Goal: Task Accomplishment & Management: Complete application form

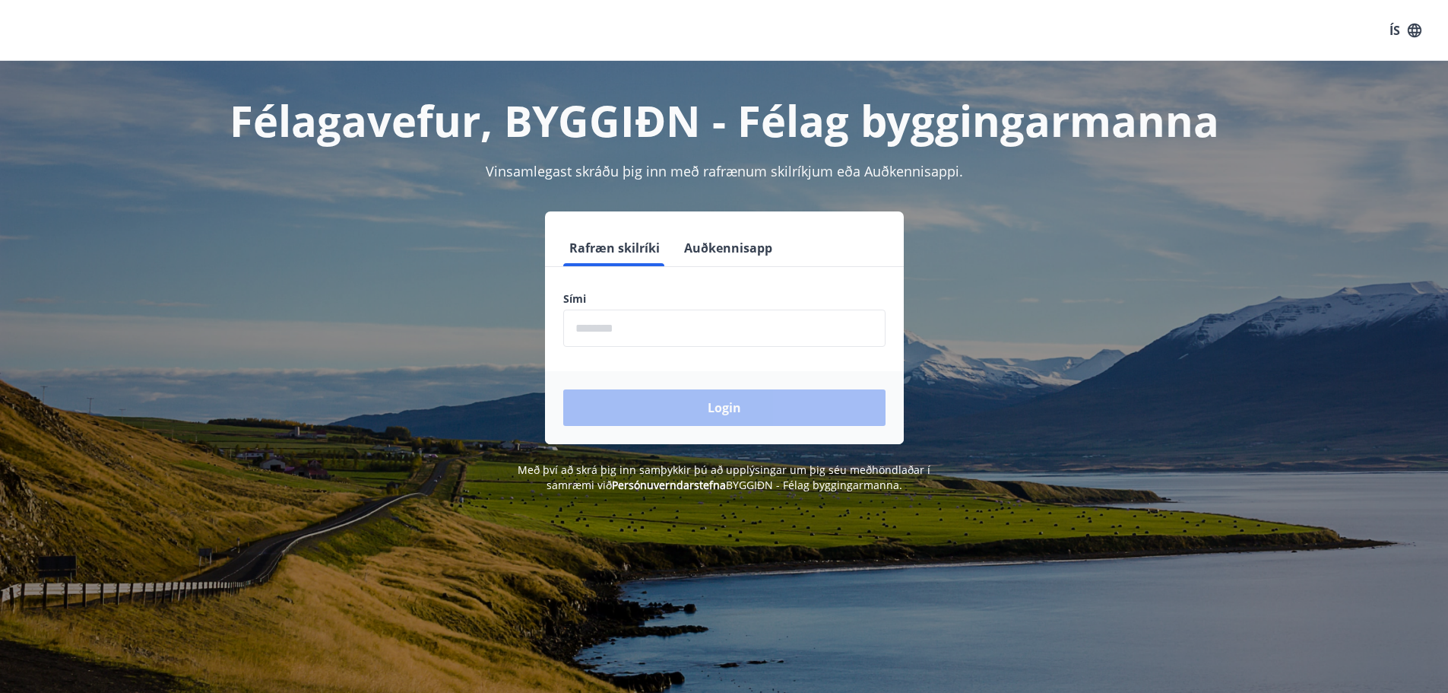
click at [707, 358] on form "Rafræn skilríki Auðkennisapp Sími ​ Login" at bounding box center [724, 337] width 359 height 214
click at [651, 343] on input "phone" at bounding box center [724, 327] width 322 height 37
type input "********"
click at [664, 408] on button "Login" at bounding box center [724, 407] width 322 height 36
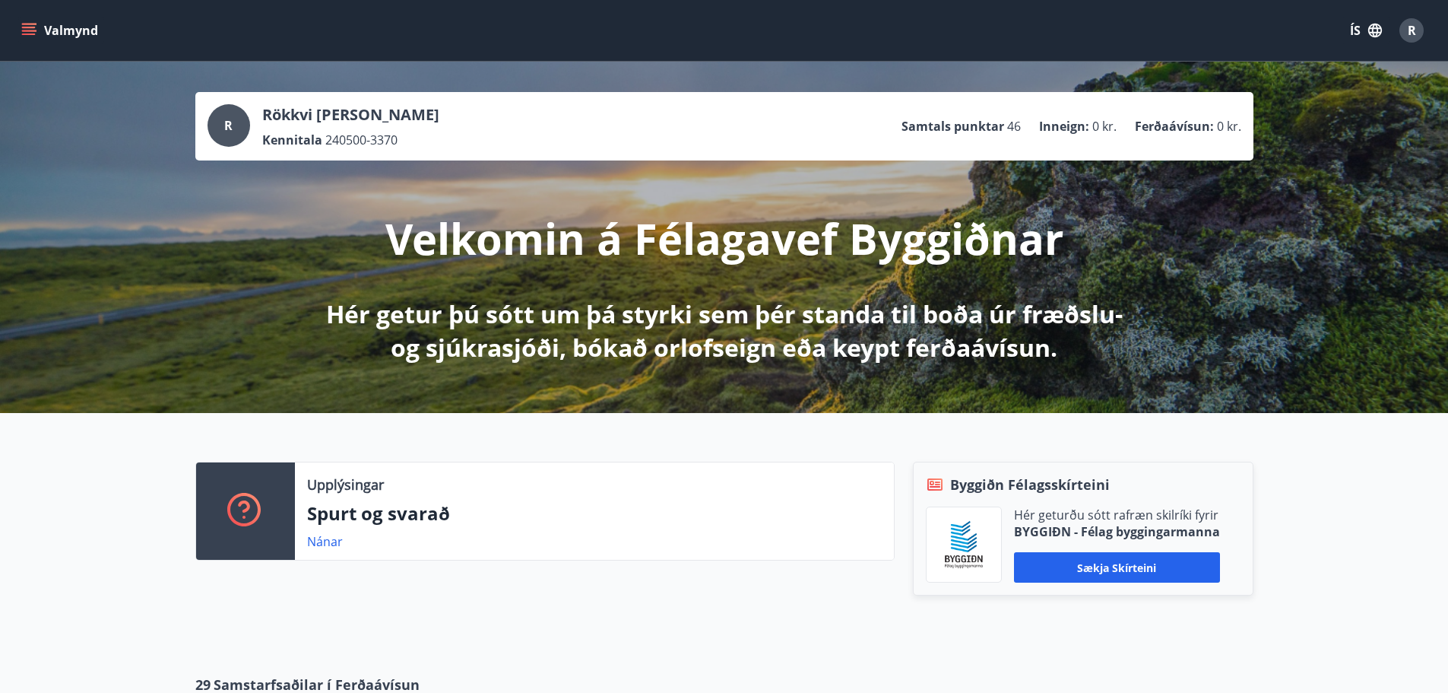
click at [22, 24] on icon "menu" at bounding box center [30, 25] width 17 height 2
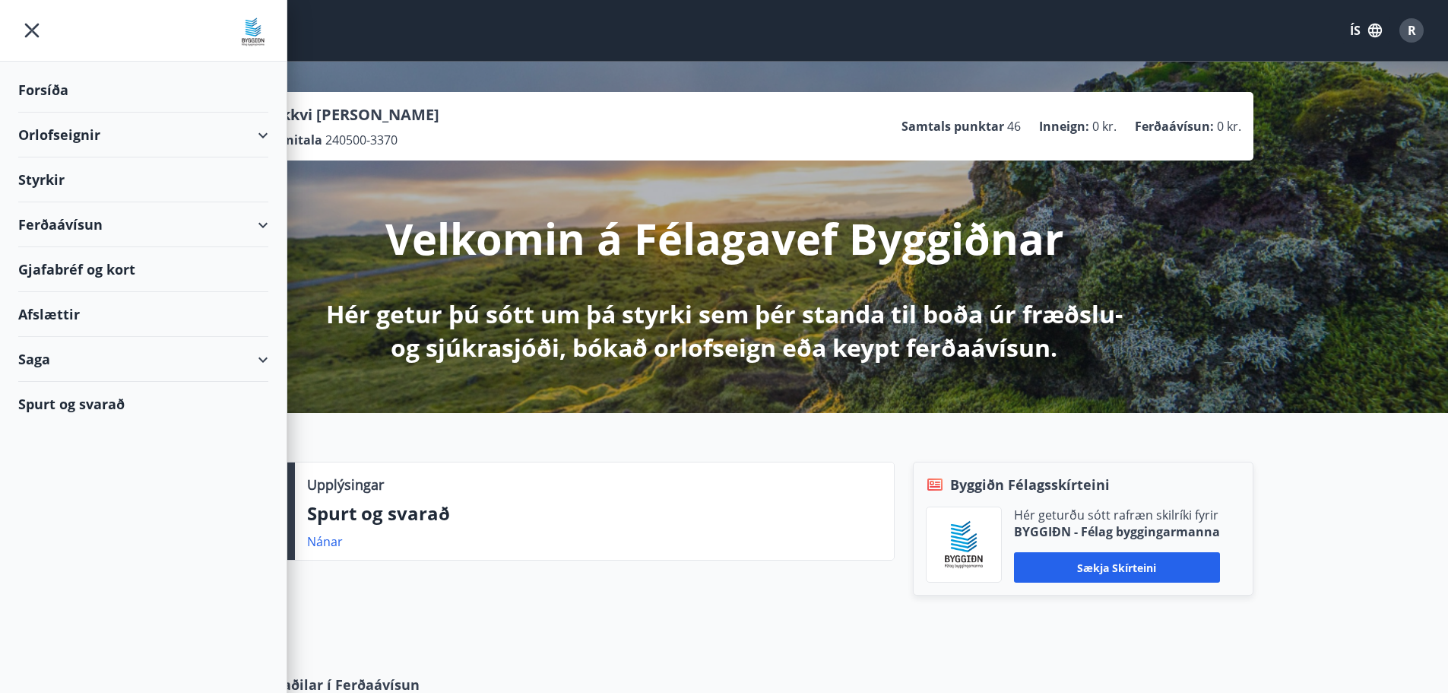
click at [46, 113] on div "Styrkir" at bounding box center [143, 90] width 250 height 45
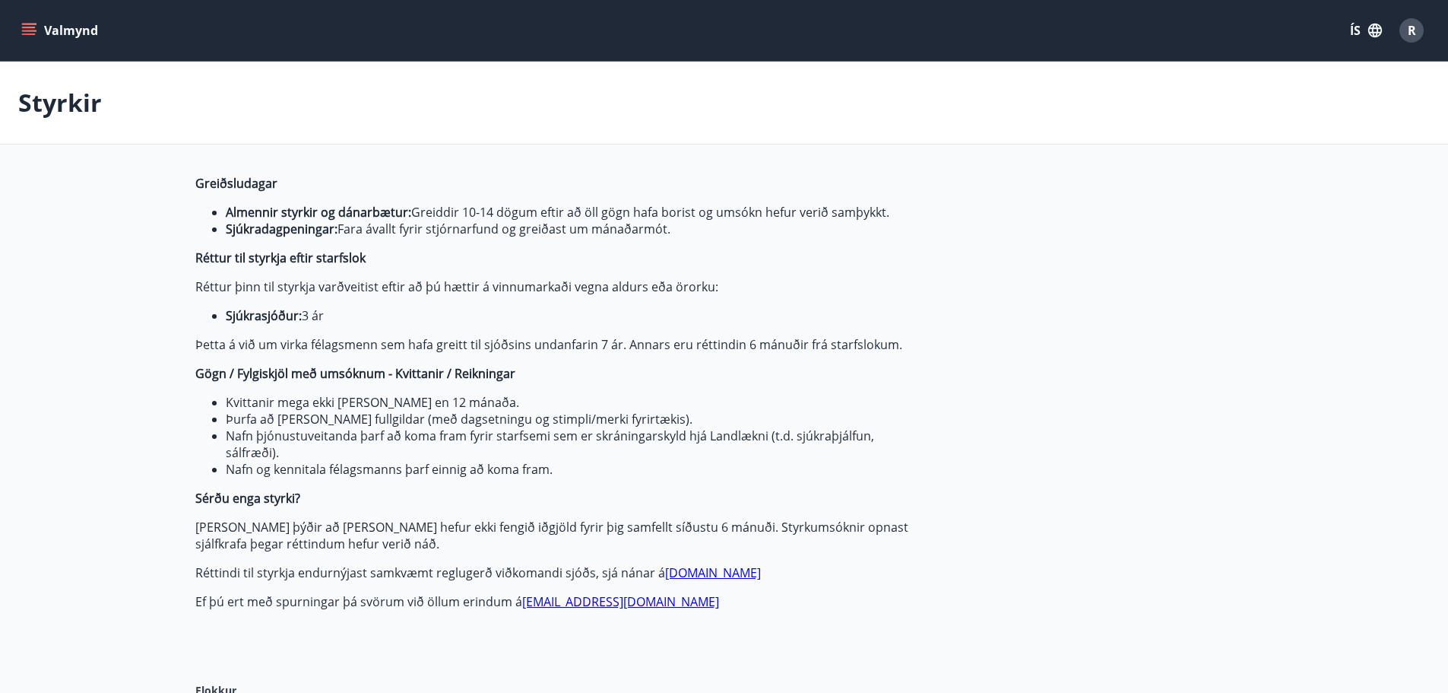
type input "***"
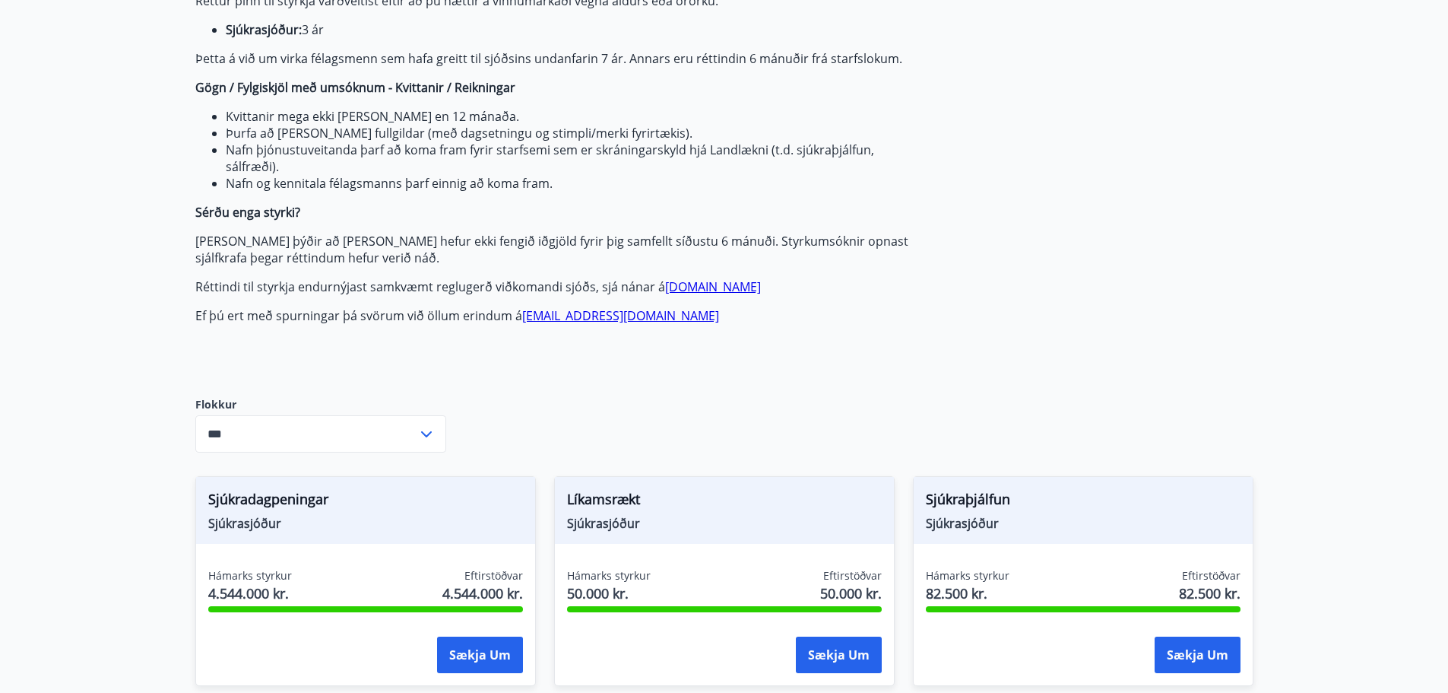
scroll to position [304, 0]
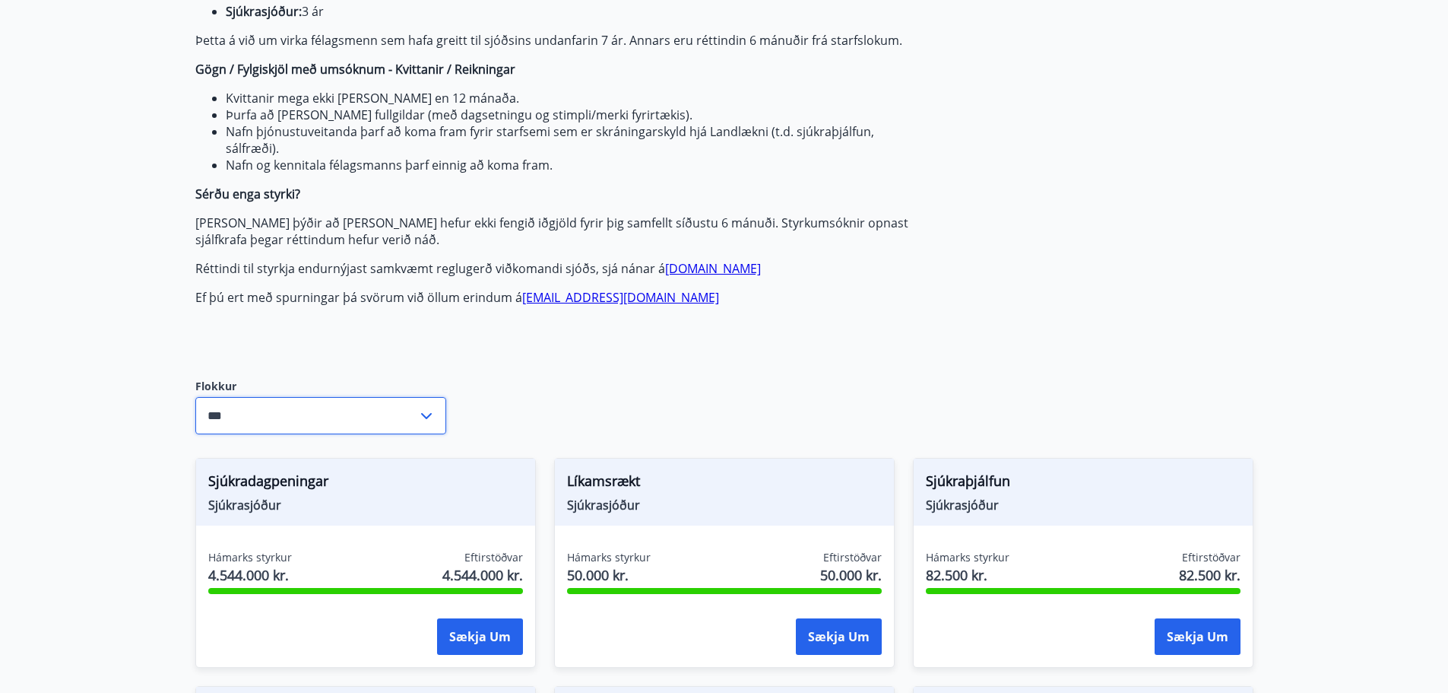
click at [292, 426] on input "***" at bounding box center [306, 415] width 222 height 37
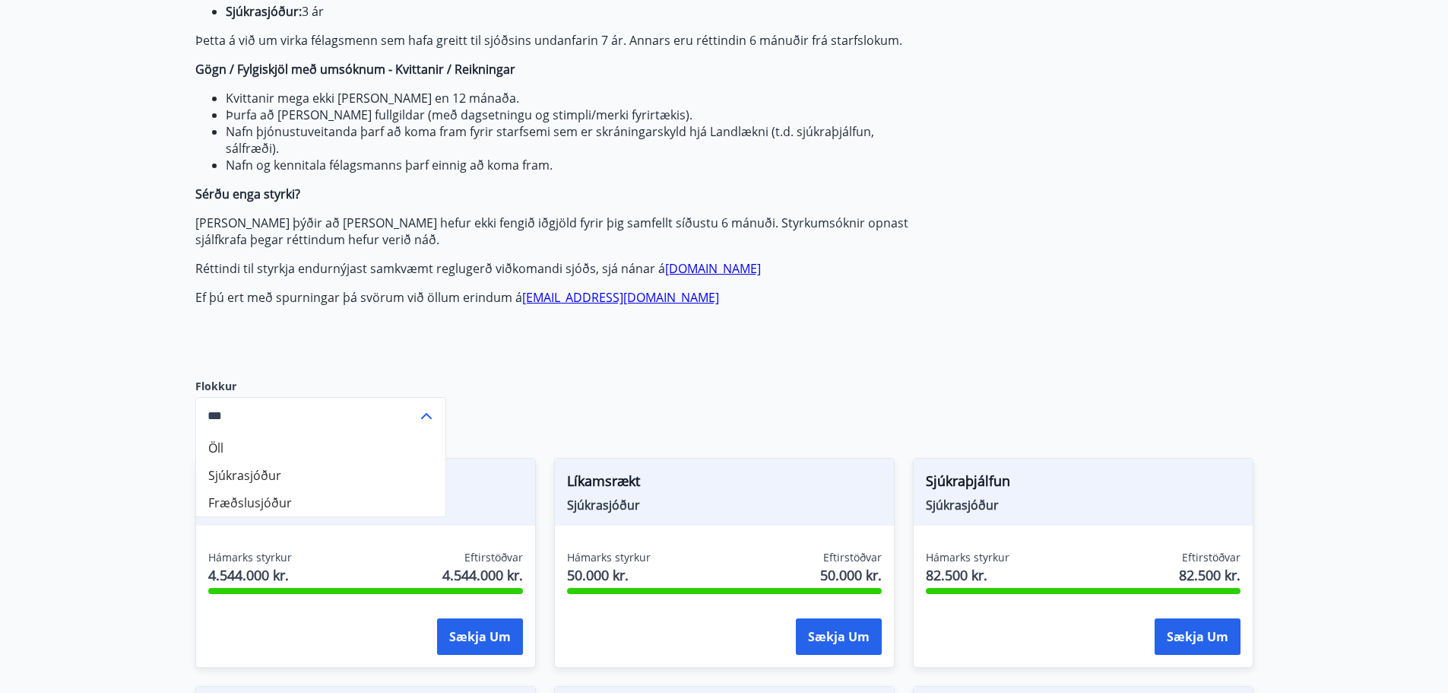
drag, startPoint x: 131, startPoint y: 496, endPoint x: 142, endPoint y: 531, distance: 37.5
click at [204, 586] on div "Hámarks styrkur 4.544.000 kr. Eftirstöðvar 4.544.000 kr. Sækja um" at bounding box center [365, 605] width 339 height 111
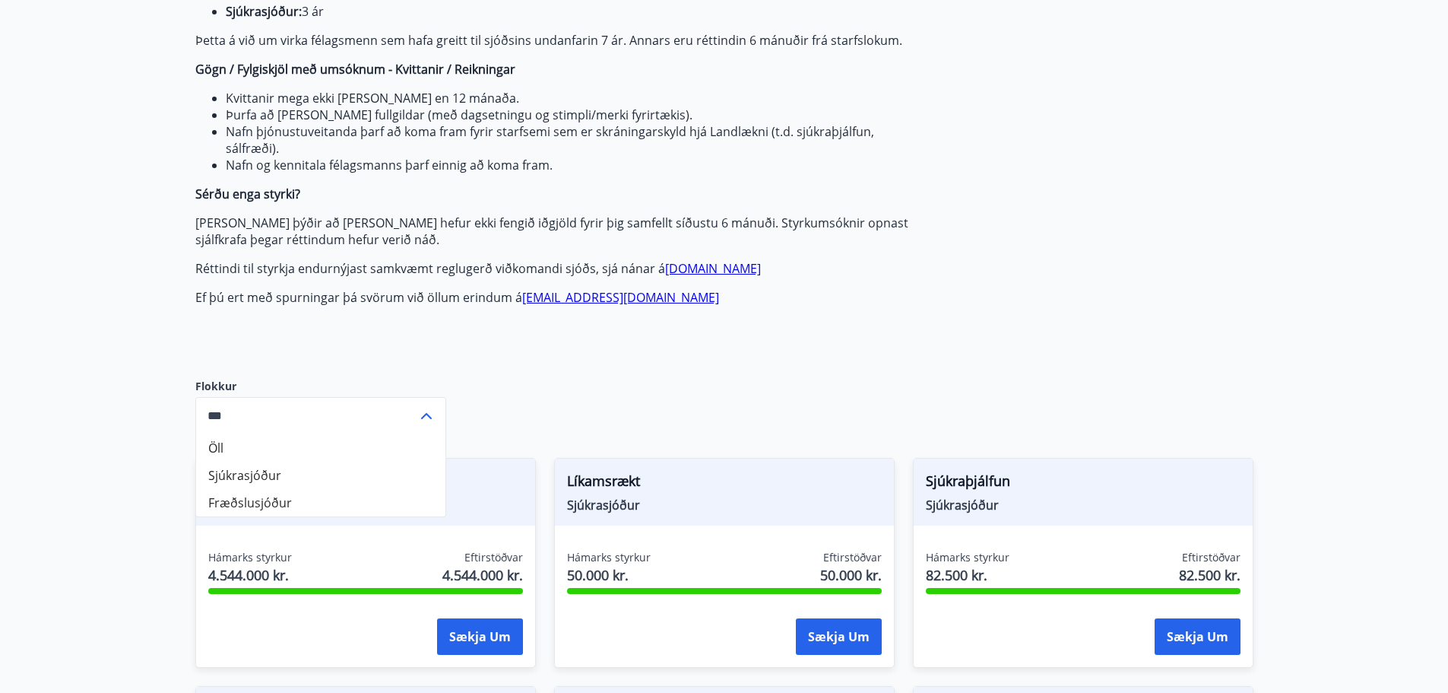
click at [423, 414] on icon at bounding box center [426, 416] width 18 height 18
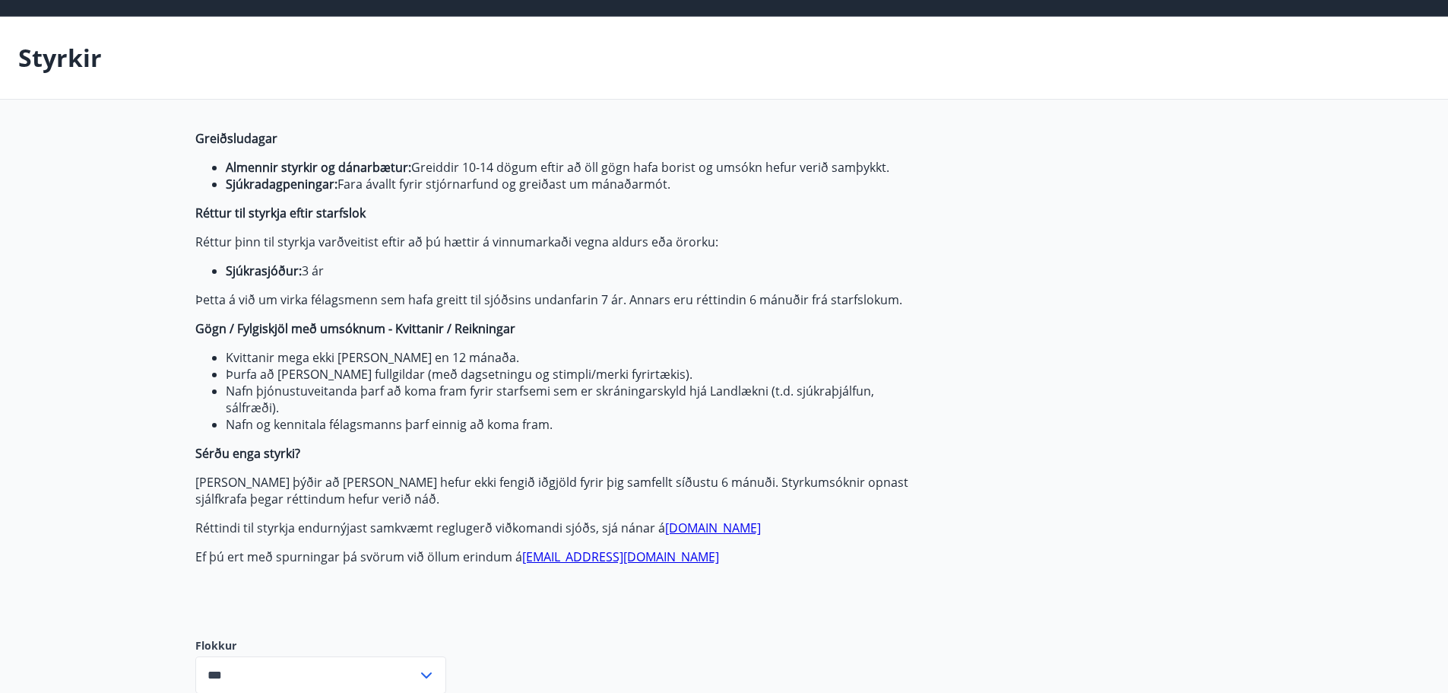
scroll to position [0, 0]
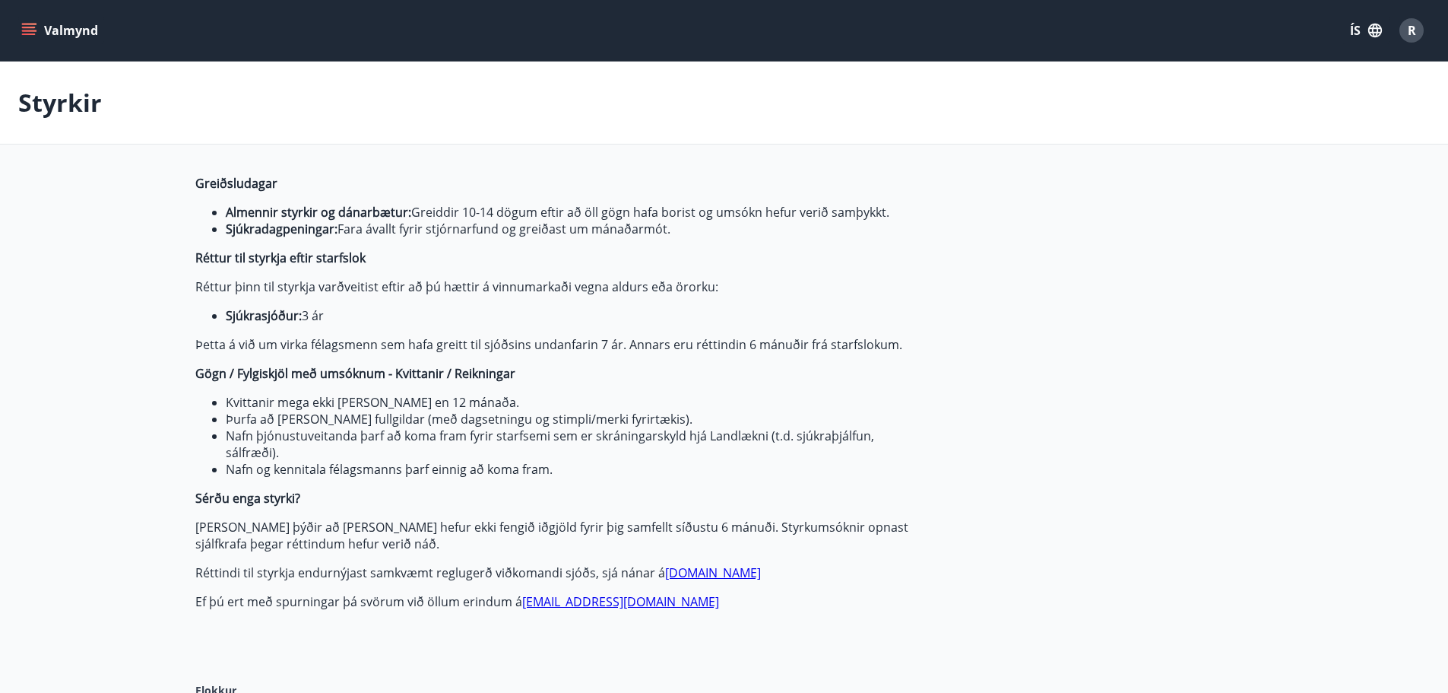
click at [74, 25] on button "Valmynd" at bounding box center [61, 30] width 86 height 27
click at [1415, 26] on span "R" at bounding box center [1412, 30] width 8 height 17
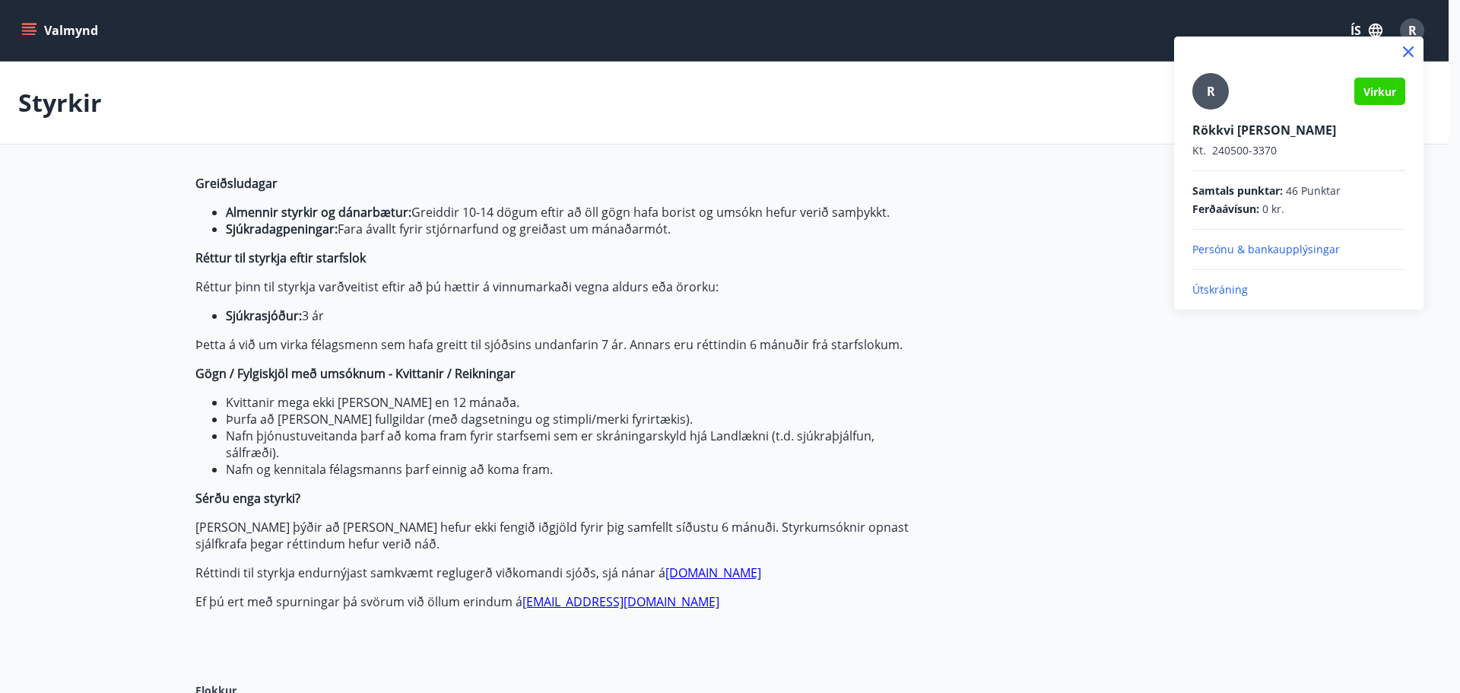
click at [1081, 251] on div at bounding box center [730, 346] width 1460 height 693
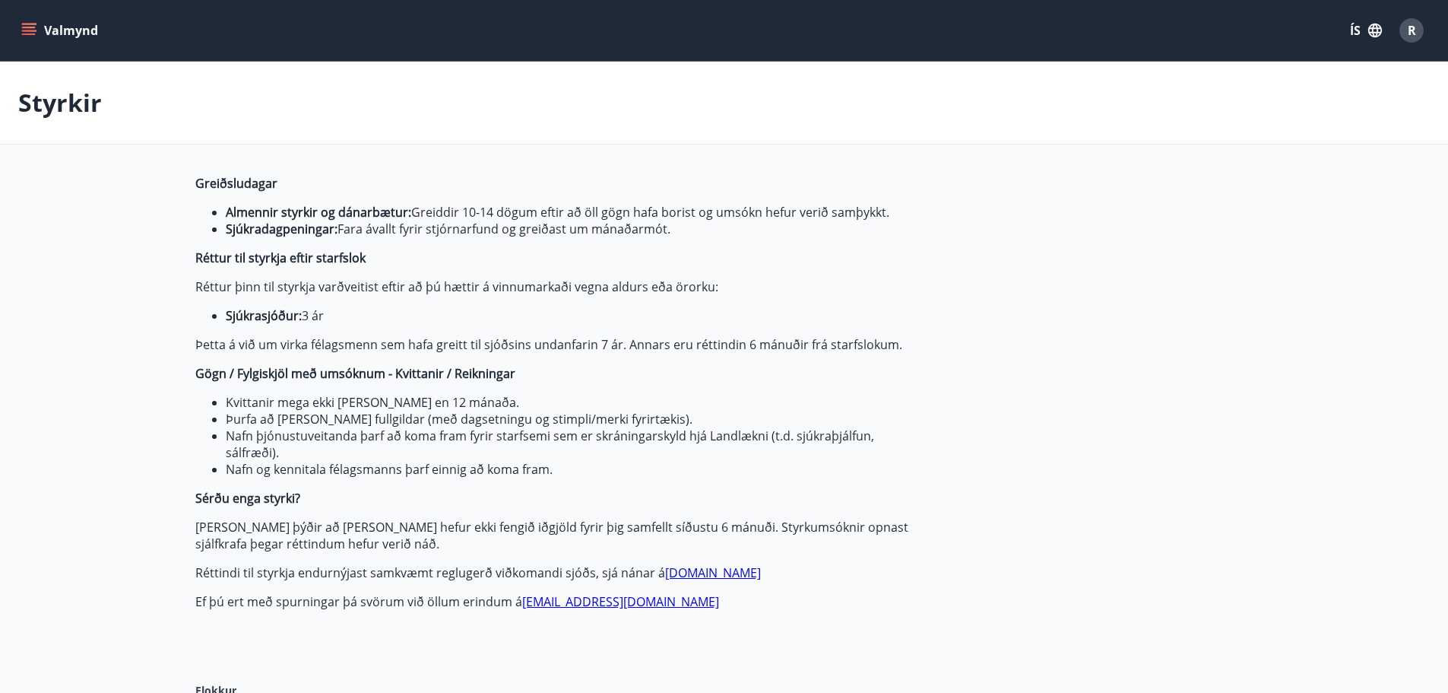
click at [65, 35] on button "Valmynd" at bounding box center [61, 30] width 86 height 27
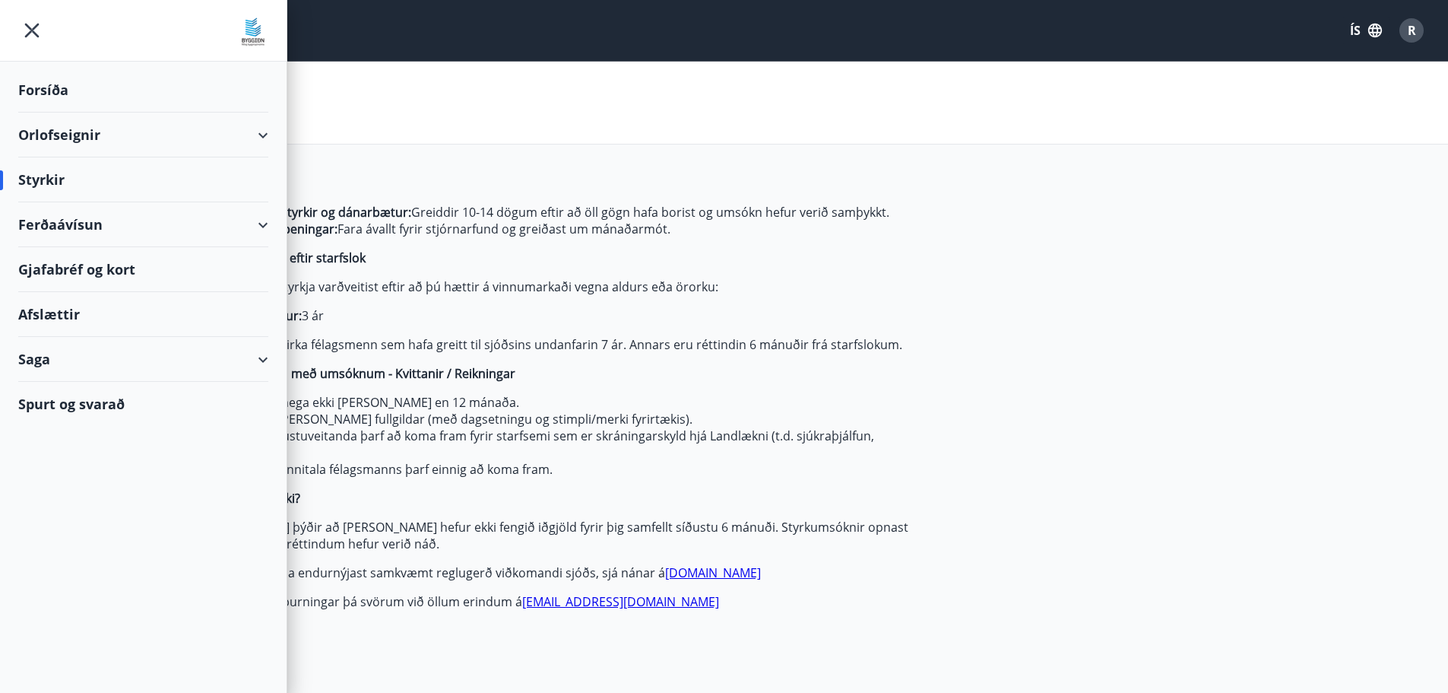
click at [119, 132] on div "Orlofseignir" at bounding box center [143, 135] width 250 height 45
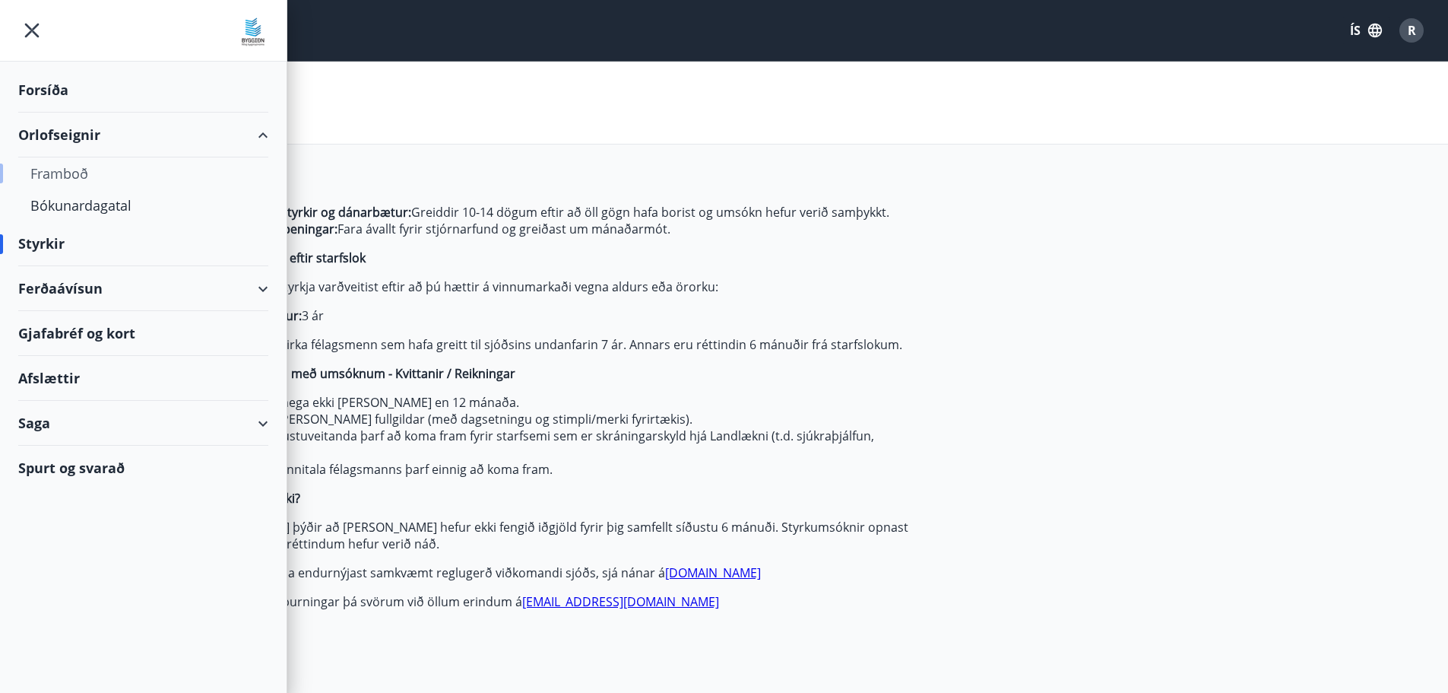
click at [55, 174] on div "Framboð" at bounding box center [143, 173] width 226 height 32
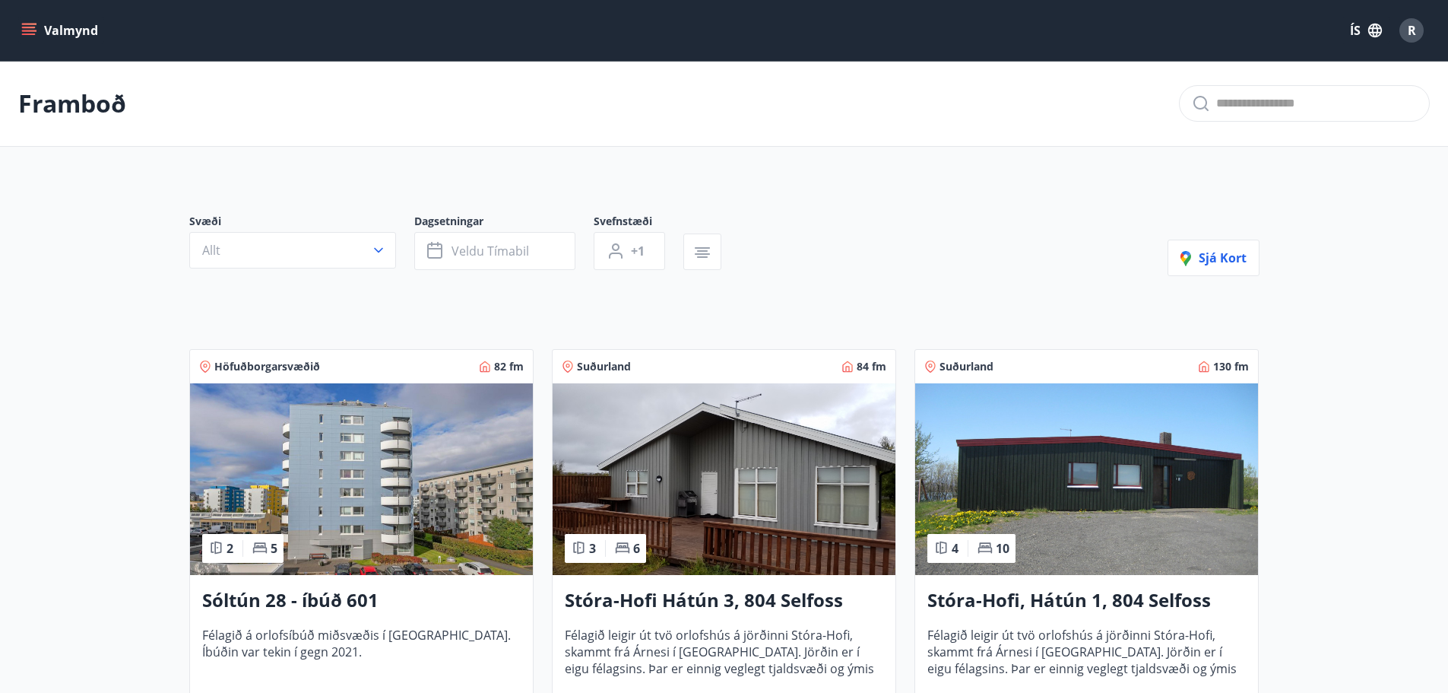
click at [38, 25] on button "Valmynd" at bounding box center [61, 30] width 86 height 27
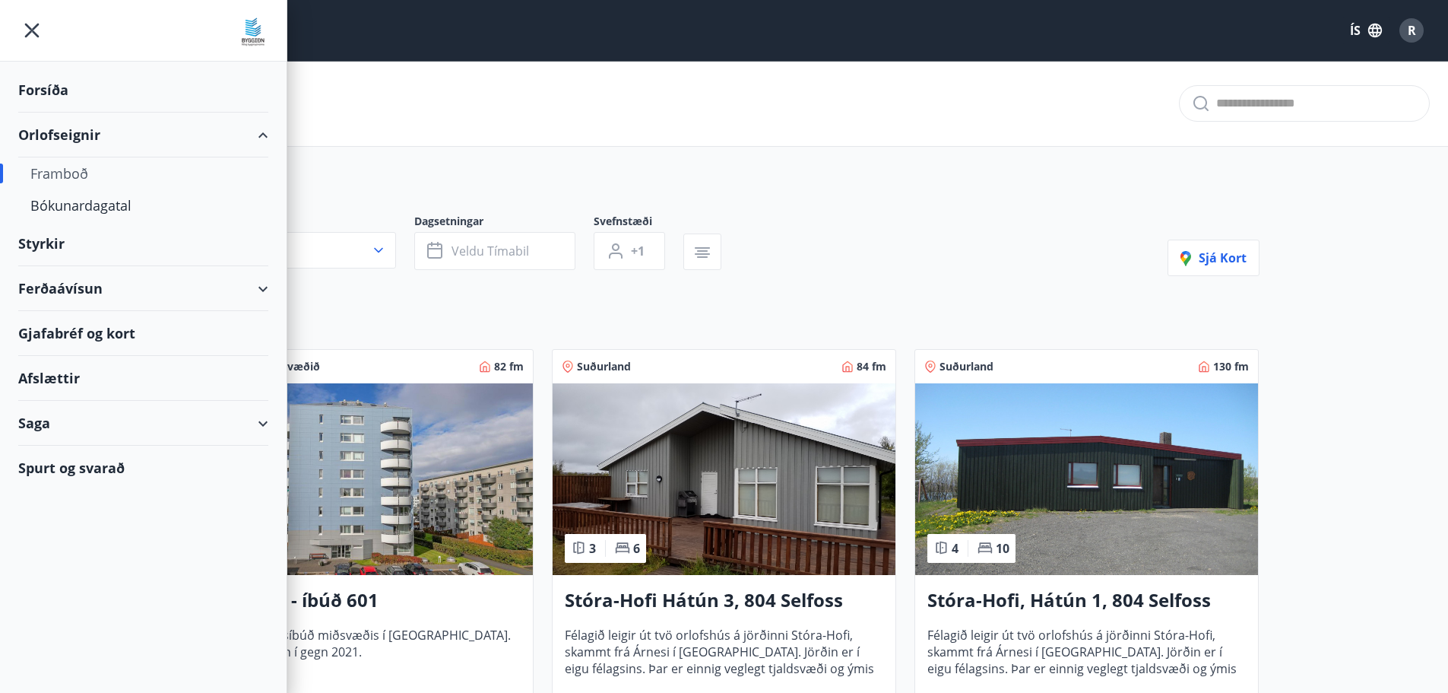
click at [87, 287] on div "Ferðaávísun" at bounding box center [143, 288] width 250 height 45
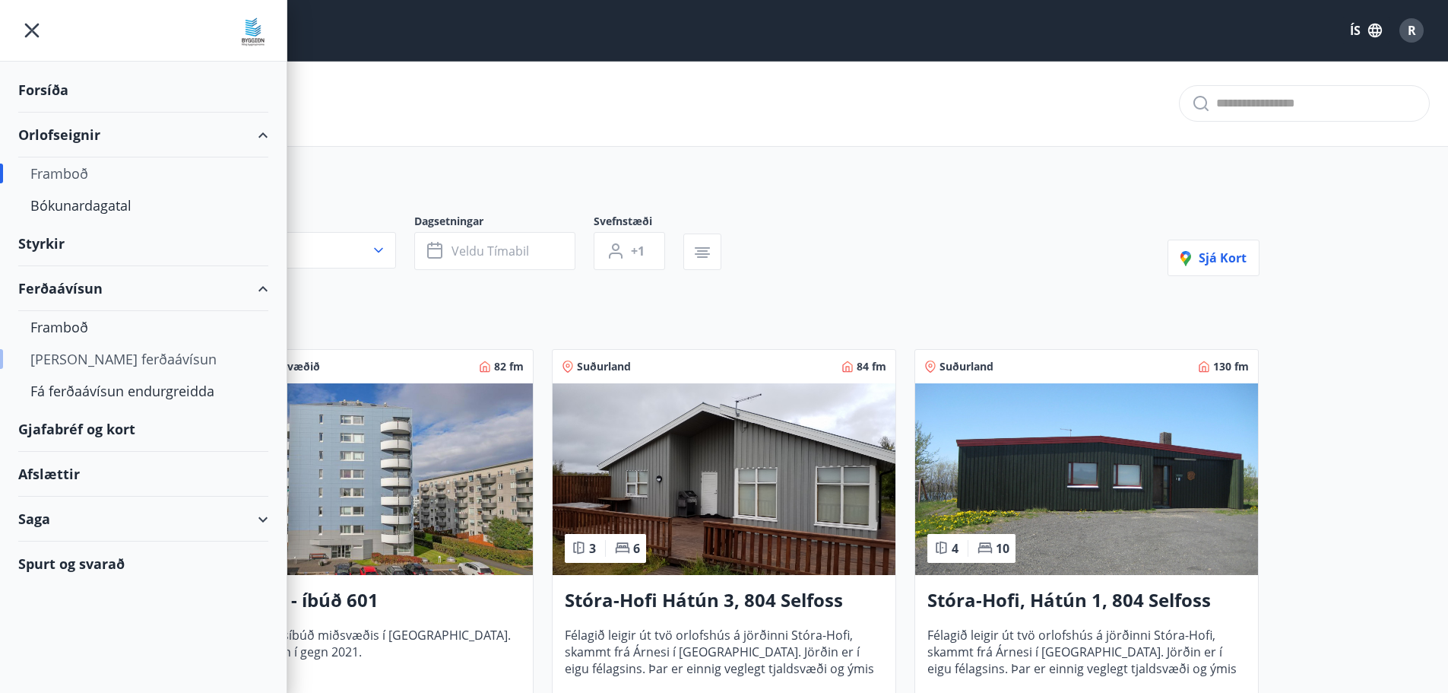
click at [85, 363] on div "[PERSON_NAME] ferðaávísun" at bounding box center [143, 359] width 226 height 32
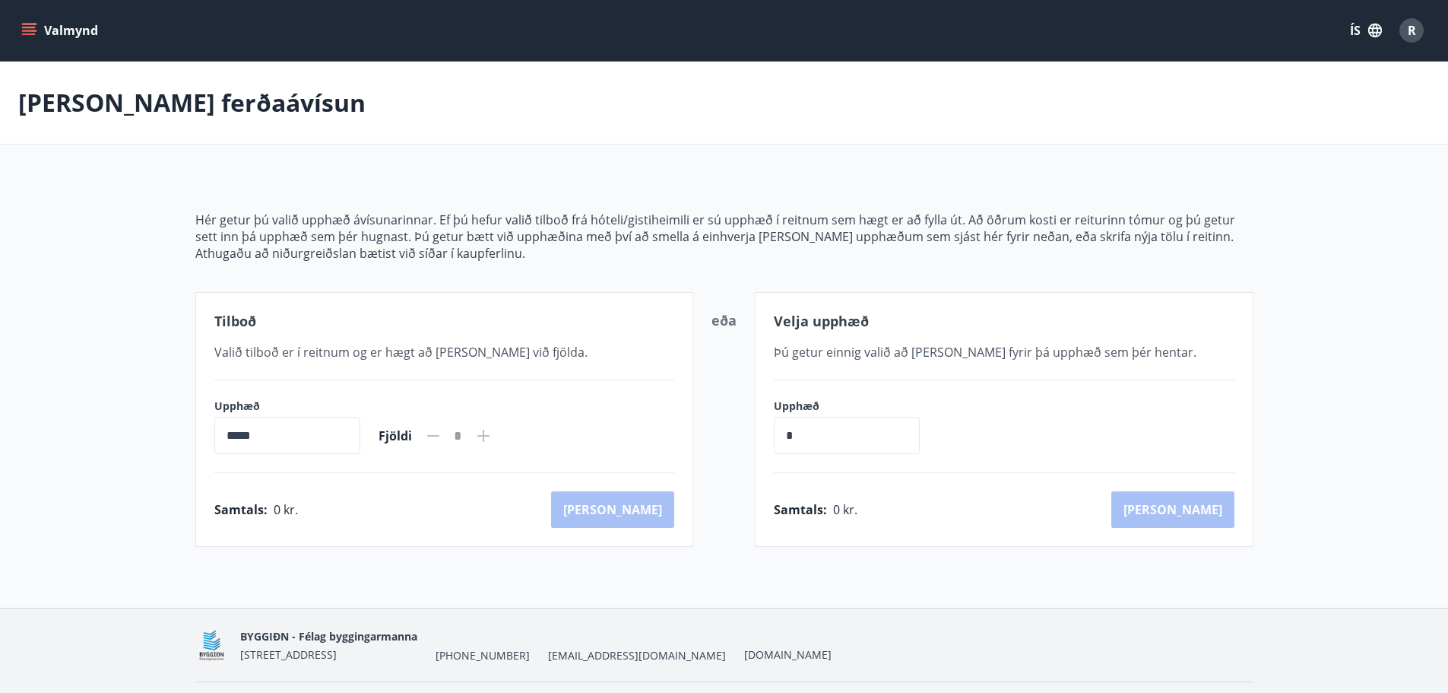
click at [474, 434] on div "*" at bounding box center [458, 436] width 32 height 27
click at [493, 434] on icon at bounding box center [483, 435] width 18 height 18
click at [321, 441] on input "*****" at bounding box center [287, 435] width 146 height 37
click at [123, 429] on main "[PERSON_NAME] ferðaávísun Hér getur þú valið upphæð ávísunarinnar. Ef þú hefur …" at bounding box center [724, 304] width 1448 height 485
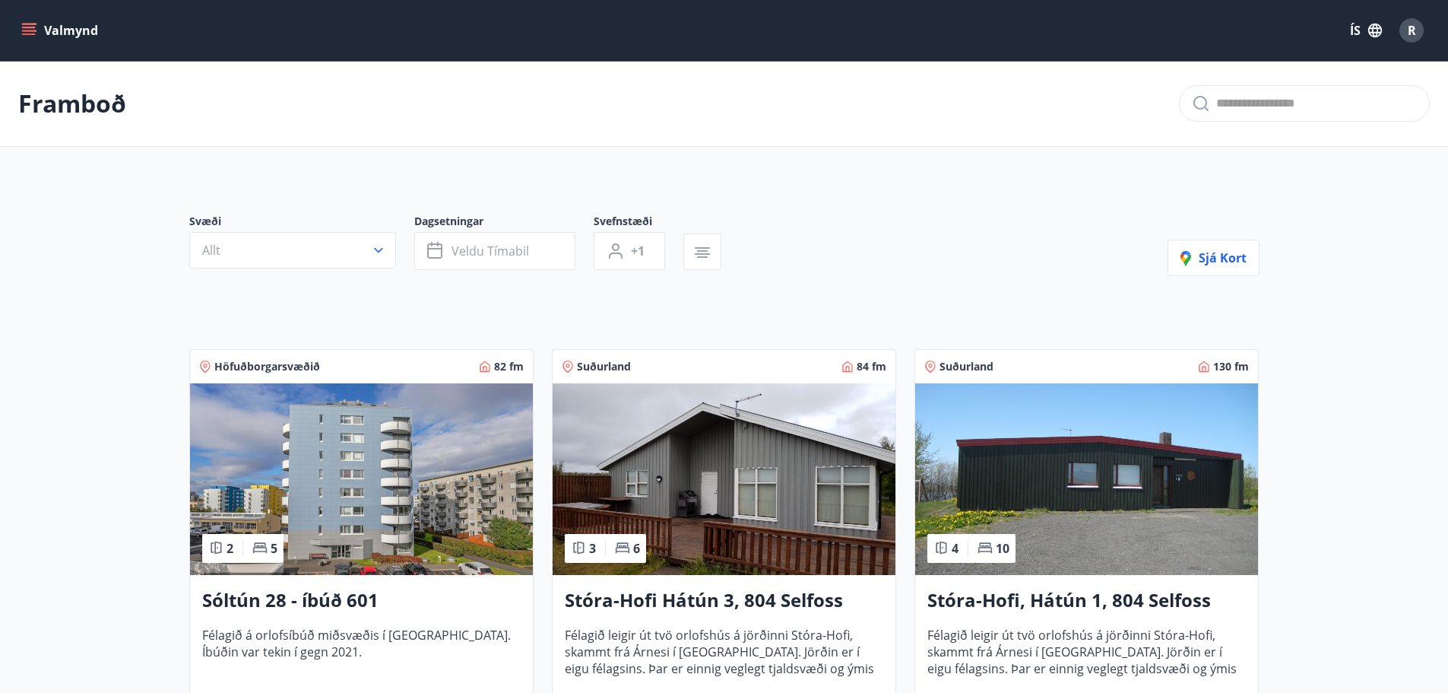
click at [66, 30] on button "Valmynd" at bounding box center [61, 30] width 86 height 27
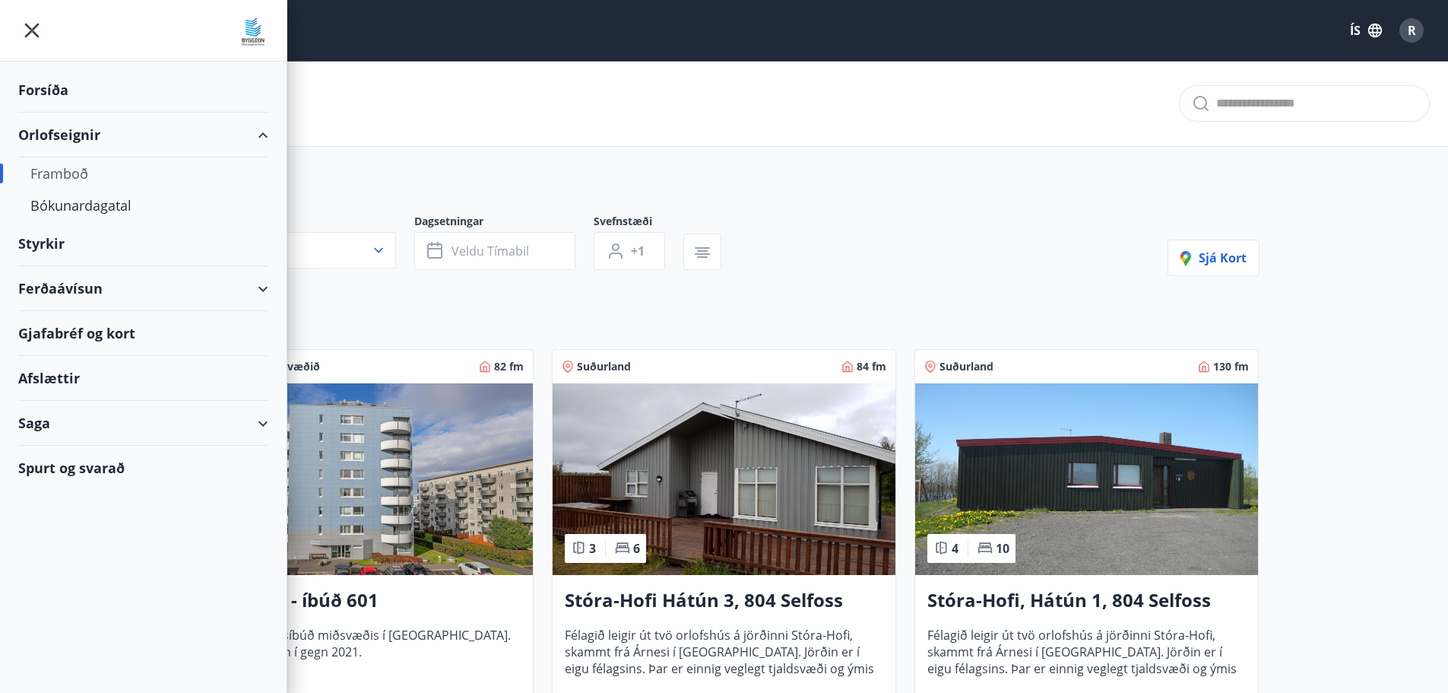
click at [110, 334] on div "Gjafabréf og kort" at bounding box center [143, 333] width 250 height 45
click at [69, 385] on div "Afslættir" at bounding box center [143, 378] width 250 height 45
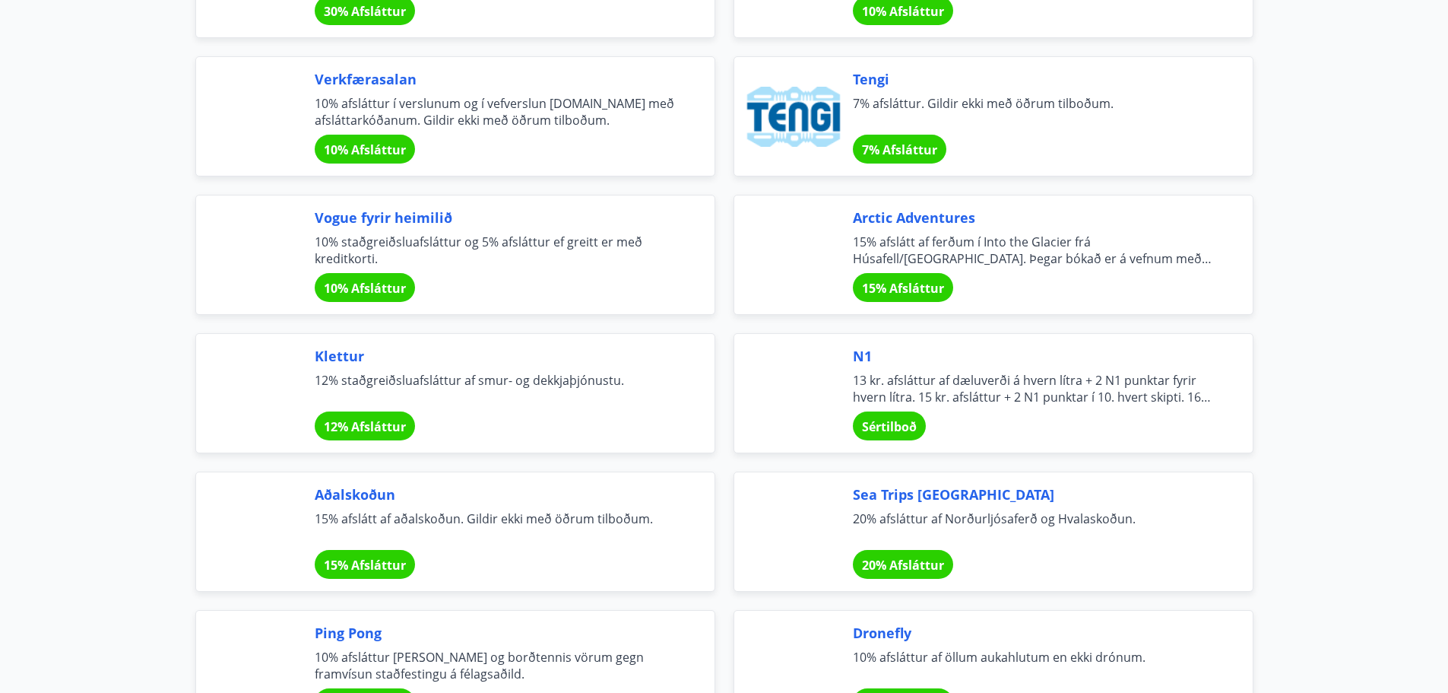
scroll to position [2509, 0]
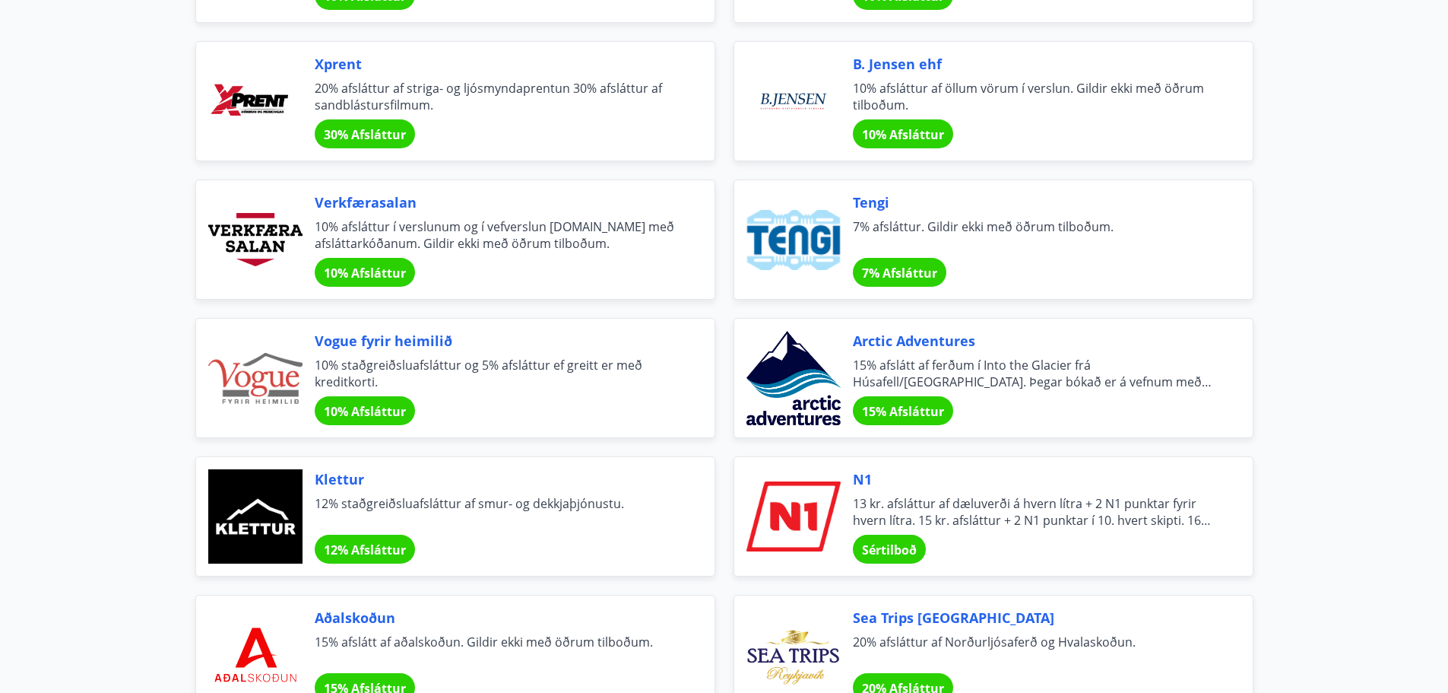
click at [457, 253] on div "Verkfærasalan 10% afsláttur í verslunum og í vefverslun [DOMAIN_NAME] með afslá…" at bounding box center [496, 239] width 363 height 94
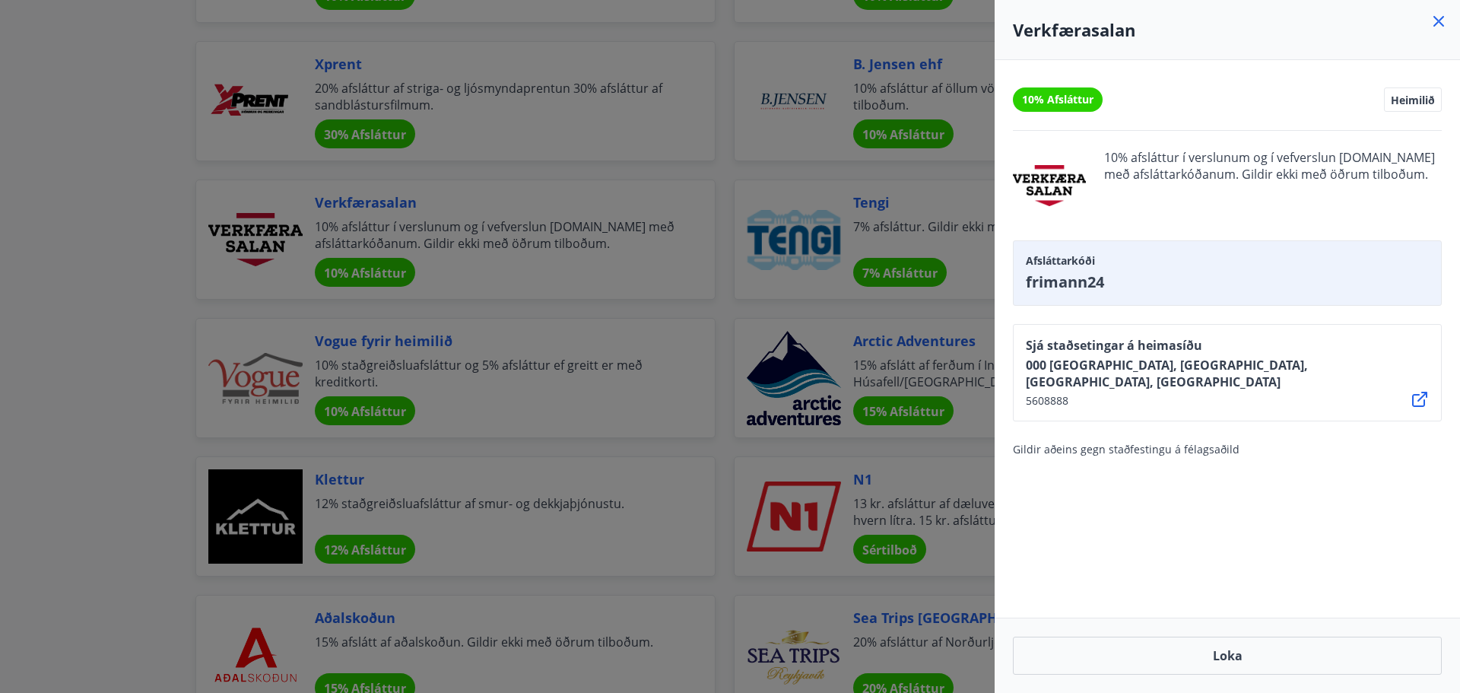
click at [88, 435] on div at bounding box center [730, 346] width 1460 height 693
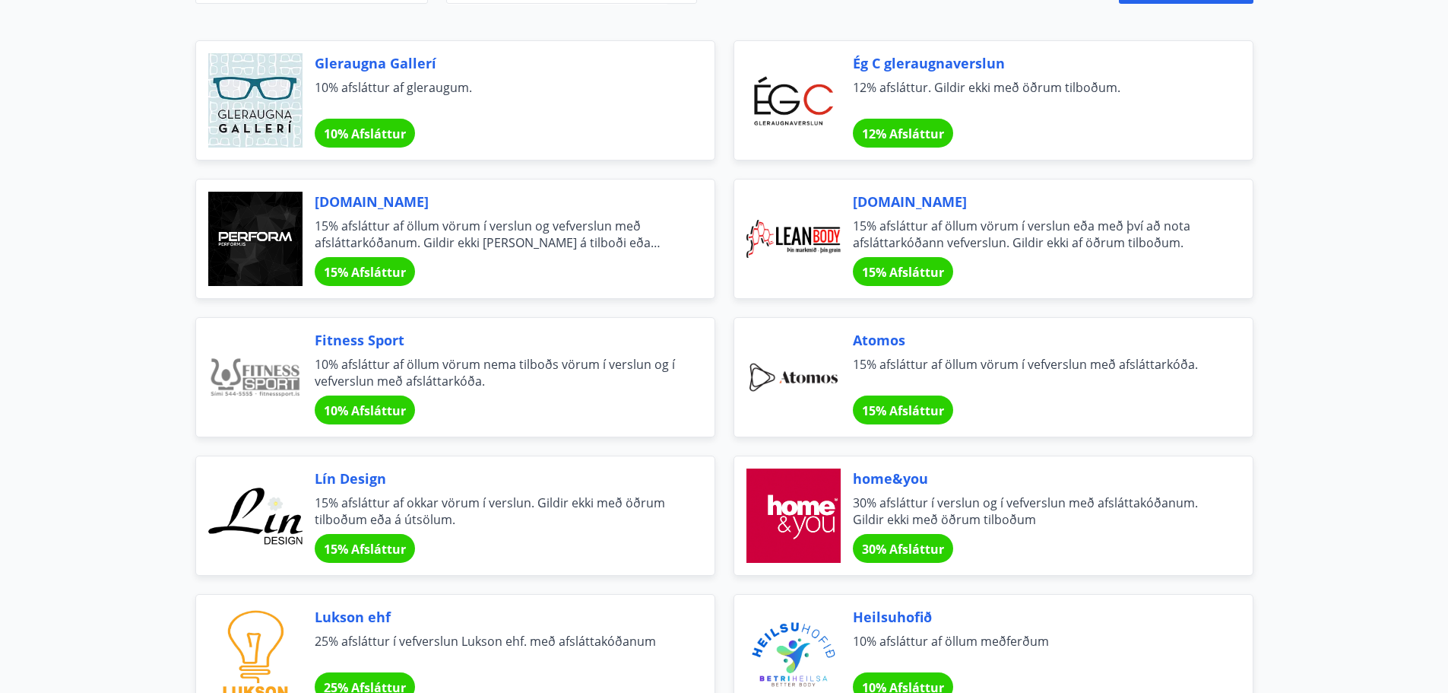
scroll to position [0, 0]
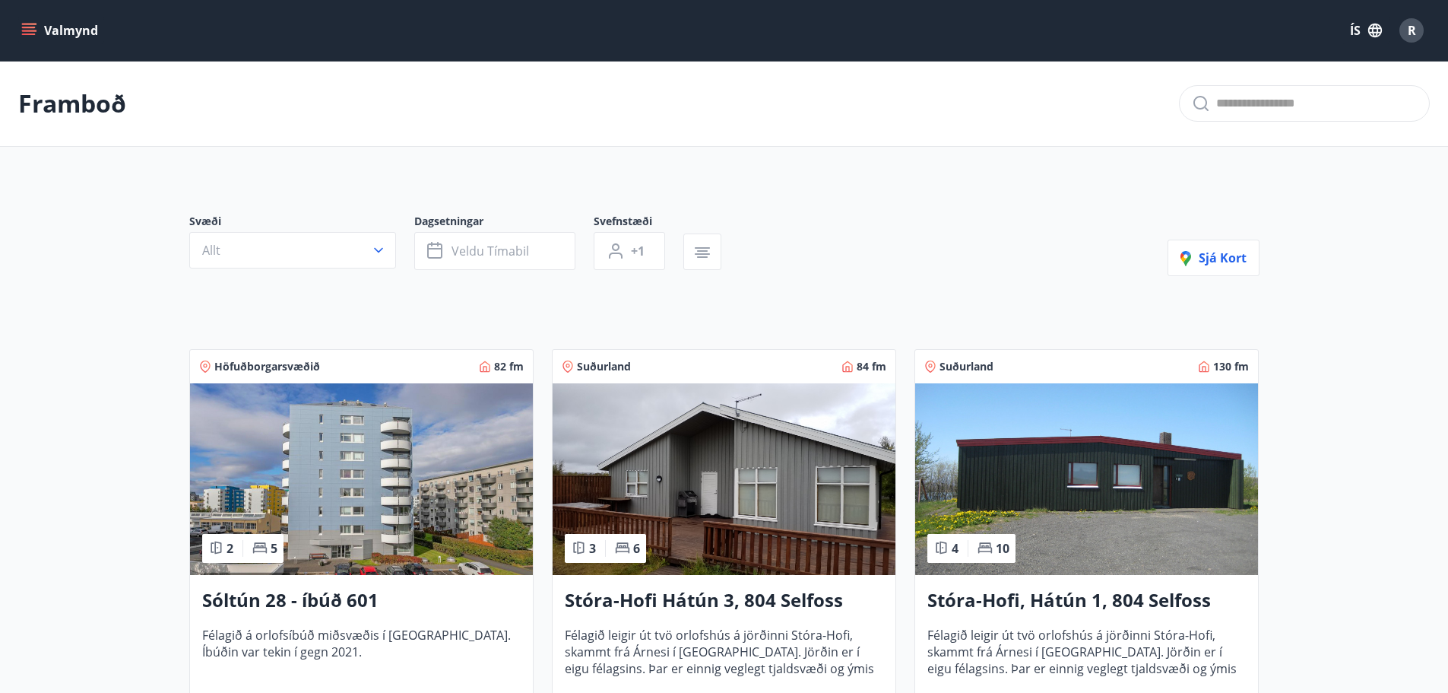
click at [68, 32] on button "Valmynd" at bounding box center [61, 30] width 86 height 27
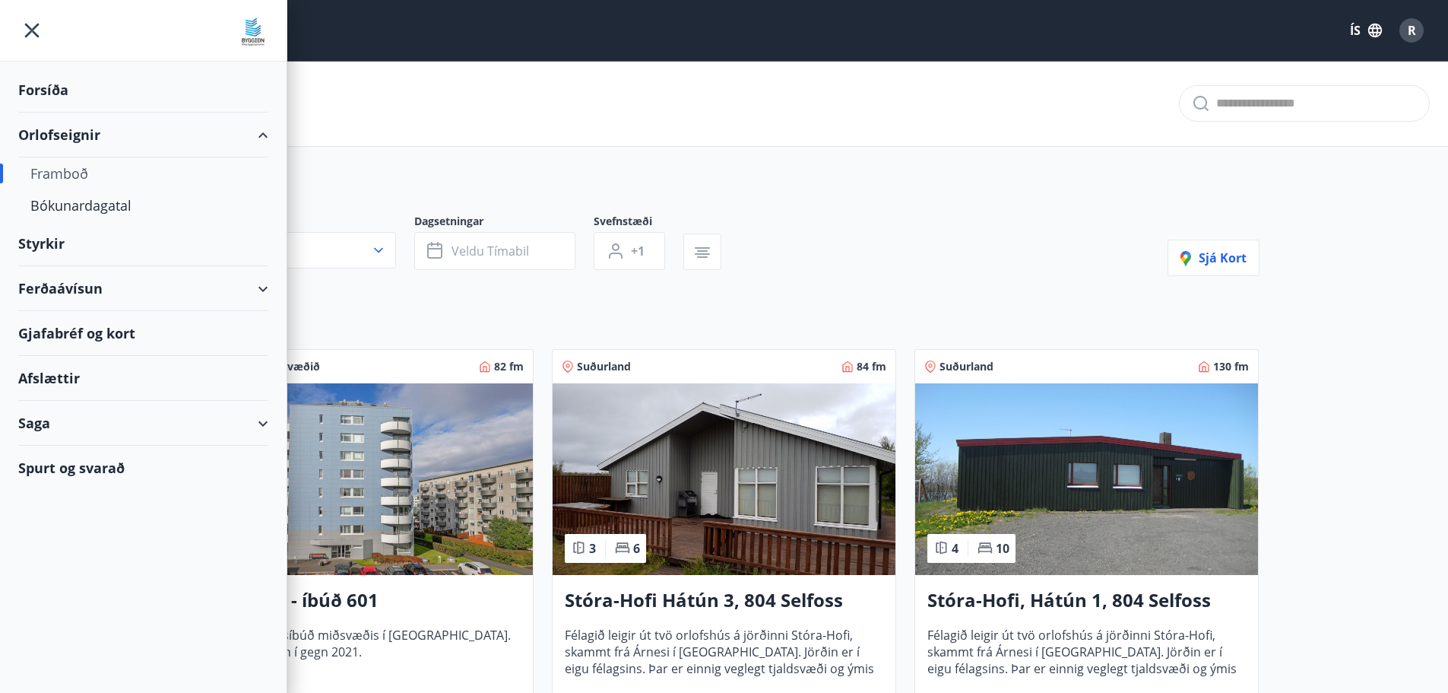
click at [39, 421] on div "Saga" at bounding box center [143, 423] width 250 height 45
click at [130, 422] on div "Saga" at bounding box center [143, 423] width 250 height 45
click at [71, 472] on div "Spurt og svarað" at bounding box center [143, 467] width 250 height 44
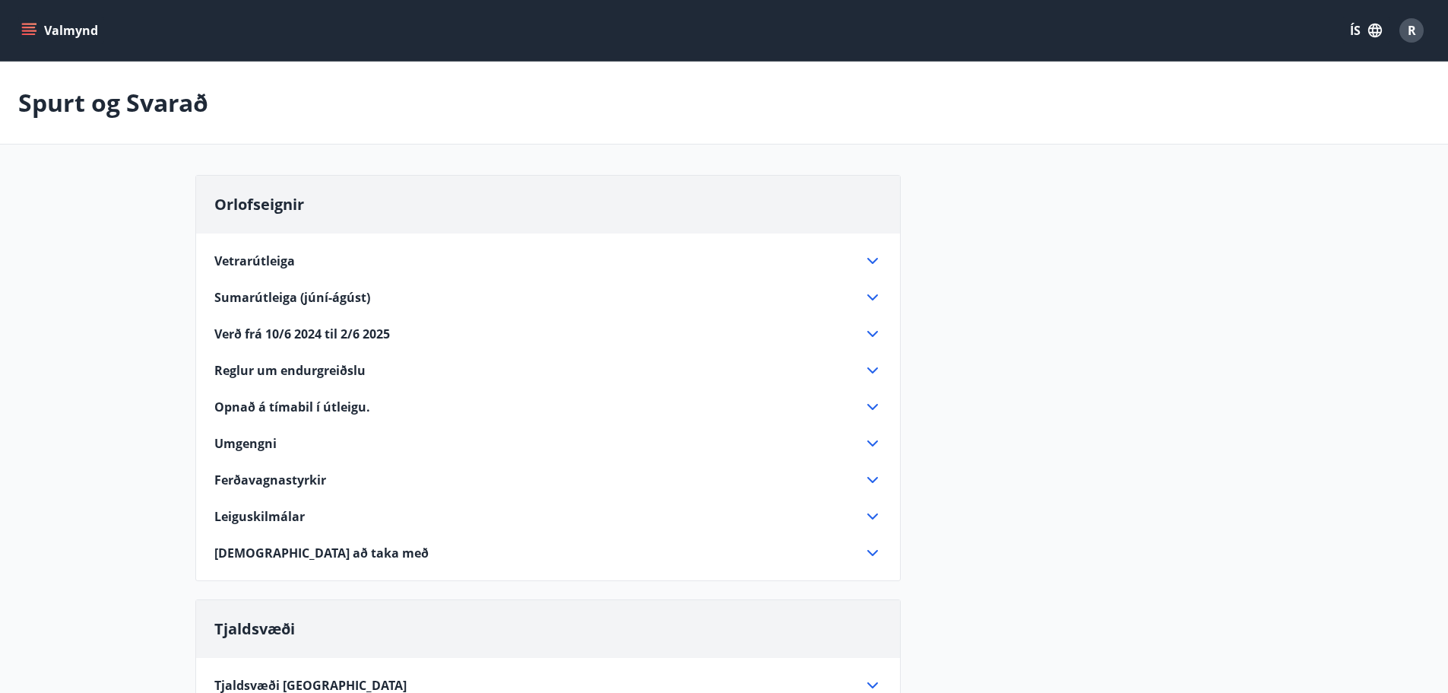
click at [330, 371] on span "Reglur um endurgreiðslu" at bounding box center [289, 370] width 151 height 17
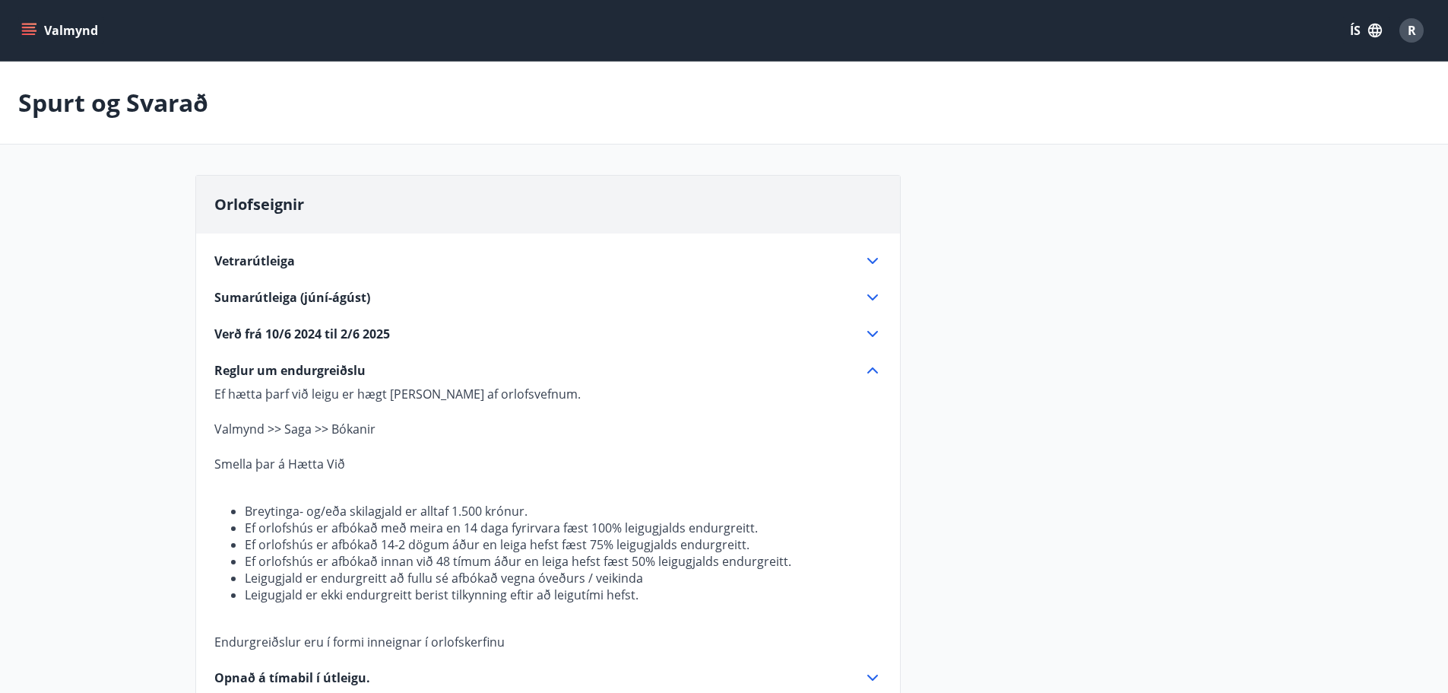
click at [277, 370] on span "Reglur um endurgreiðslu" at bounding box center [289, 370] width 151 height 17
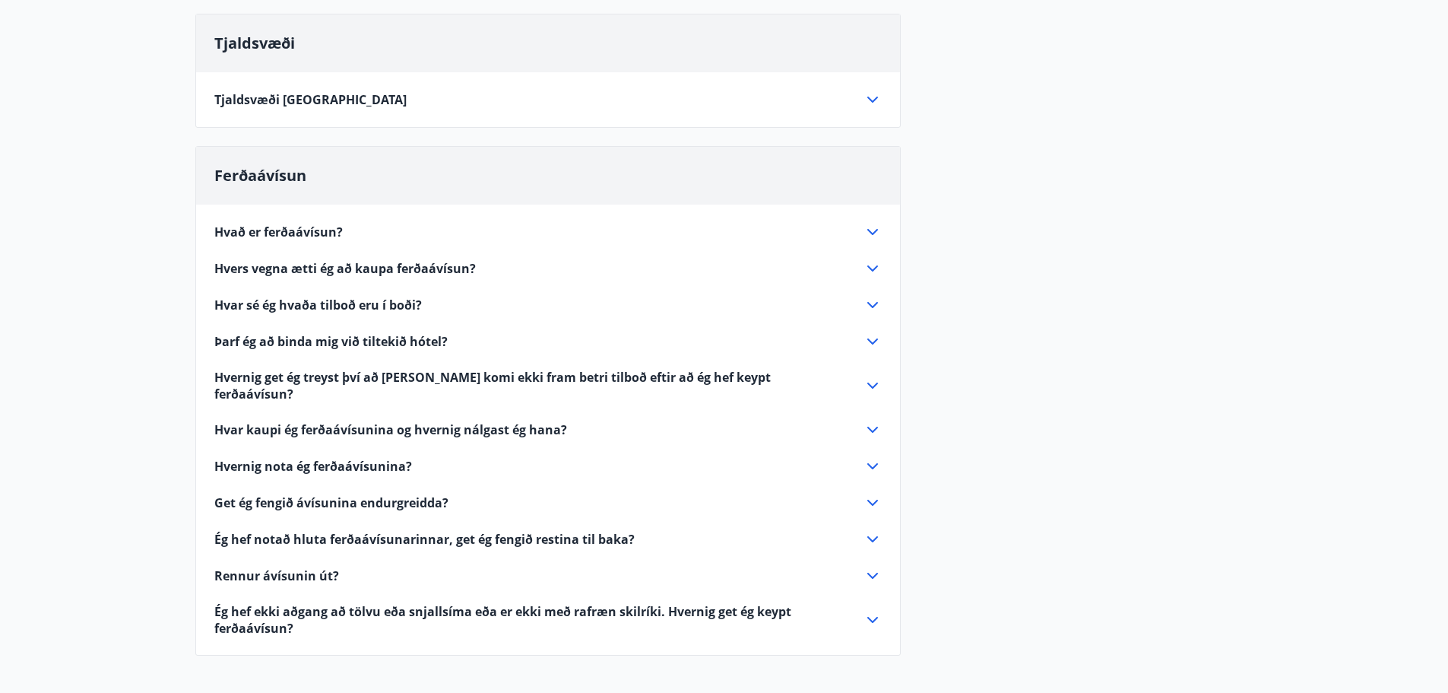
scroll to position [532, 0]
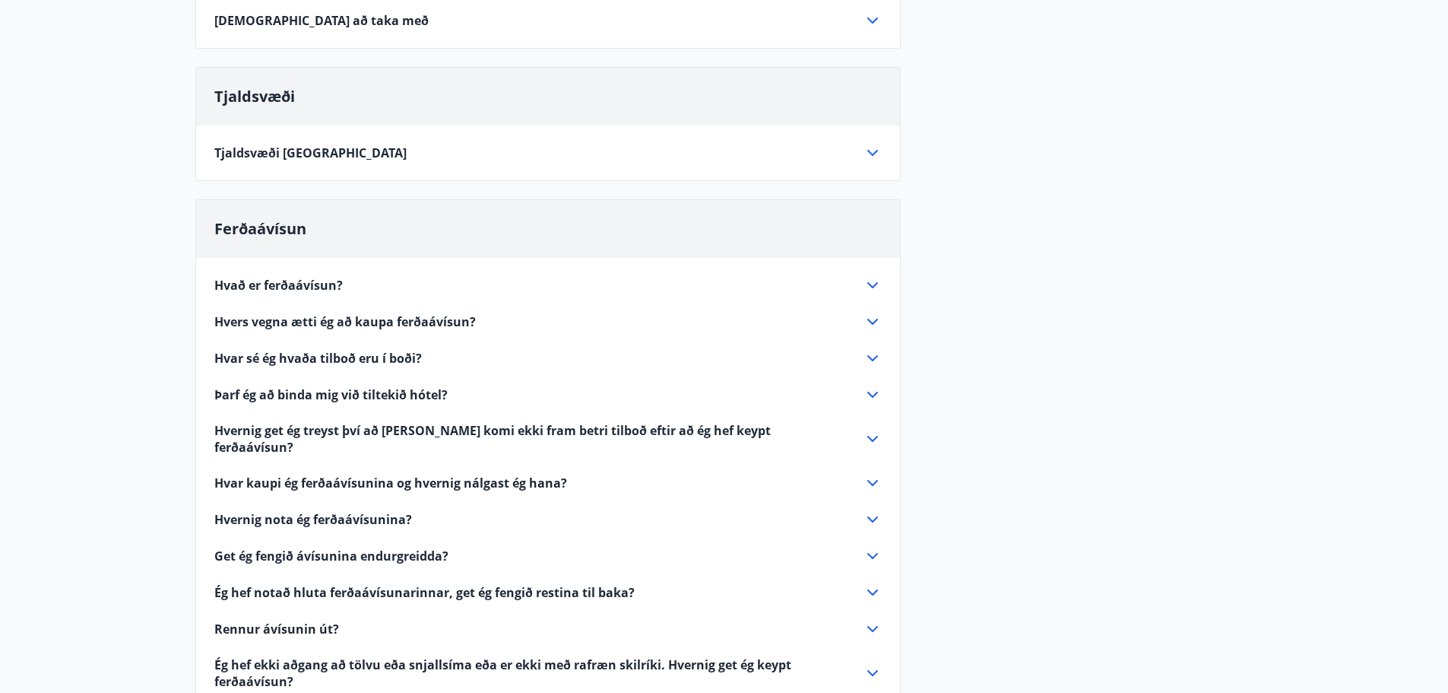
click at [640, 429] on span "Hvernig get ég treyst því að [PERSON_NAME] komi ekki fram betri tilboð eftir að…" at bounding box center [529, 438] width 631 height 33
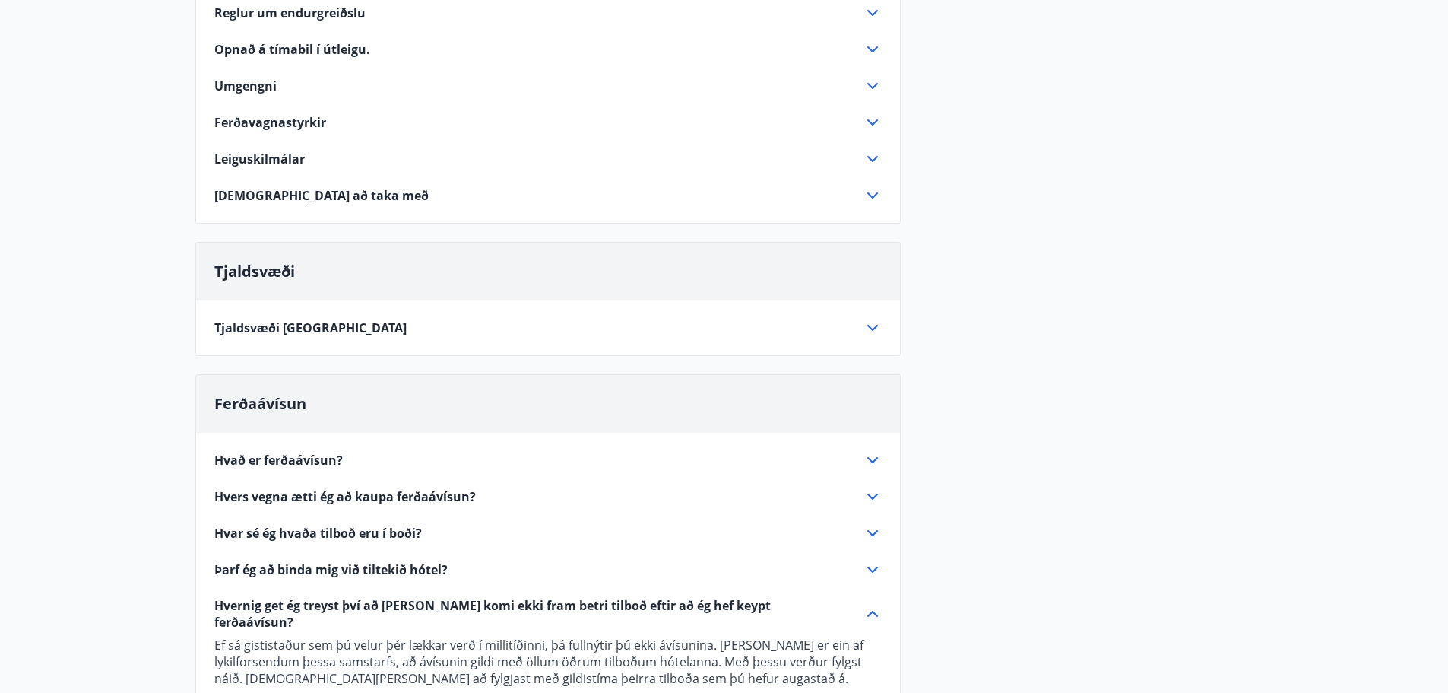
scroll to position [304, 0]
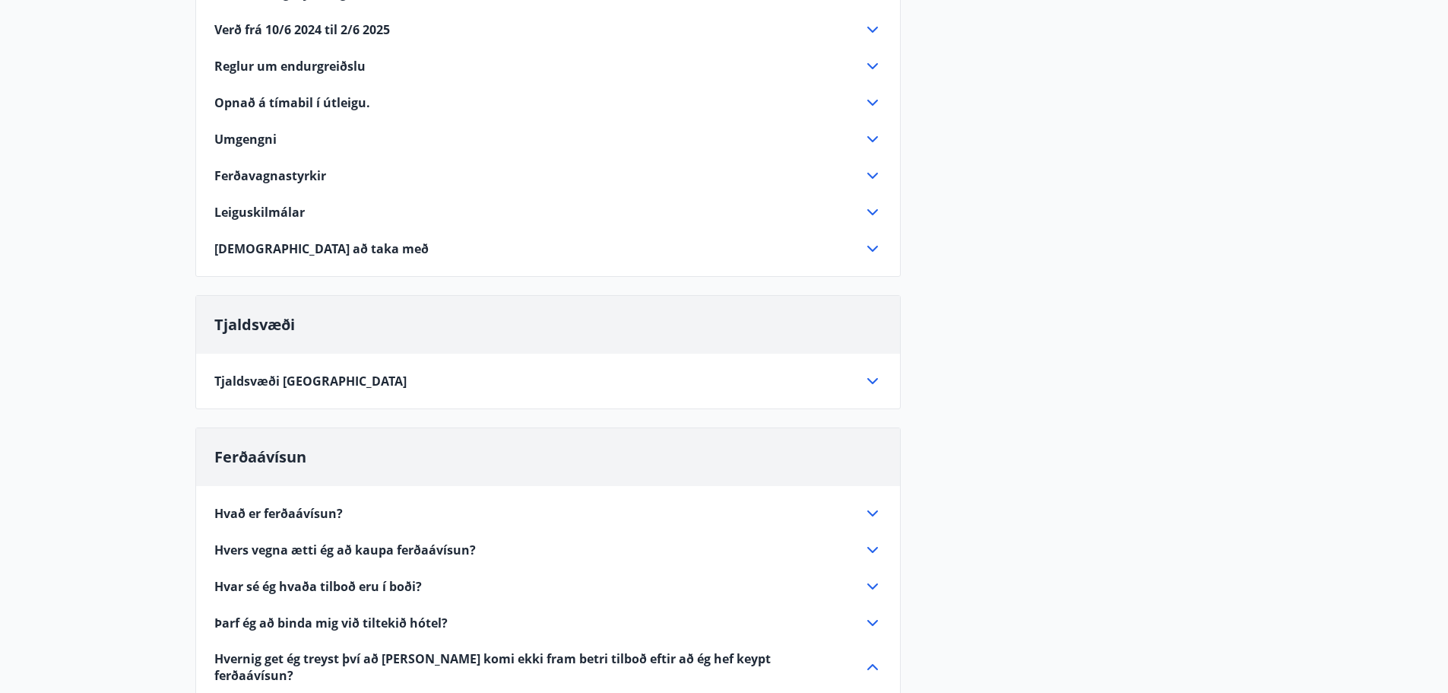
click at [423, 386] on div "Tjaldsvæði [GEOGRAPHIC_DATA]" at bounding box center [538, 380] width 649 height 17
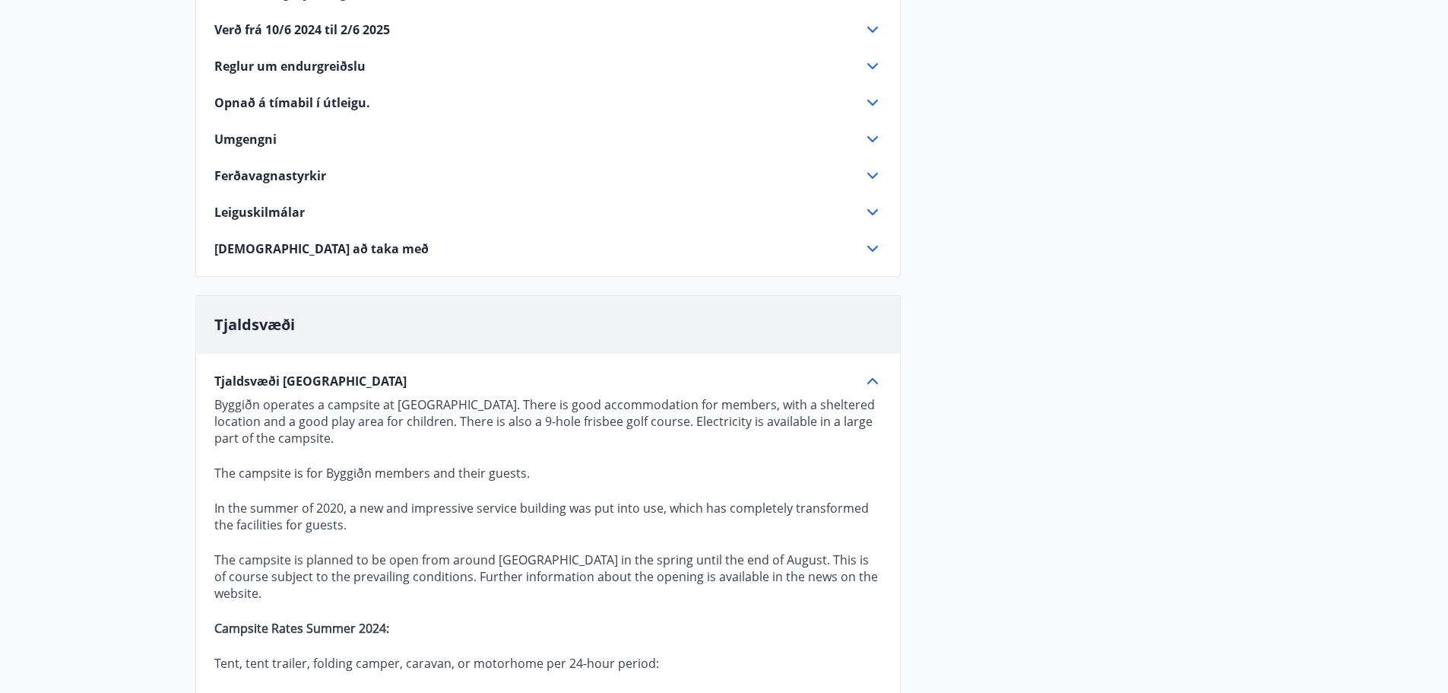
click at [502, 365] on div "Tjaldsvæði [GEOGRAPHIC_DATA] Byggiðn operates a campsite at [GEOGRAPHIC_DATA]. …" at bounding box center [548, 656] width 704 height 607
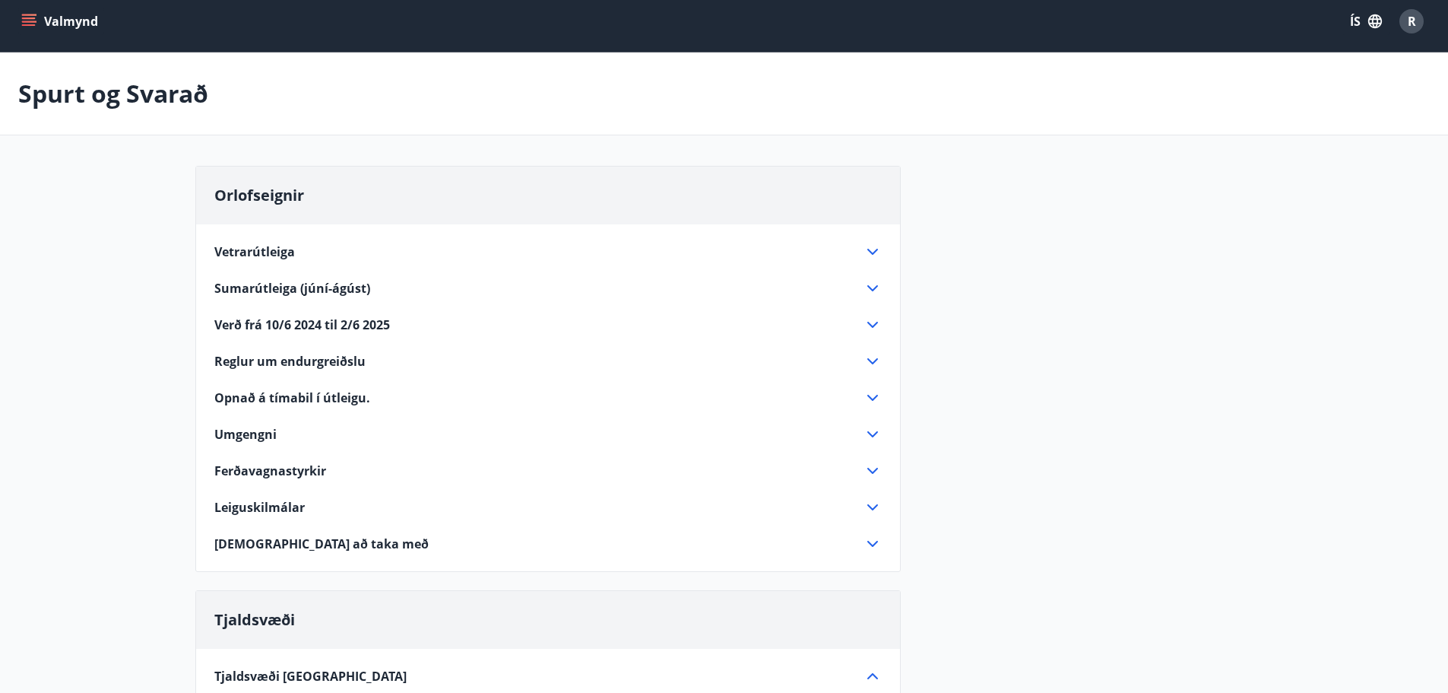
scroll to position [0, 0]
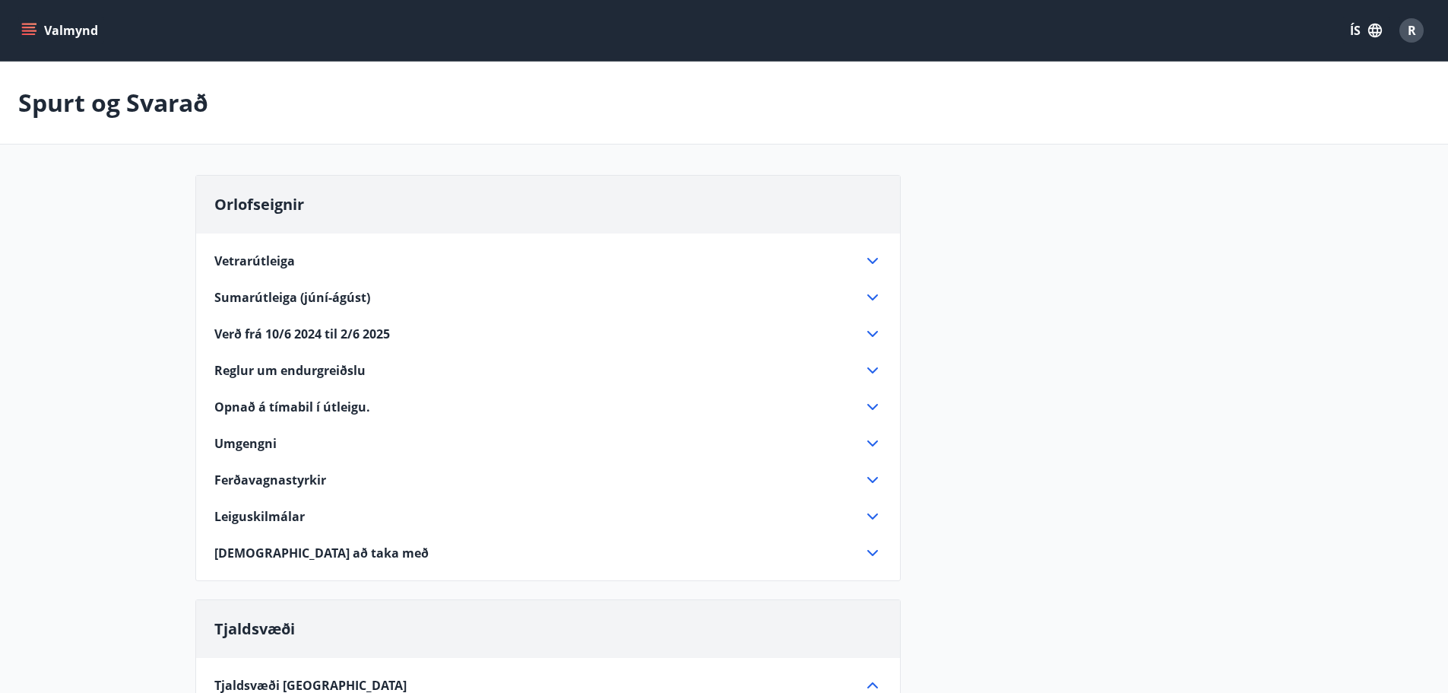
click at [19, 36] on button "Valmynd" at bounding box center [61, 30] width 86 height 27
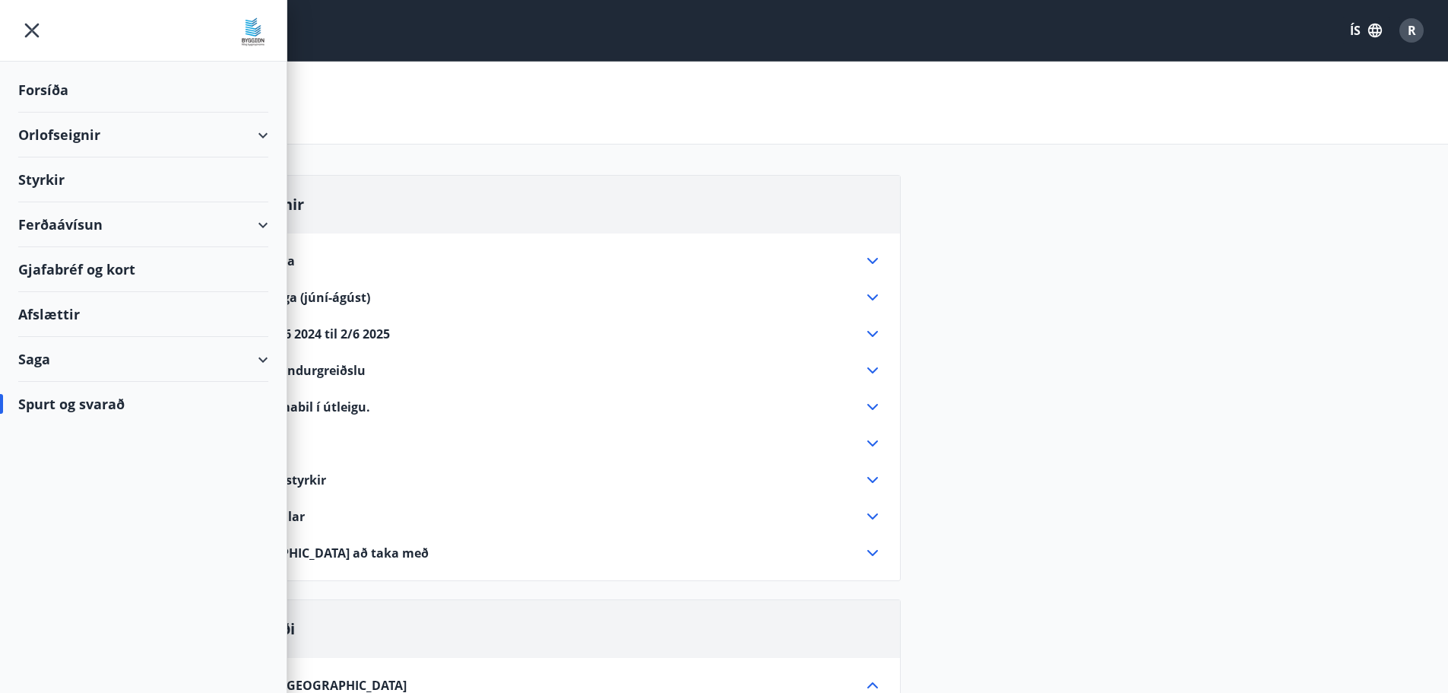
click at [72, 320] on div "Afslættir" at bounding box center [143, 314] width 250 height 45
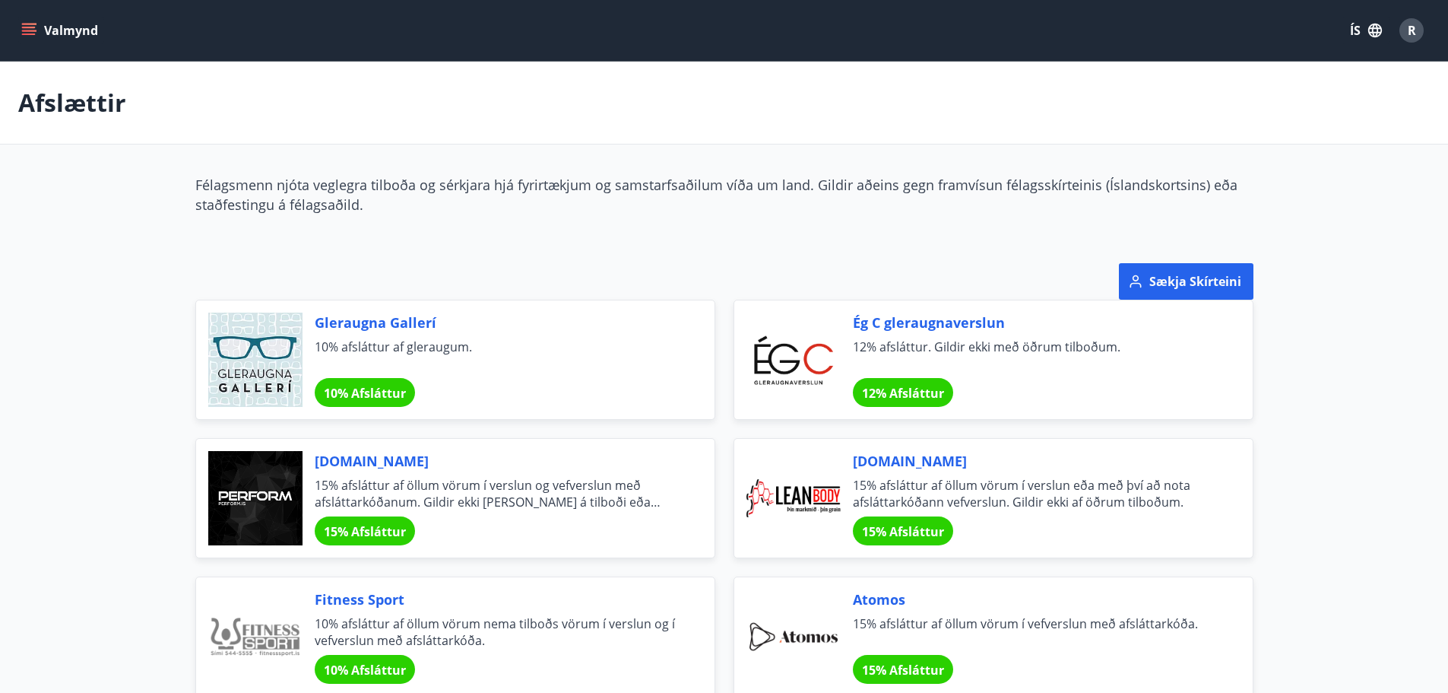
click at [35, 20] on button "Valmynd" at bounding box center [61, 30] width 86 height 27
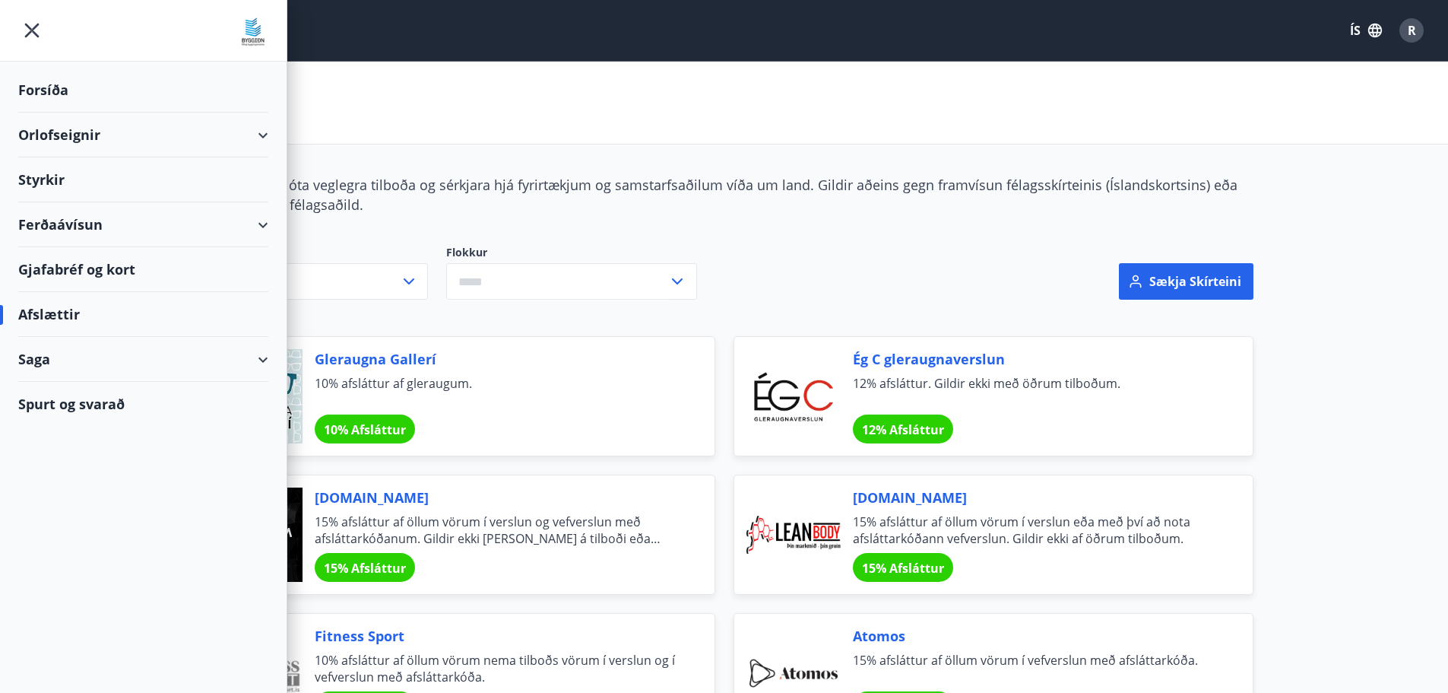
click at [64, 272] on div "Gjafabréf og kort" at bounding box center [143, 269] width 250 height 45
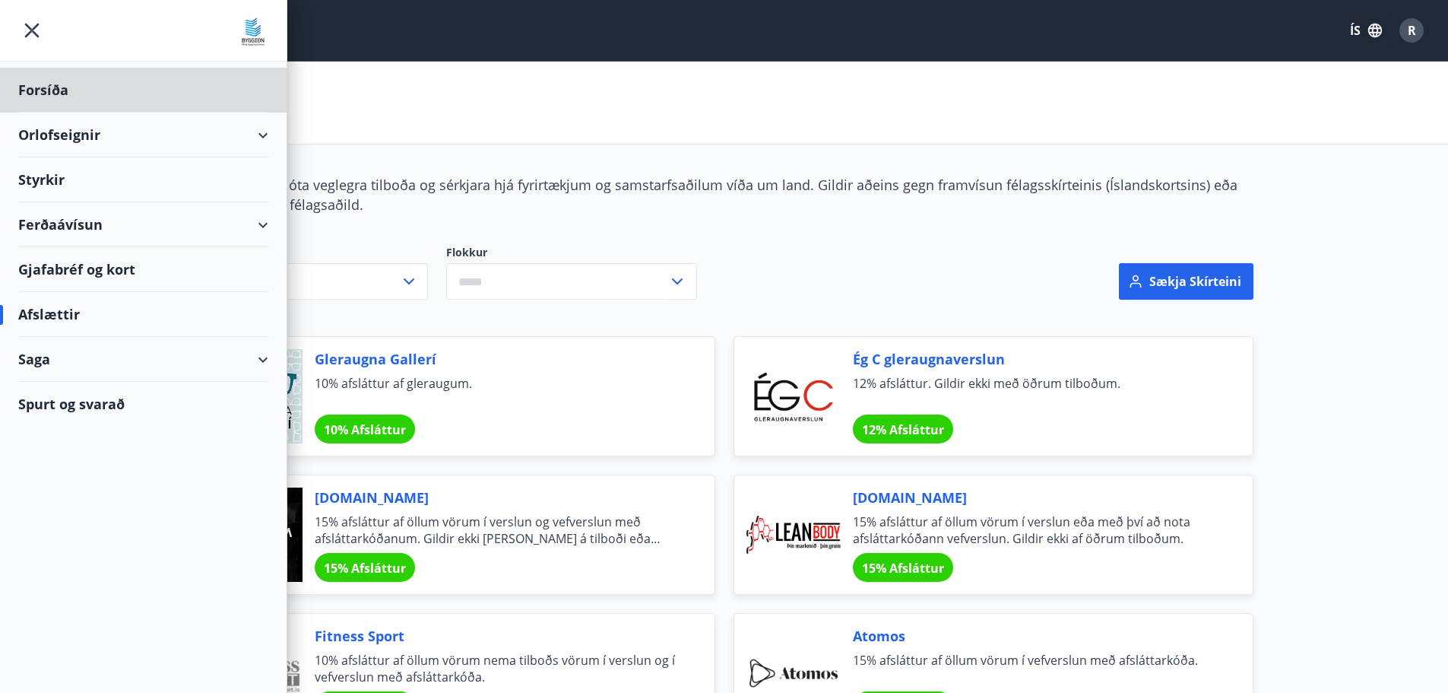
click at [122, 113] on div "Styrkir" at bounding box center [143, 90] width 250 height 45
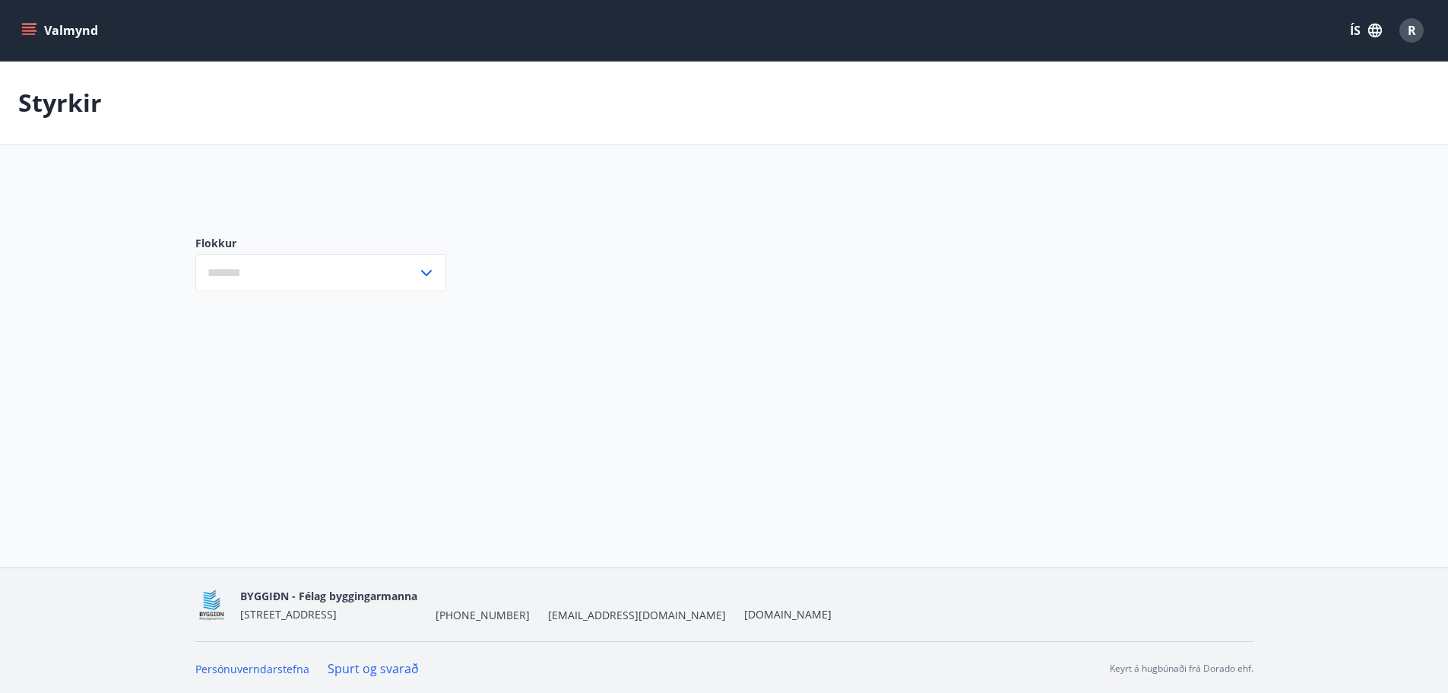
type input "***"
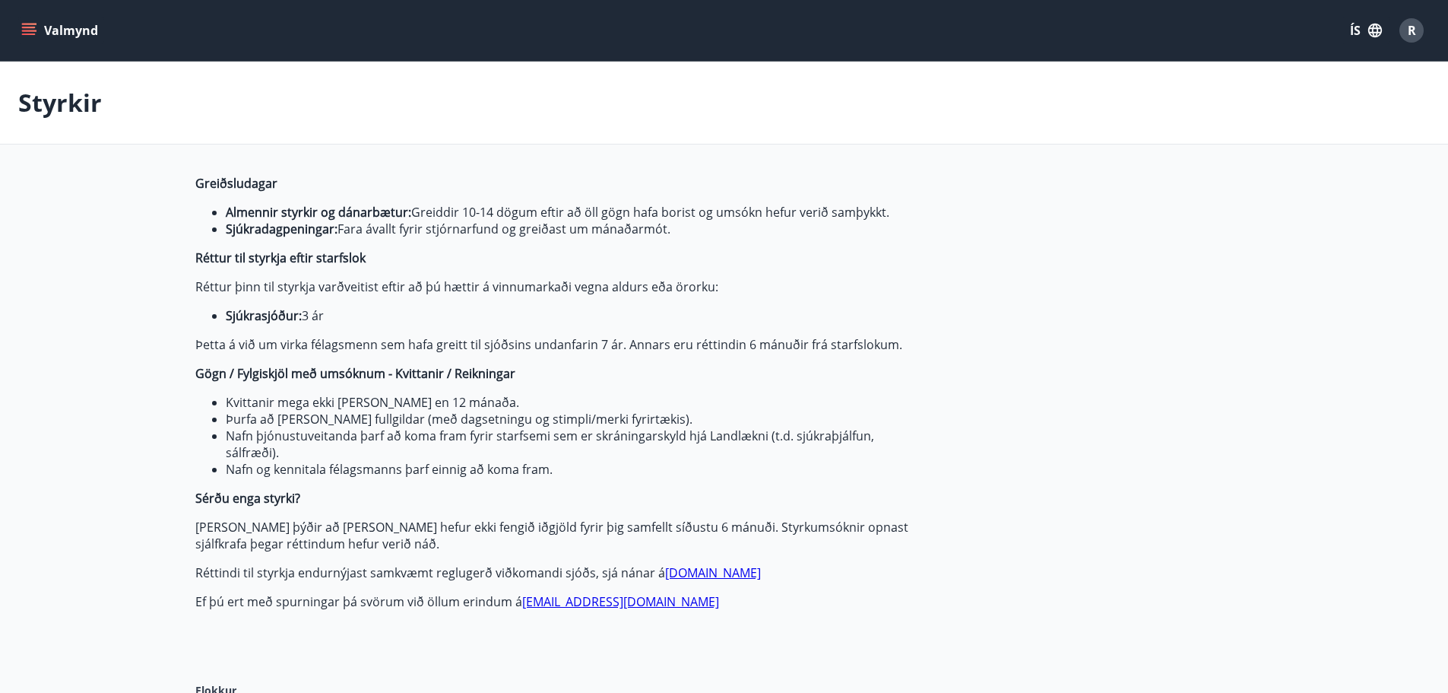
click at [32, 22] on button "Valmynd" at bounding box center [61, 30] width 86 height 27
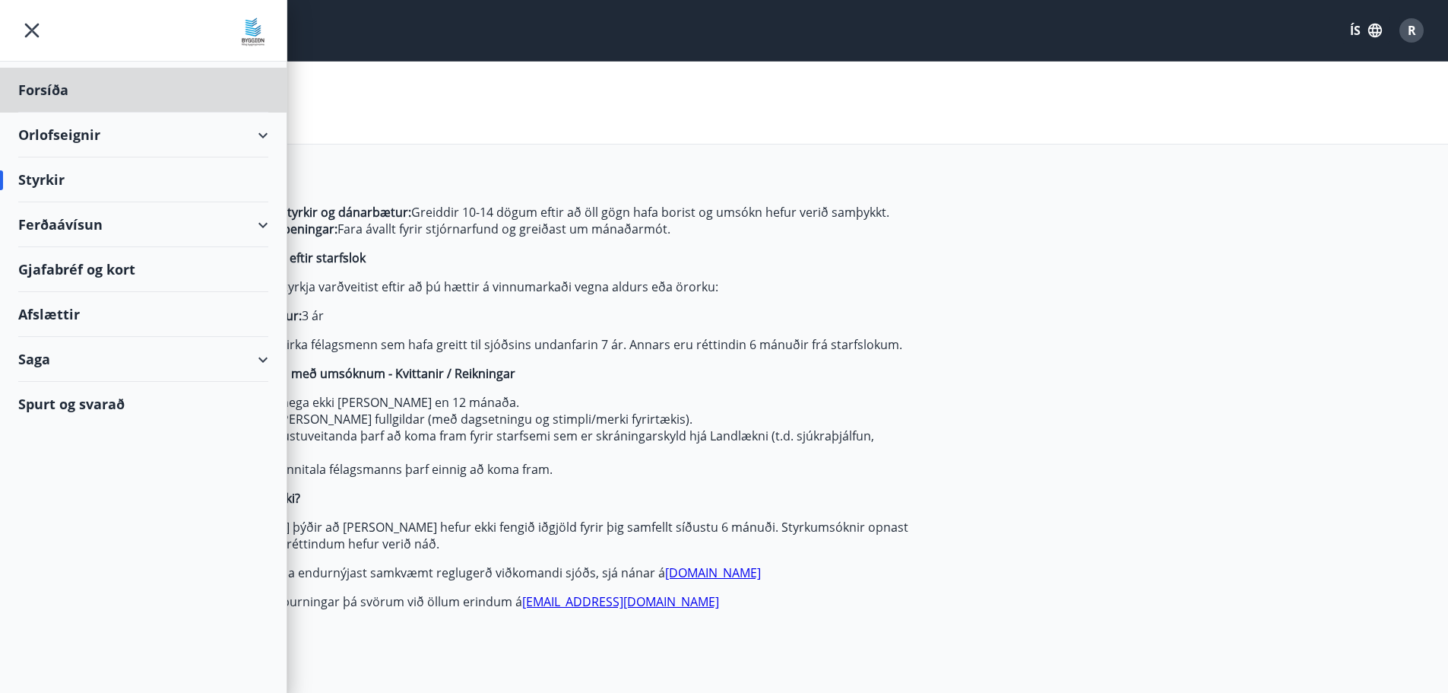
click at [84, 189] on div "Styrkir" at bounding box center [143, 179] width 250 height 45
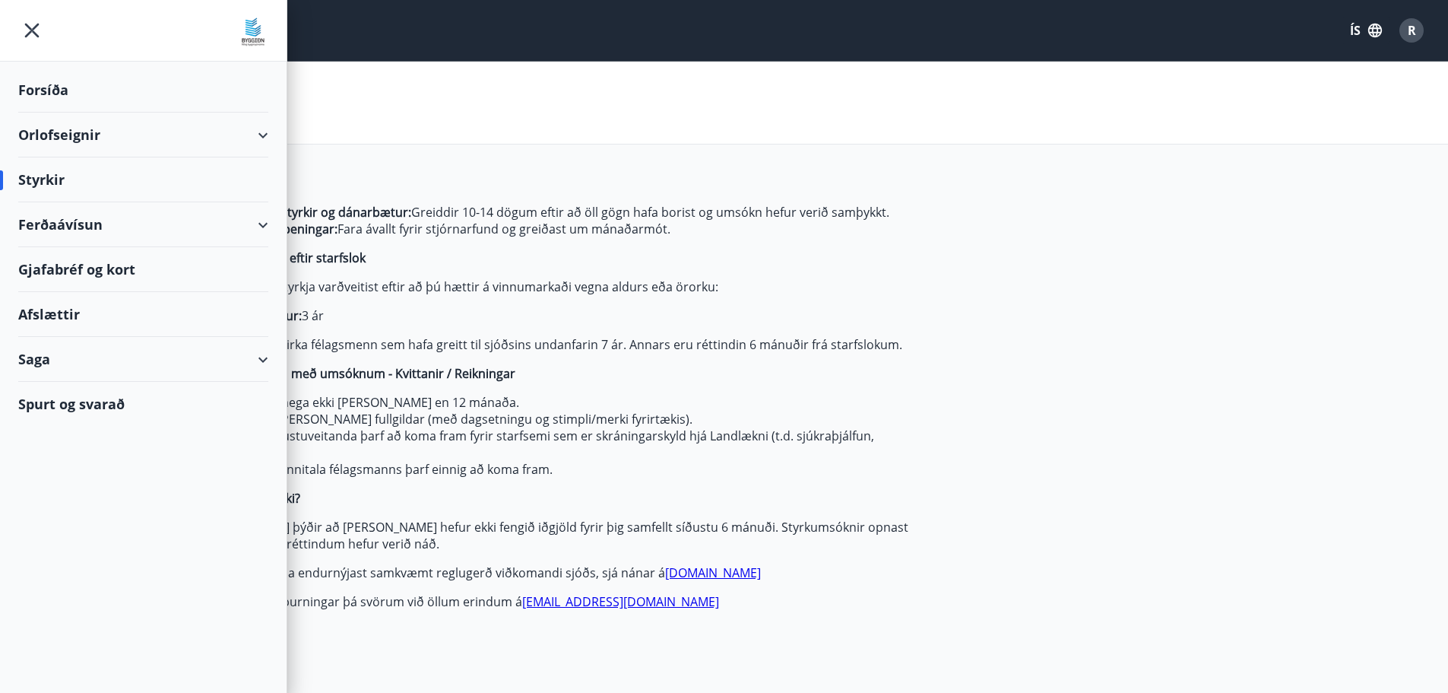
click at [43, 179] on div "Styrkir" at bounding box center [143, 179] width 250 height 45
click at [51, 181] on div "Styrkir" at bounding box center [143, 179] width 250 height 45
drag, startPoint x: 595, startPoint y: 255, endPoint x: 698, endPoint y: 411, distance: 186.0
click at [598, 255] on p "Réttur til styrkja eftir starfslok" at bounding box center [554, 257] width 718 height 17
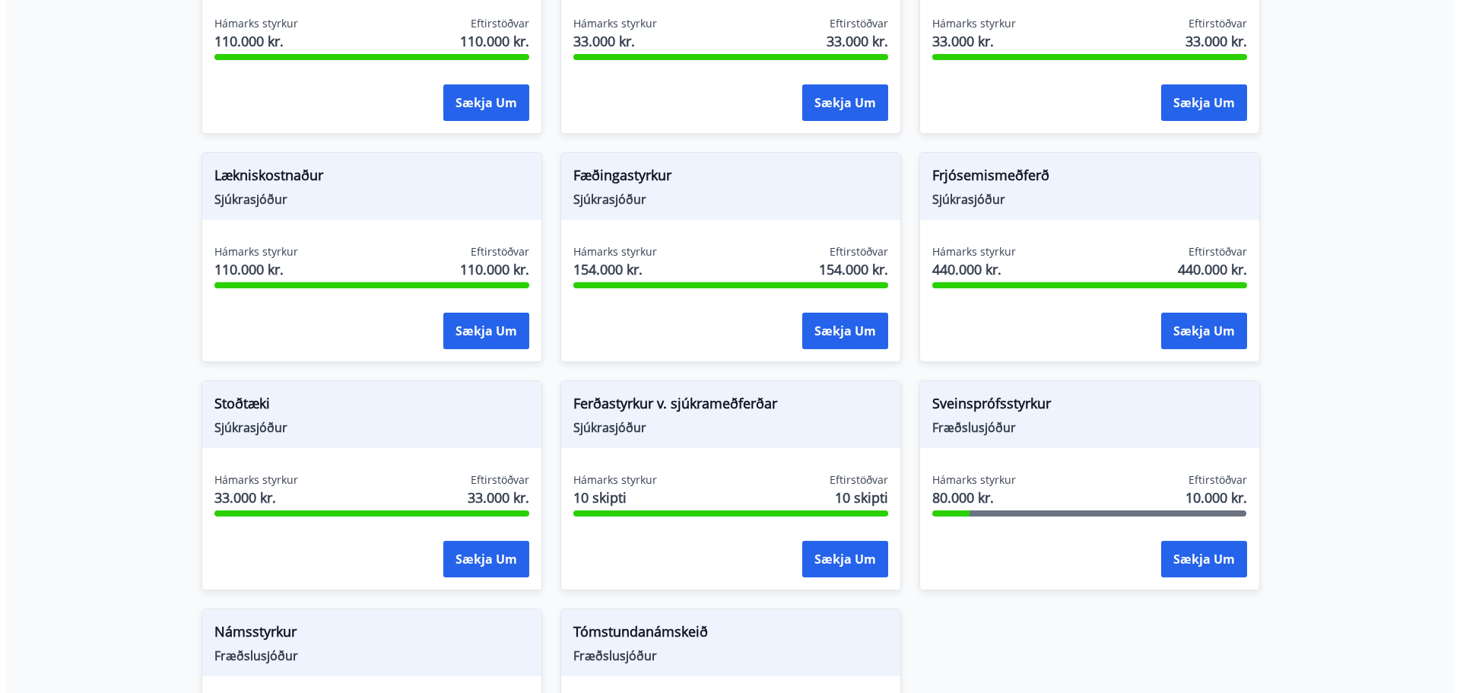
scroll to position [1565, 0]
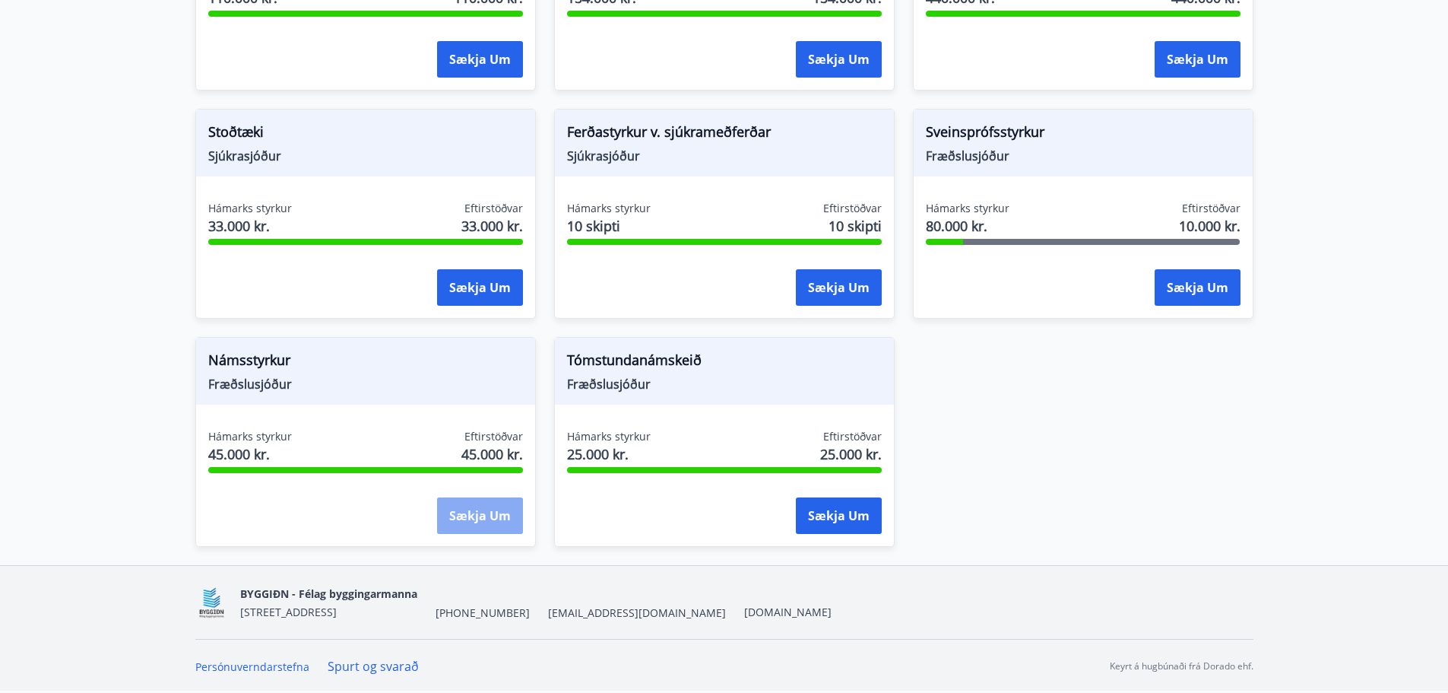
click at [480, 523] on button "Sækja um" at bounding box center [480, 515] width 86 height 36
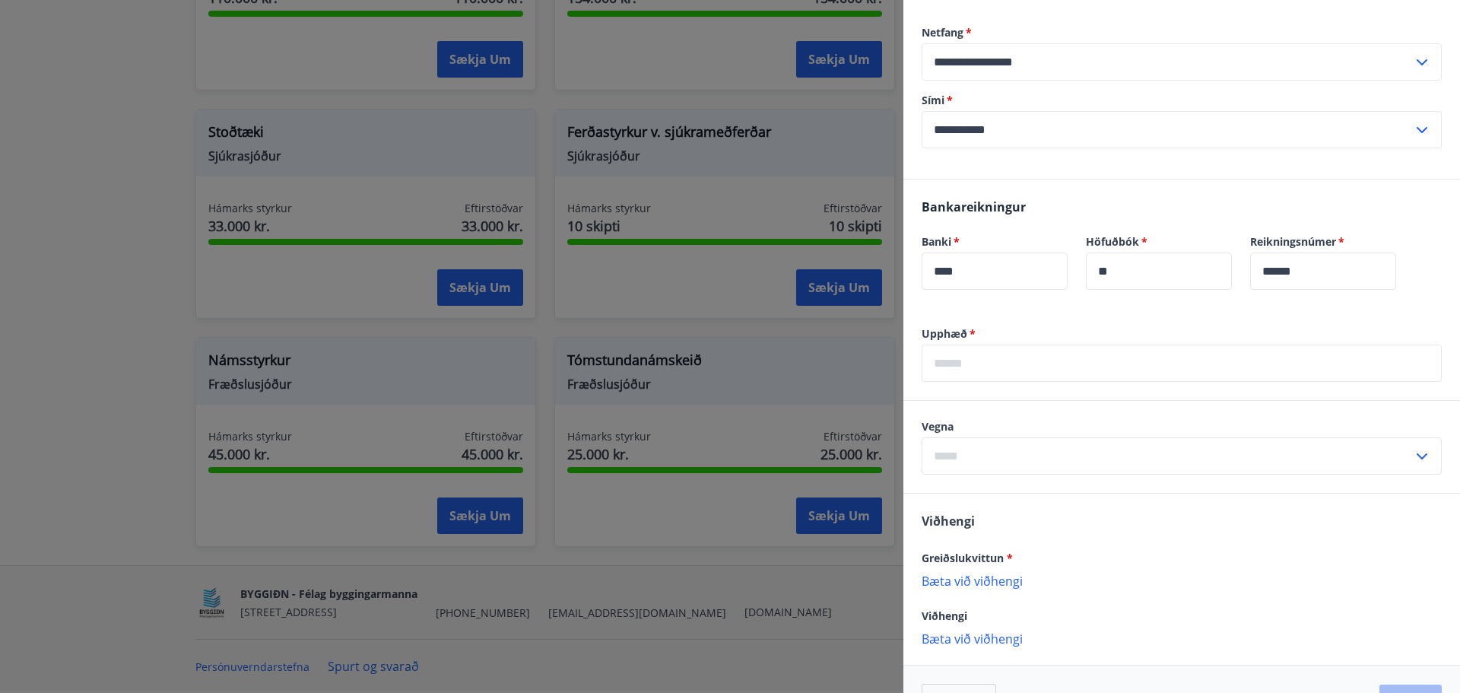
scroll to position [359, 0]
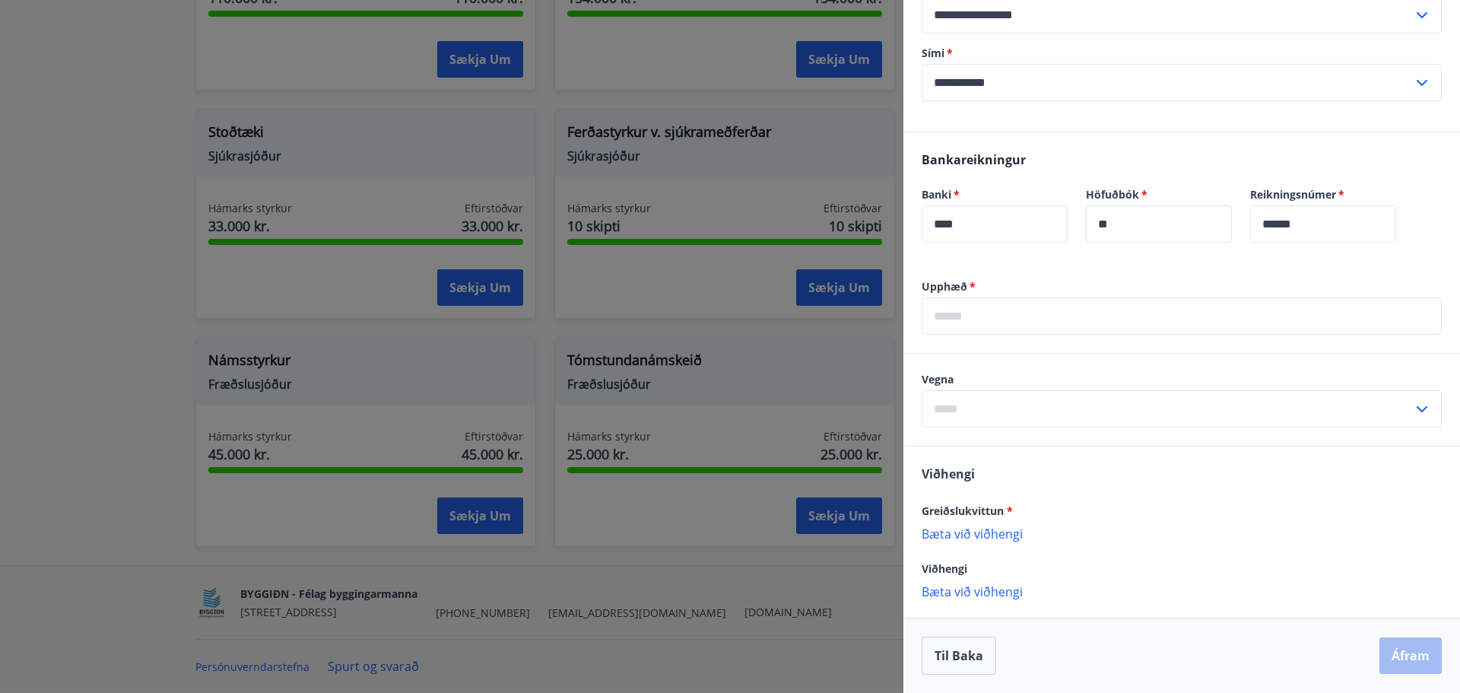
click at [1016, 319] on input "text" at bounding box center [1181, 315] width 520 height 37
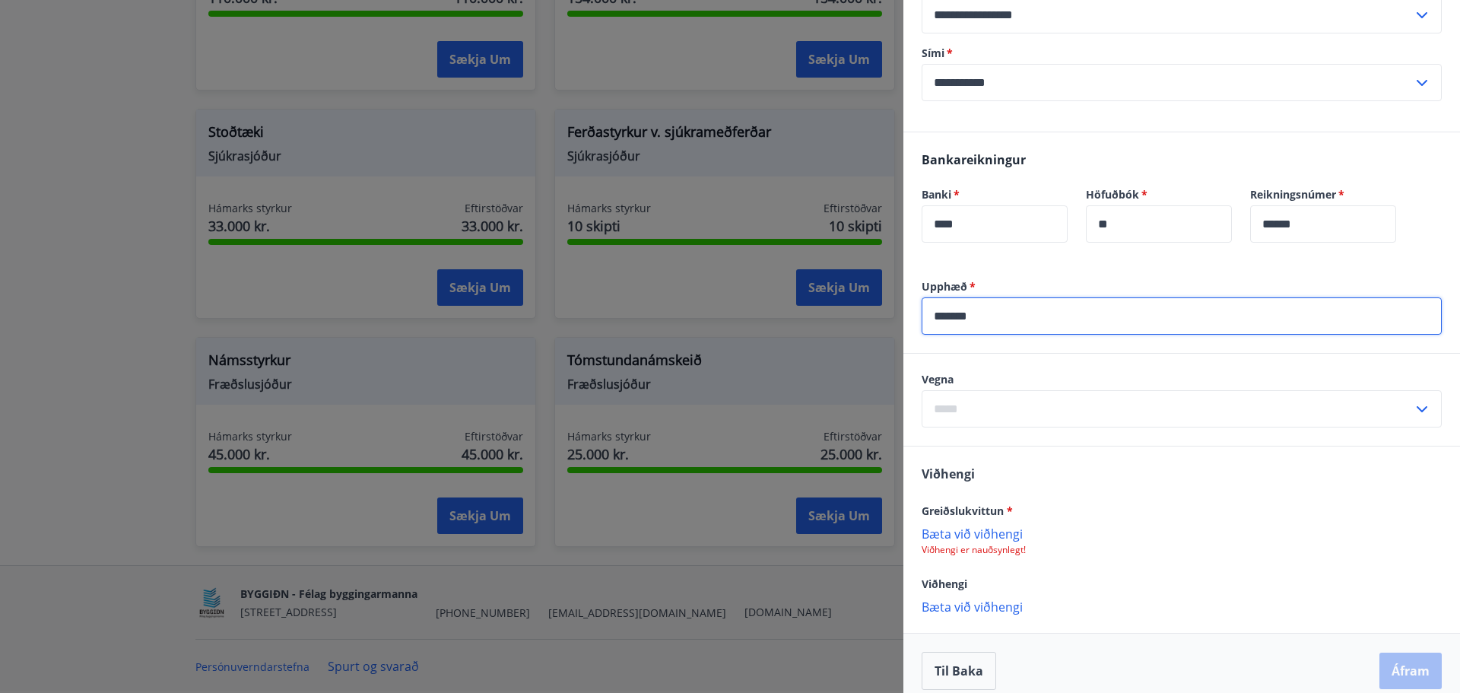
click at [981, 404] on div "Vegna ​" at bounding box center [1181, 399] width 520 height 55
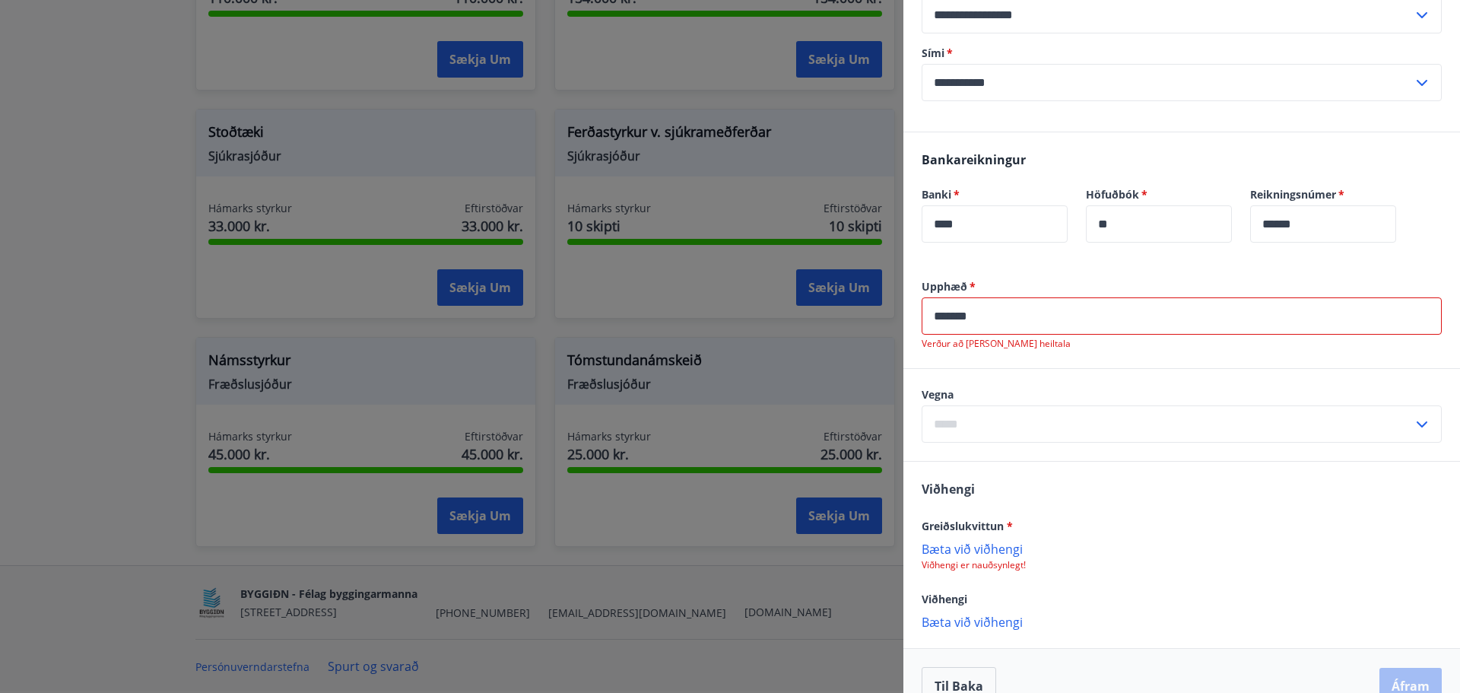
drag, startPoint x: 959, startPoint y: 318, endPoint x: 968, endPoint y: 319, distance: 9.2
click at [962, 318] on input "*******" at bounding box center [1181, 315] width 520 height 37
click at [968, 319] on input "*******" at bounding box center [1181, 315] width 520 height 37
click at [1019, 397] on label "Vegna" at bounding box center [1181, 394] width 520 height 15
click at [1005, 312] on input "********" at bounding box center [1181, 315] width 520 height 37
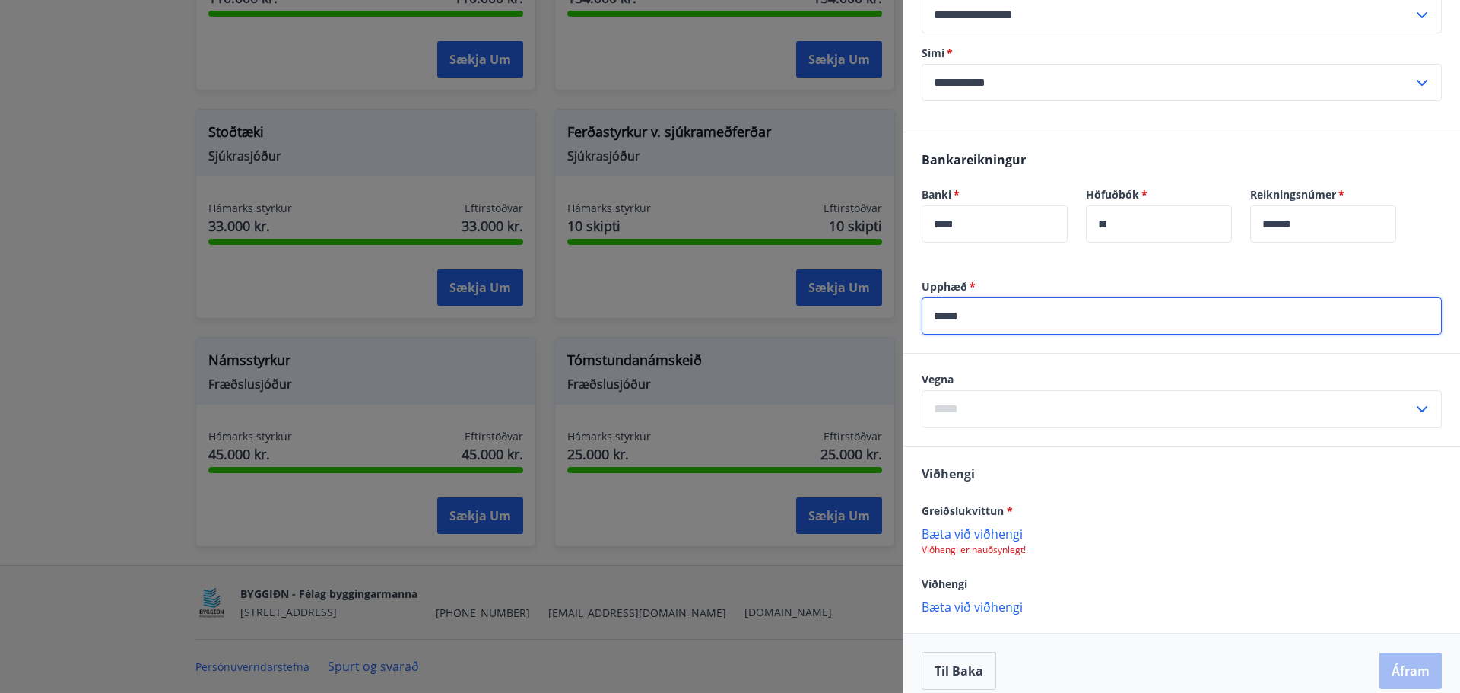
type input "*****"
click at [994, 411] on input "text" at bounding box center [1166, 408] width 491 height 37
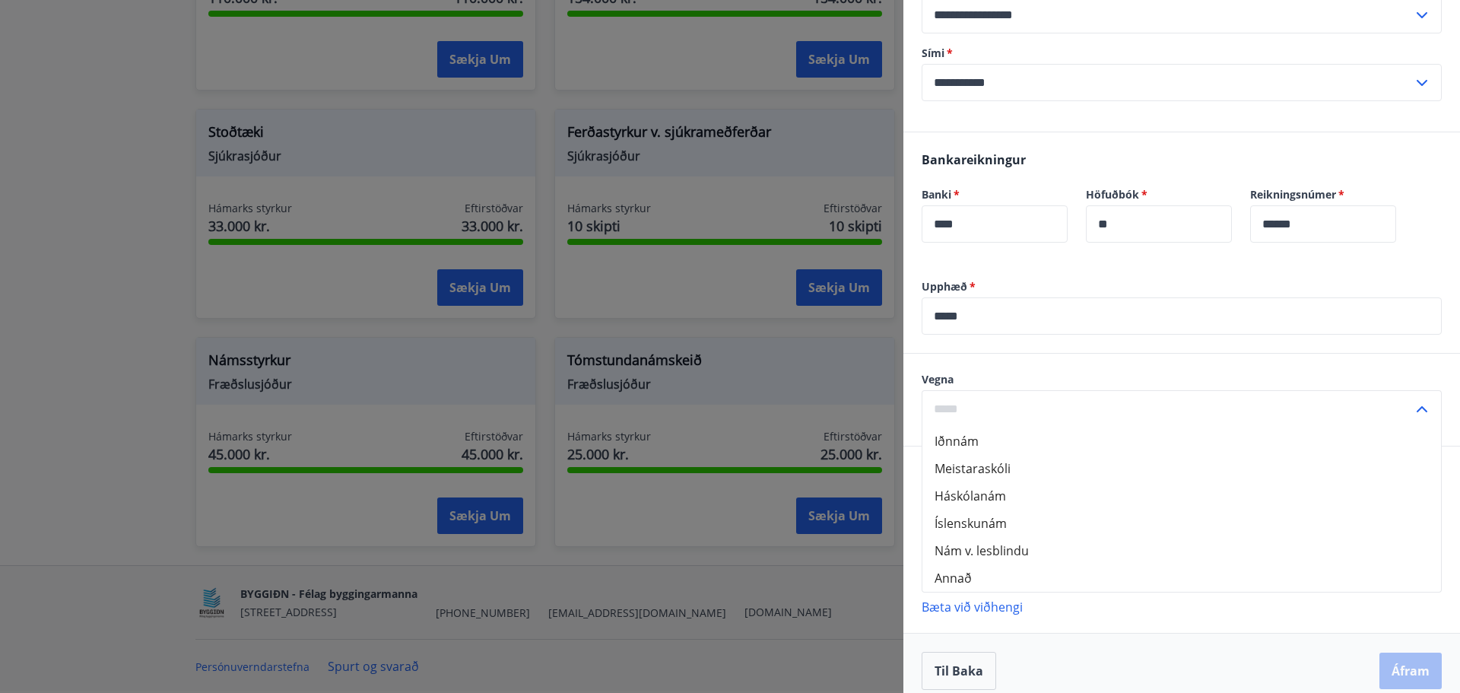
click at [1019, 495] on li "Háskólanám" at bounding box center [1181, 495] width 518 height 27
type input "**********"
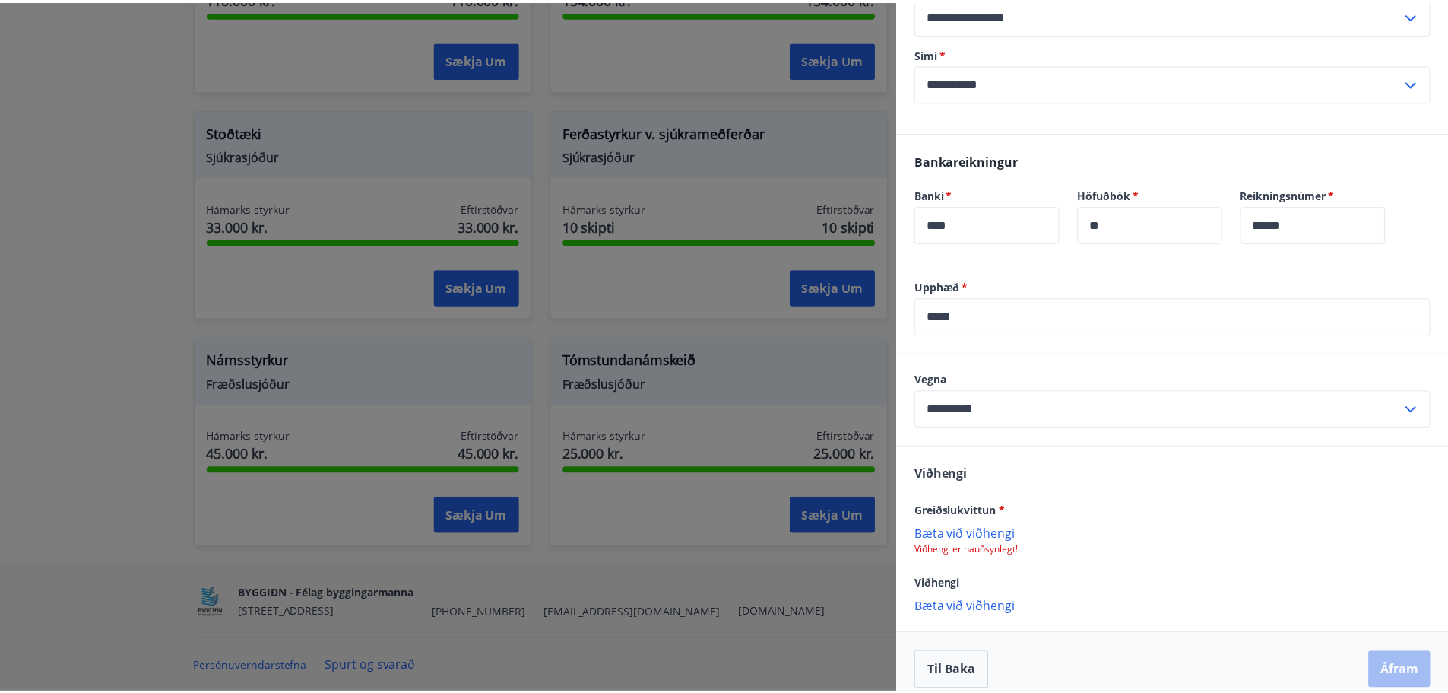
scroll to position [374, 0]
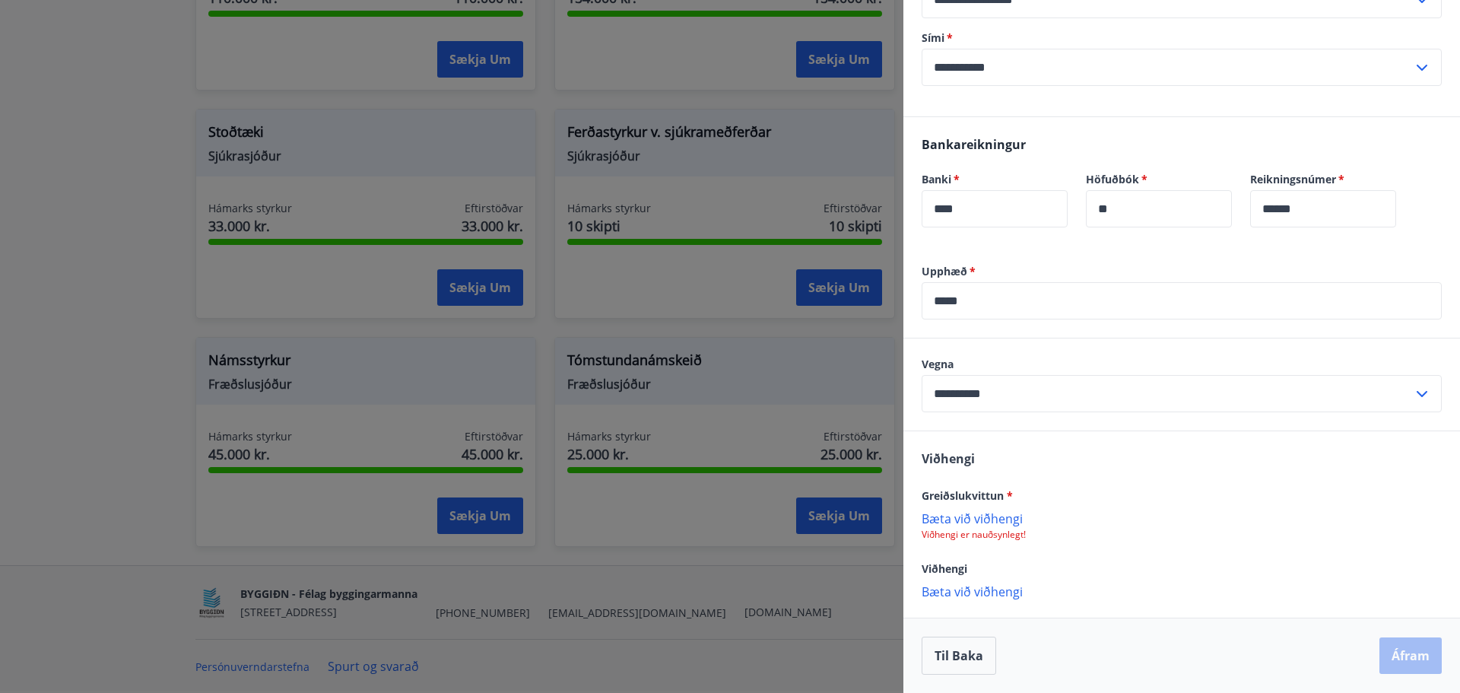
click at [959, 519] on p "Bæta við viðhengi" at bounding box center [1181, 517] width 520 height 15
click at [977, 524] on p "Bæta við viðhengi" at bounding box center [1181, 517] width 520 height 15
click at [397, 165] on div at bounding box center [730, 346] width 1460 height 693
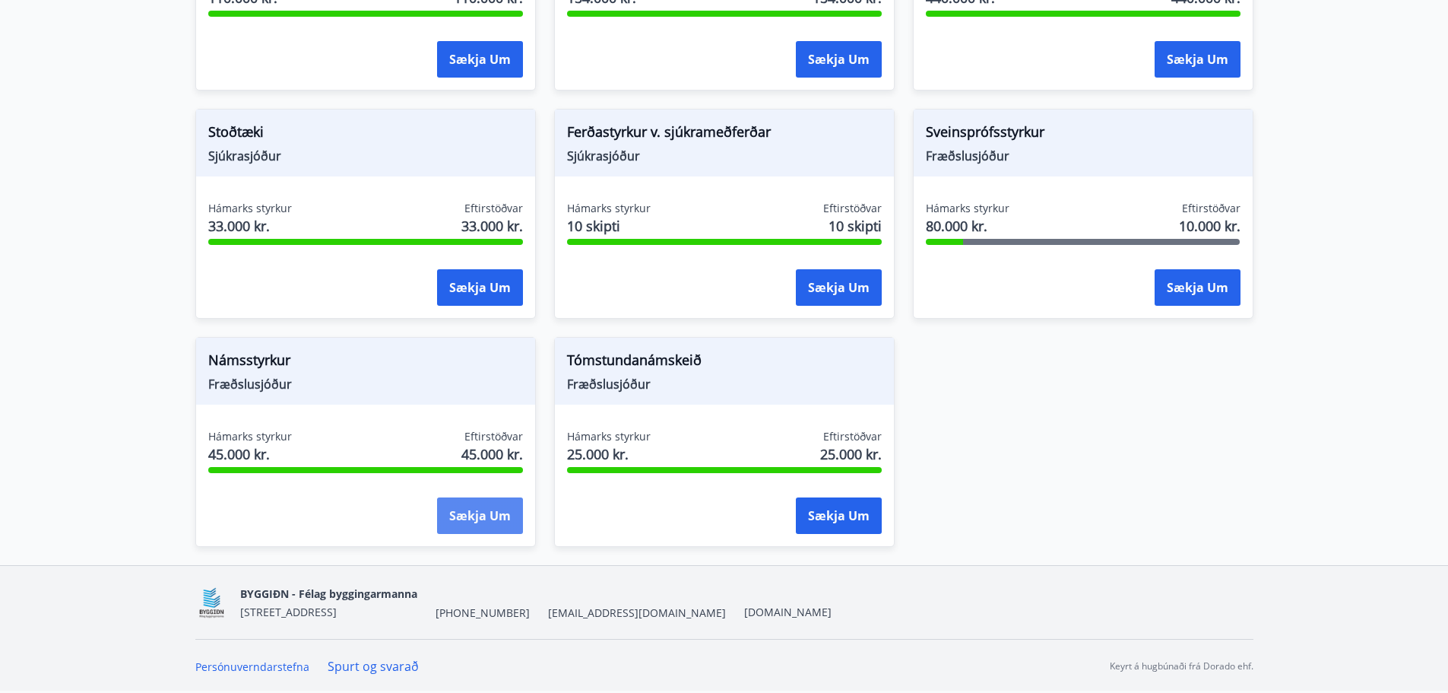
click at [480, 516] on button "Sækja um" at bounding box center [480, 515] width 86 height 36
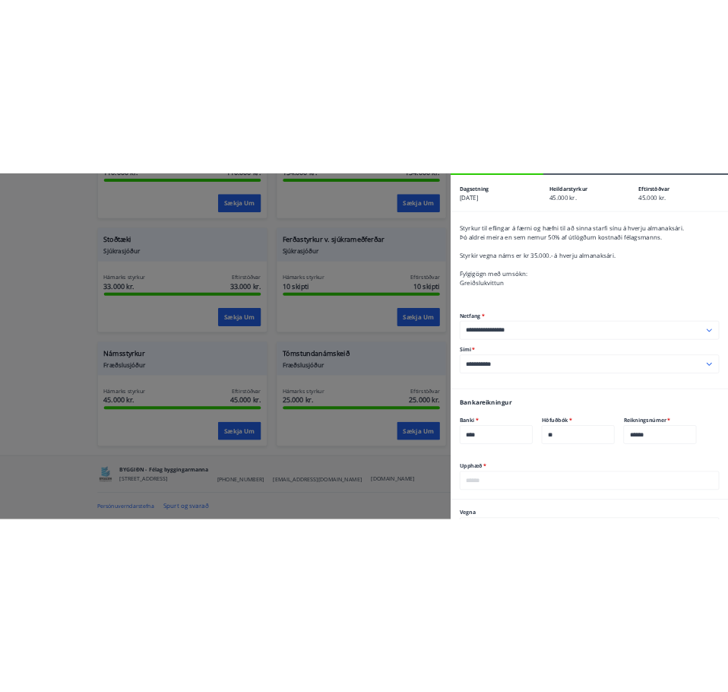
scroll to position [359, 0]
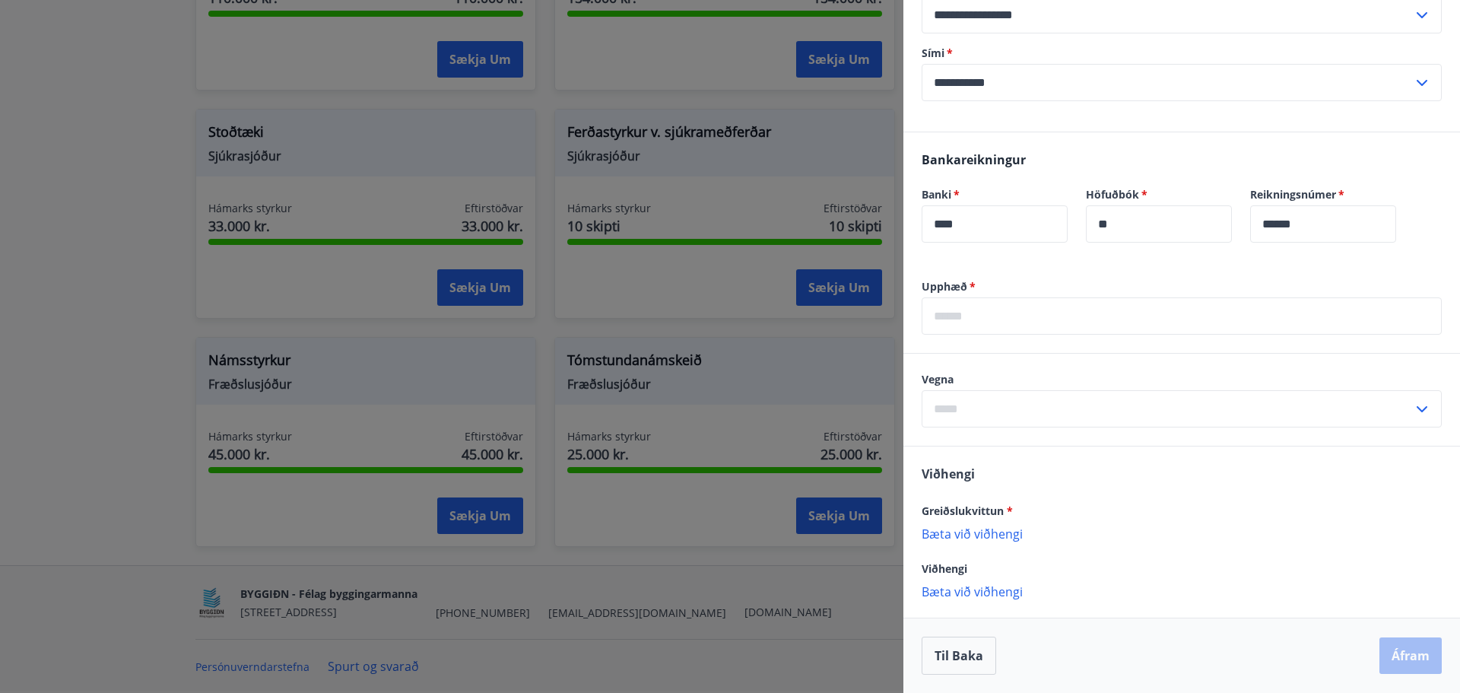
click at [977, 534] on p "Bæta við viðhengi" at bounding box center [1181, 532] width 520 height 15
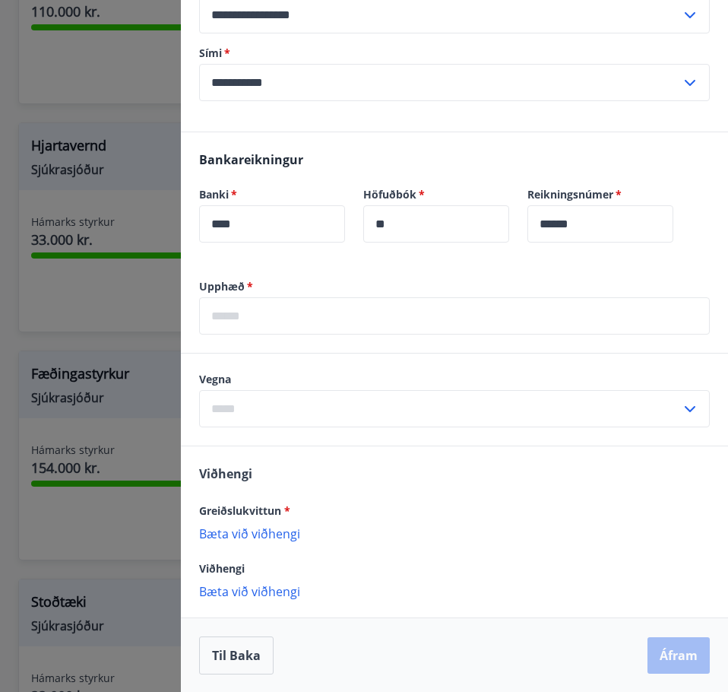
click at [223, 534] on p "Bæta við viðhengi" at bounding box center [454, 532] width 511 height 15
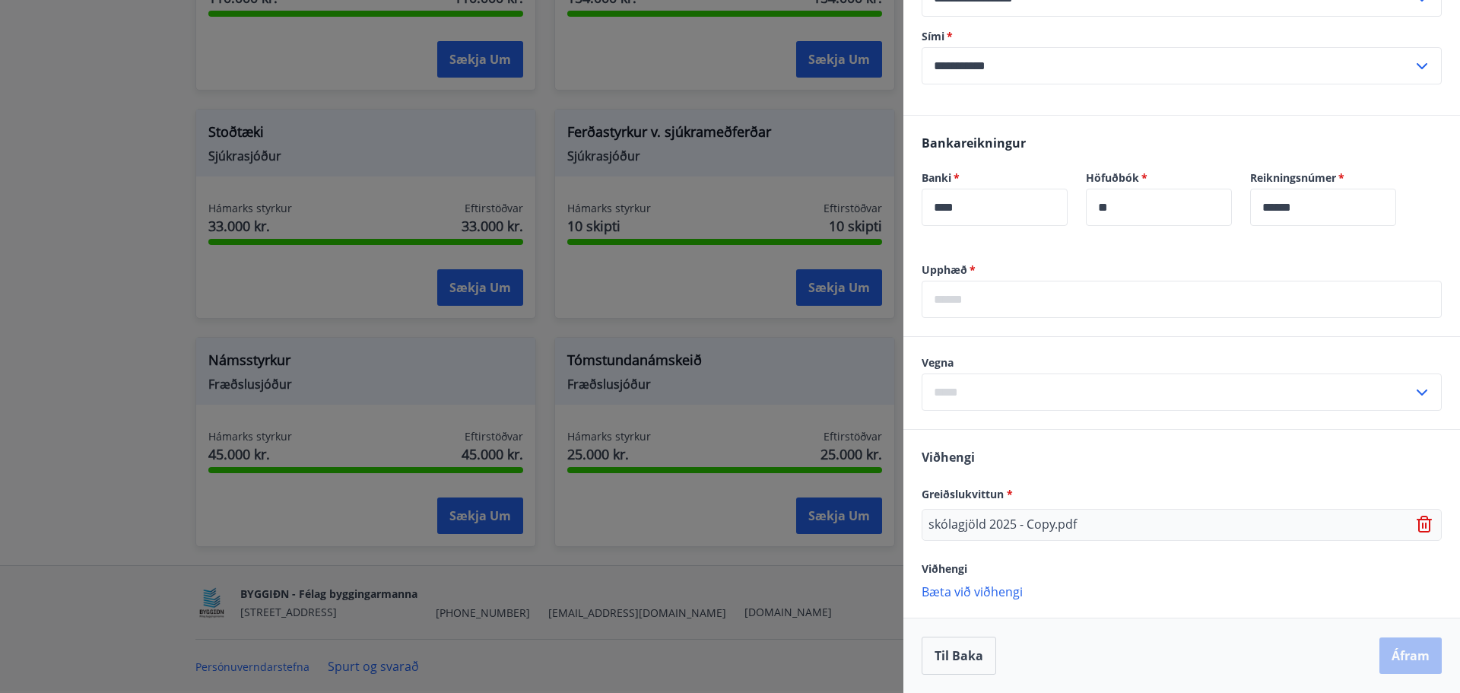
scroll to position [376, 0]
click at [1023, 519] on p "skólagjöld 2025 - Copy.pdf" at bounding box center [1002, 524] width 148 height 18
click at [1024, 296] on input "text" at bounding box center [1181, 299] width 520 height 37
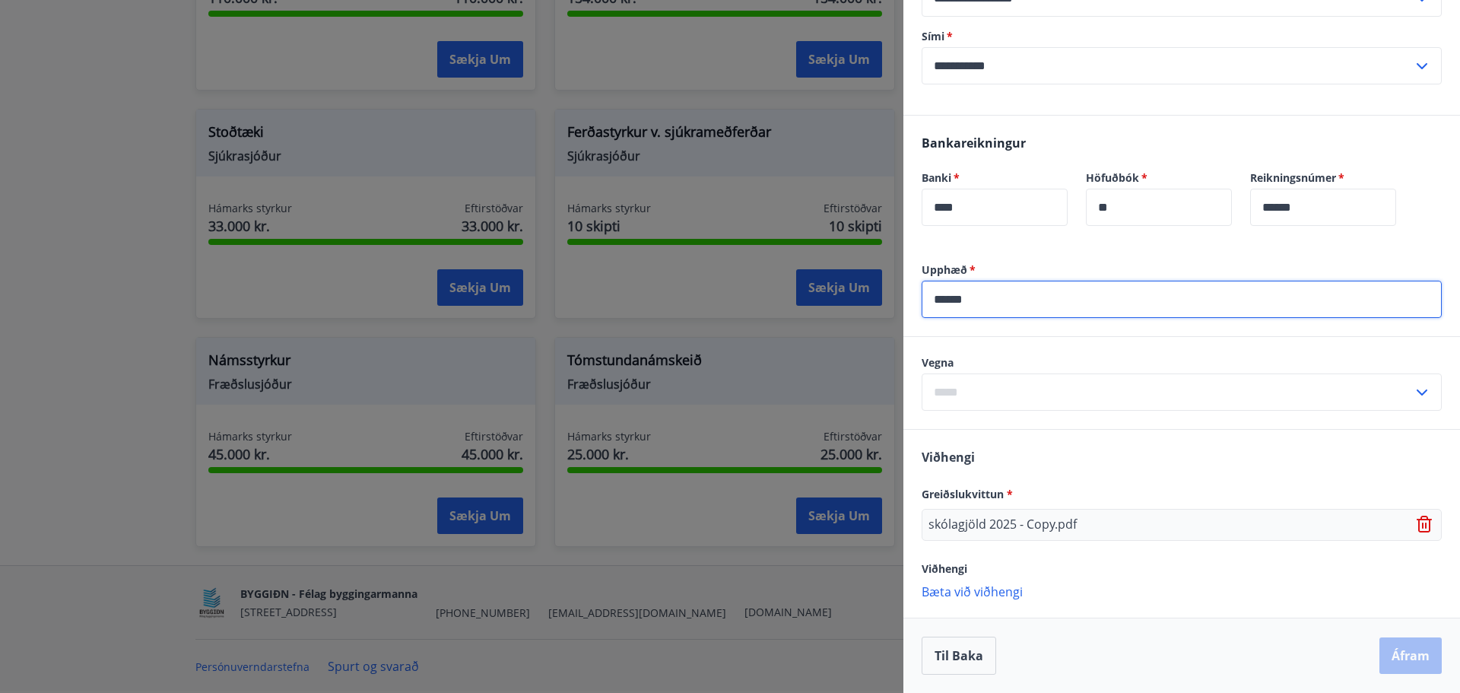
type input "******"
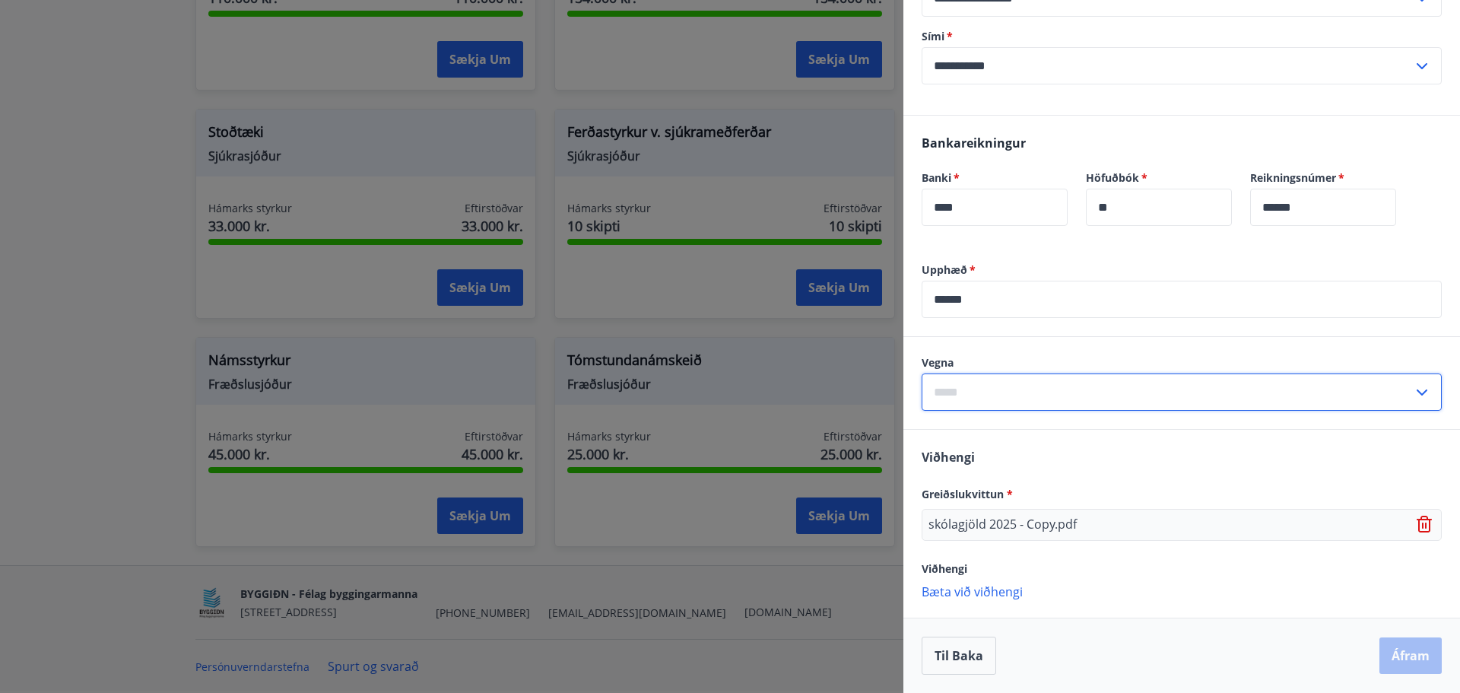
click at [1030, 392] on input "text" at bounding box center [1166, 391] width 491 height 37
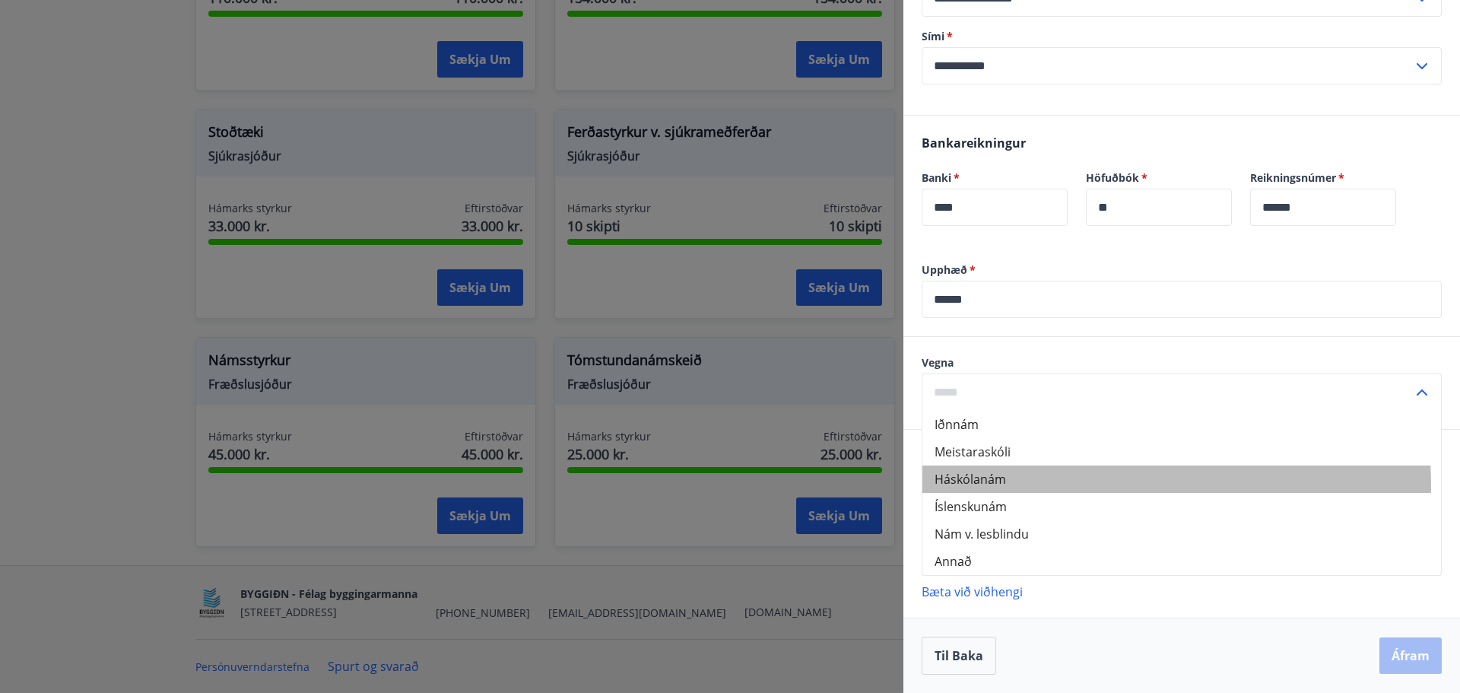
click at [992, 487] on li "Háskólanám" at bounding box center [1181, 478] width 518 height 27
type input "**********"
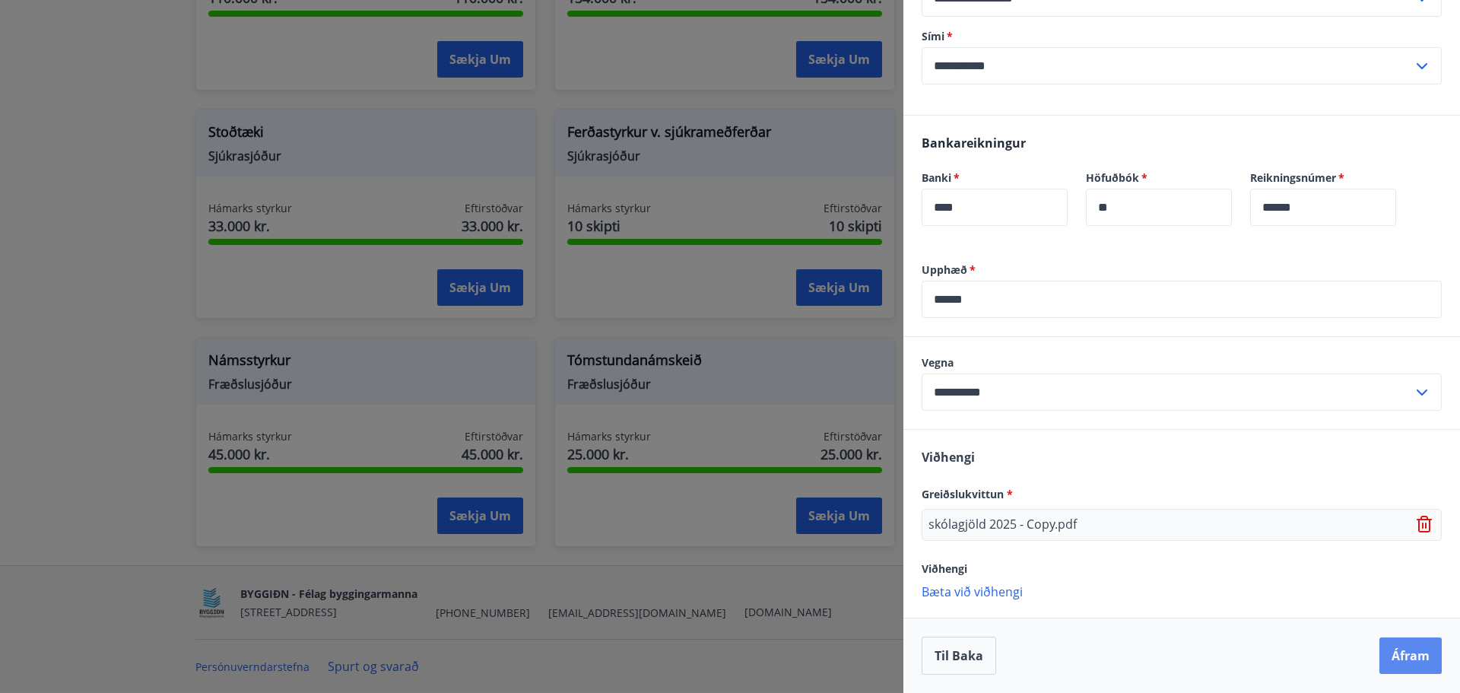
click at [1392, 658] on button "Áfram" at bounding box center [1410, 655] width 62 height 36
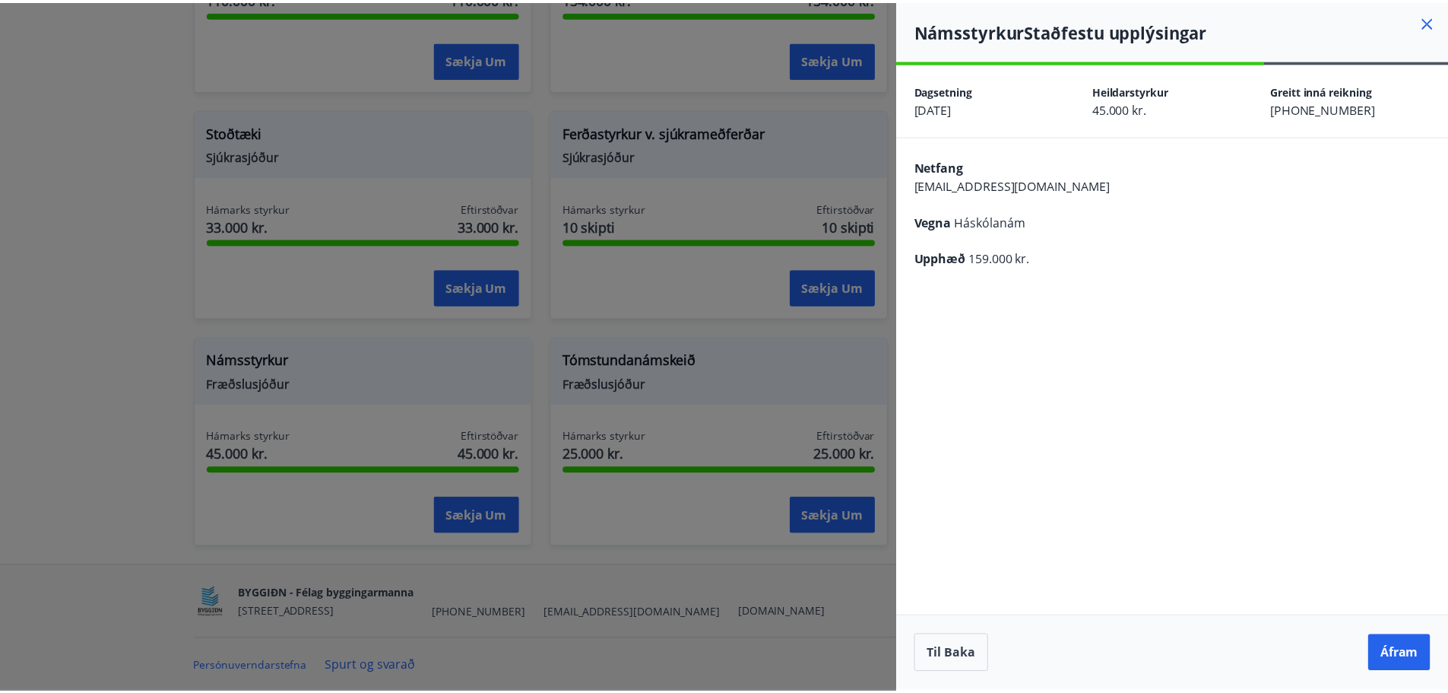
scroll to position [0, 0]
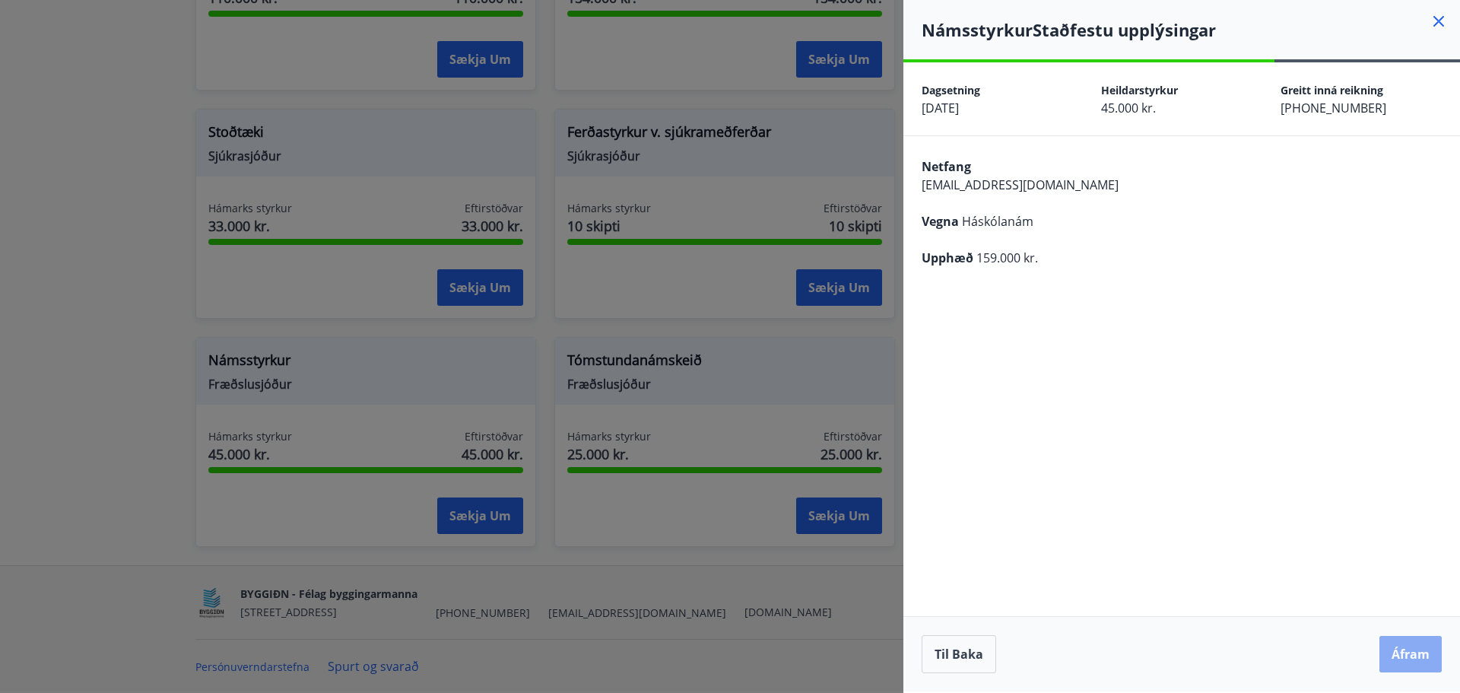
click at [1410, 648] on button "Áfram" at bounding box center [1410, 654] width 62 height 36
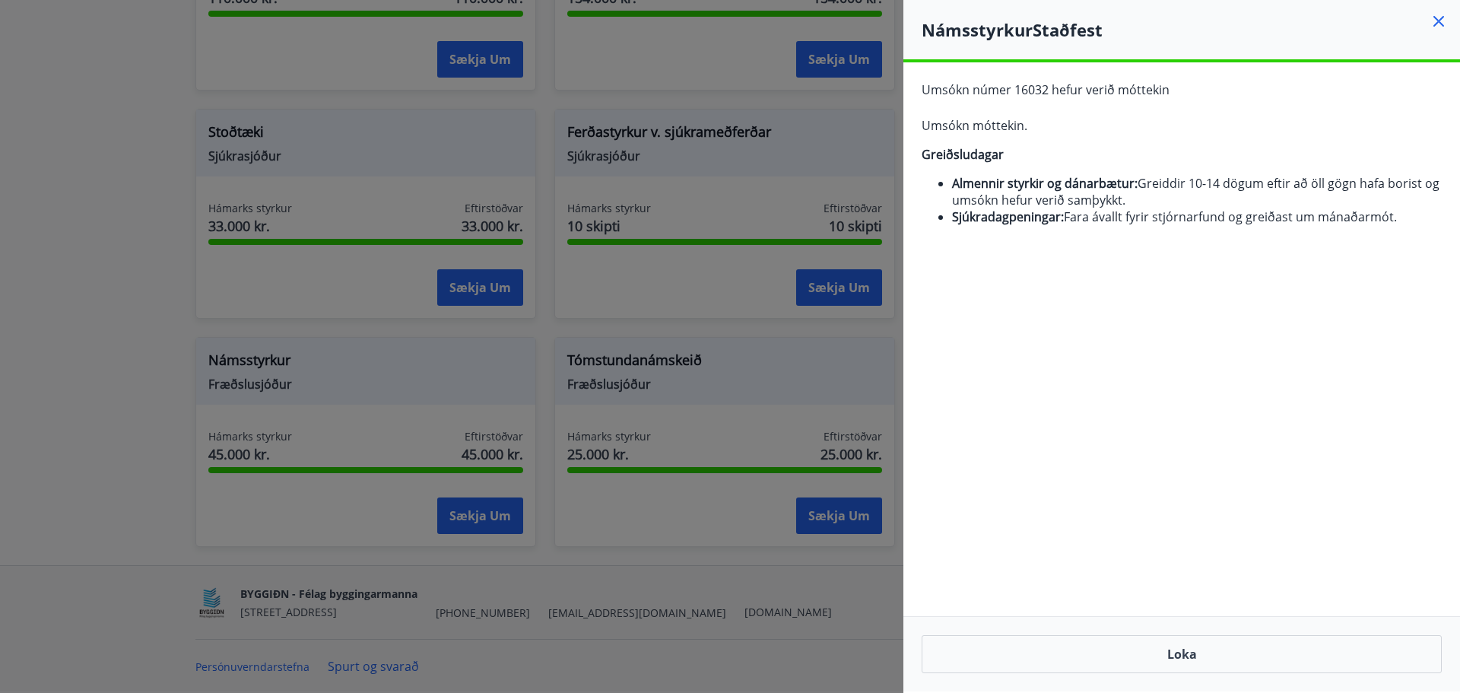
click at [506, 441] on div at bounding box center [730, 346] width 1460 height 693
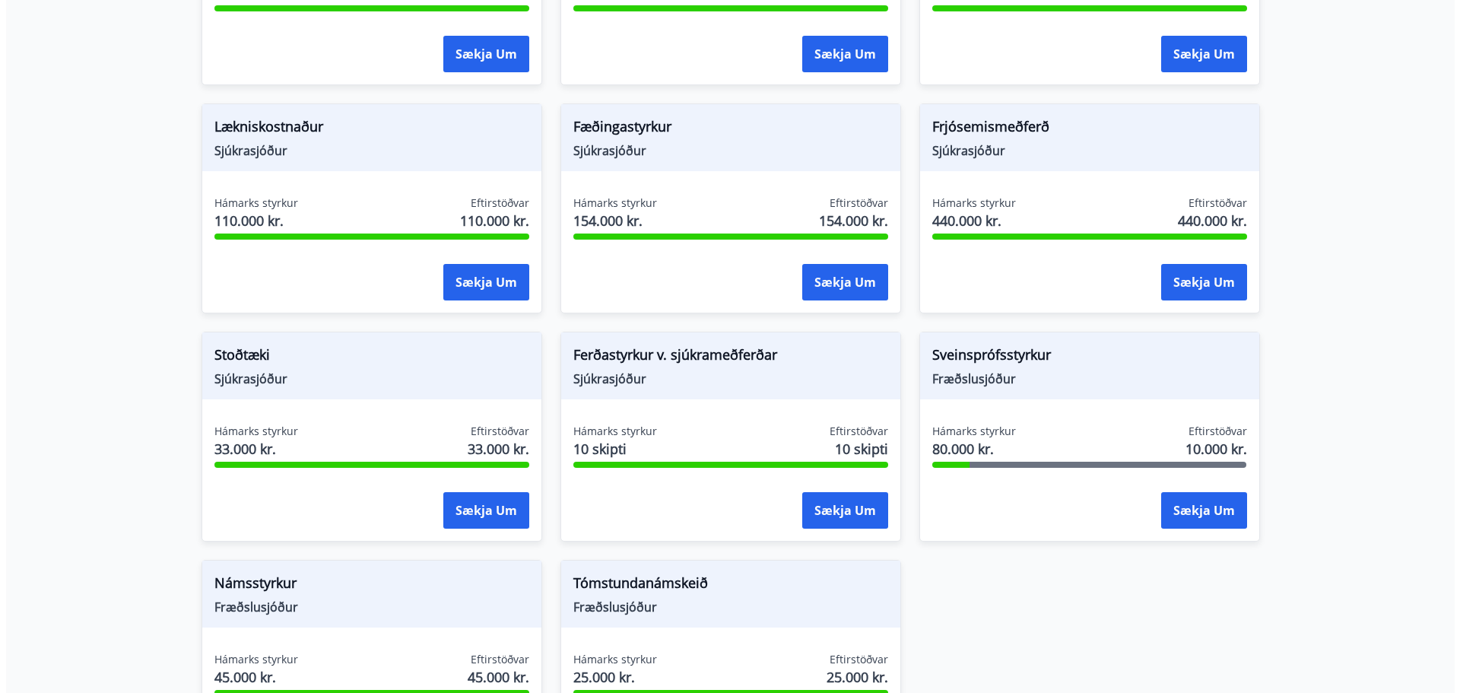
scroll to position [1337, 0]
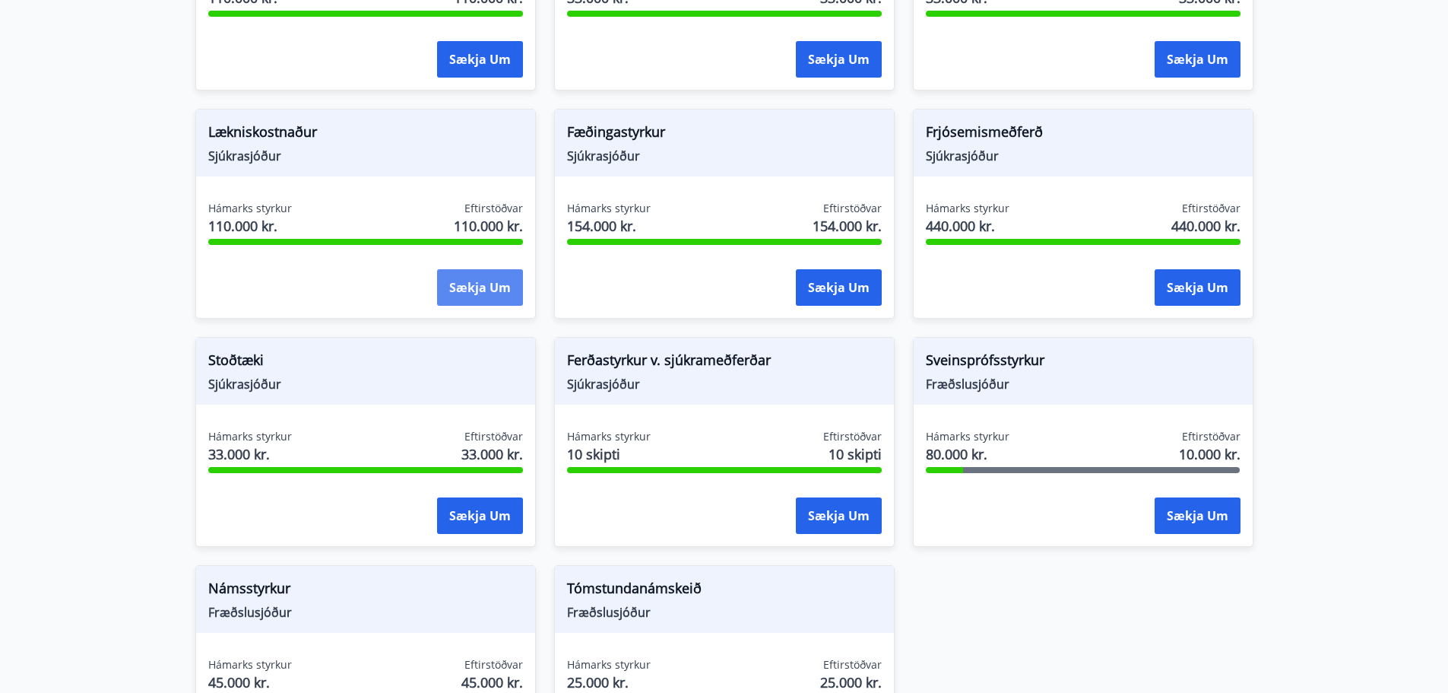
click at [467, 285] on button "Sækja um" at bounding box center [480, 287] width 86 height 36
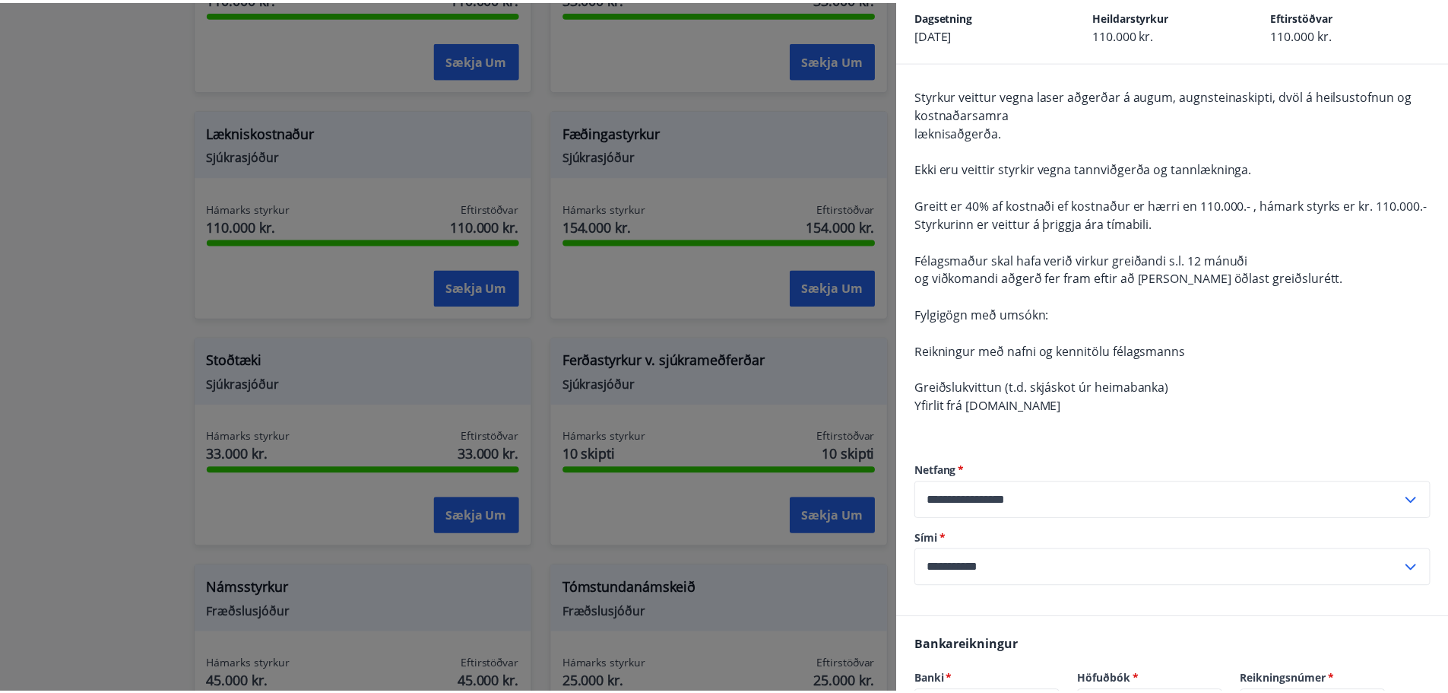
scroll to position [0, 0]
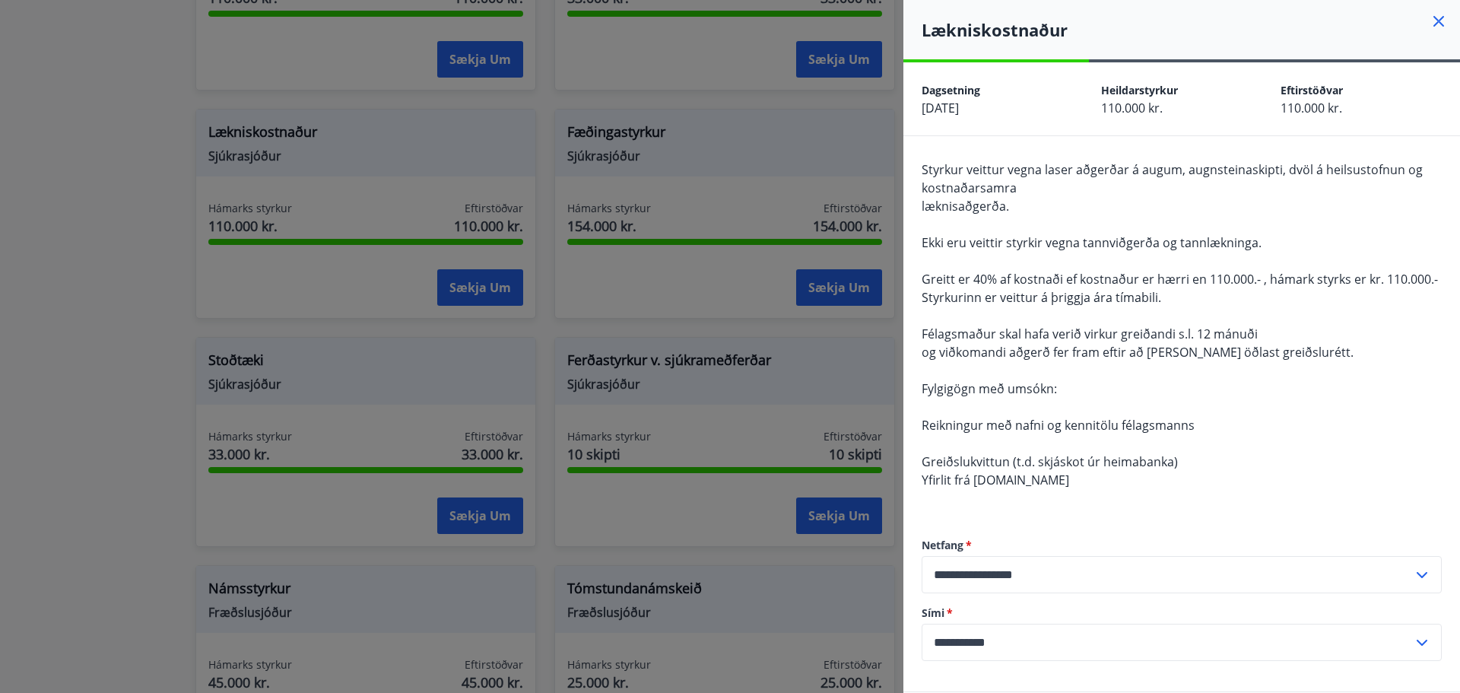
click at [640, 420] on div at bounding box center [730, 346] width 1460 height 693
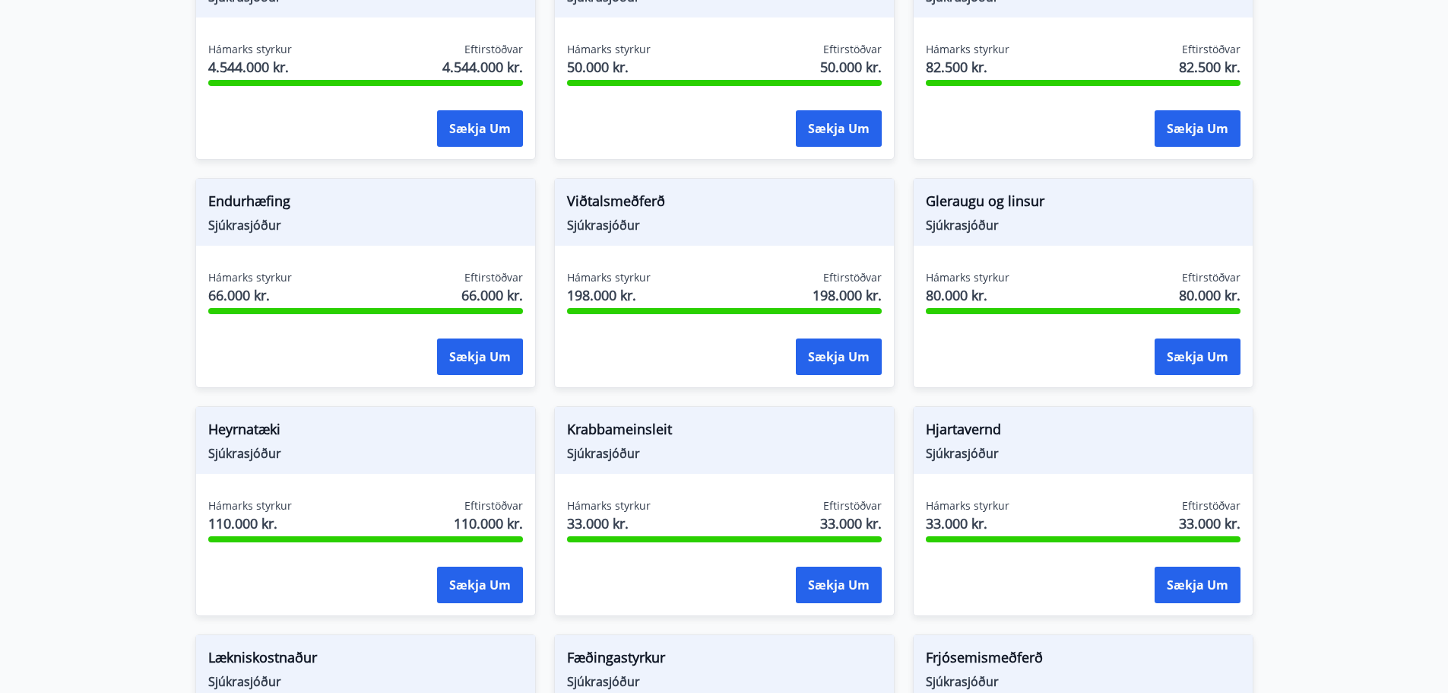
scroll to position [805, 0]
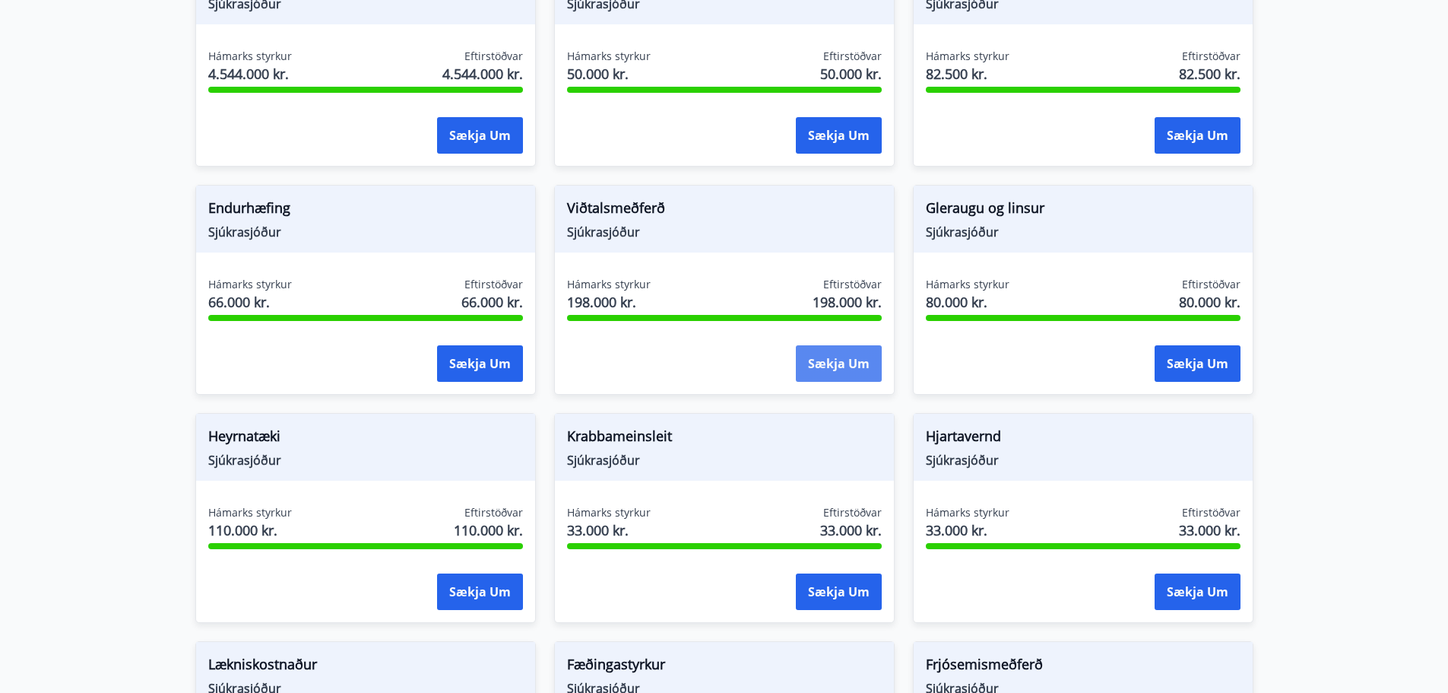
click at [841, 363] on button "Sækja um" at bounding box center [839, 363] width 86 height 36
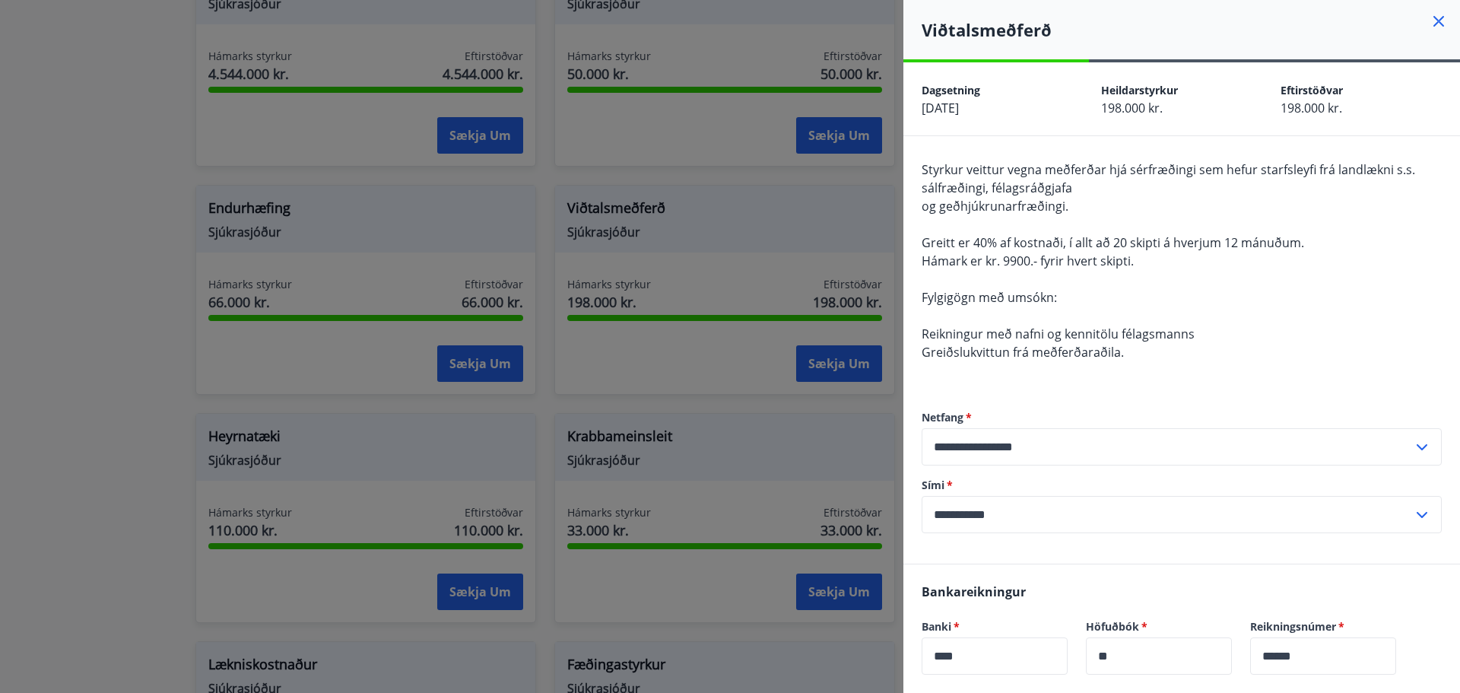
click at [728, 469] on div at bounding box center [730, 346] width 1460 height 693
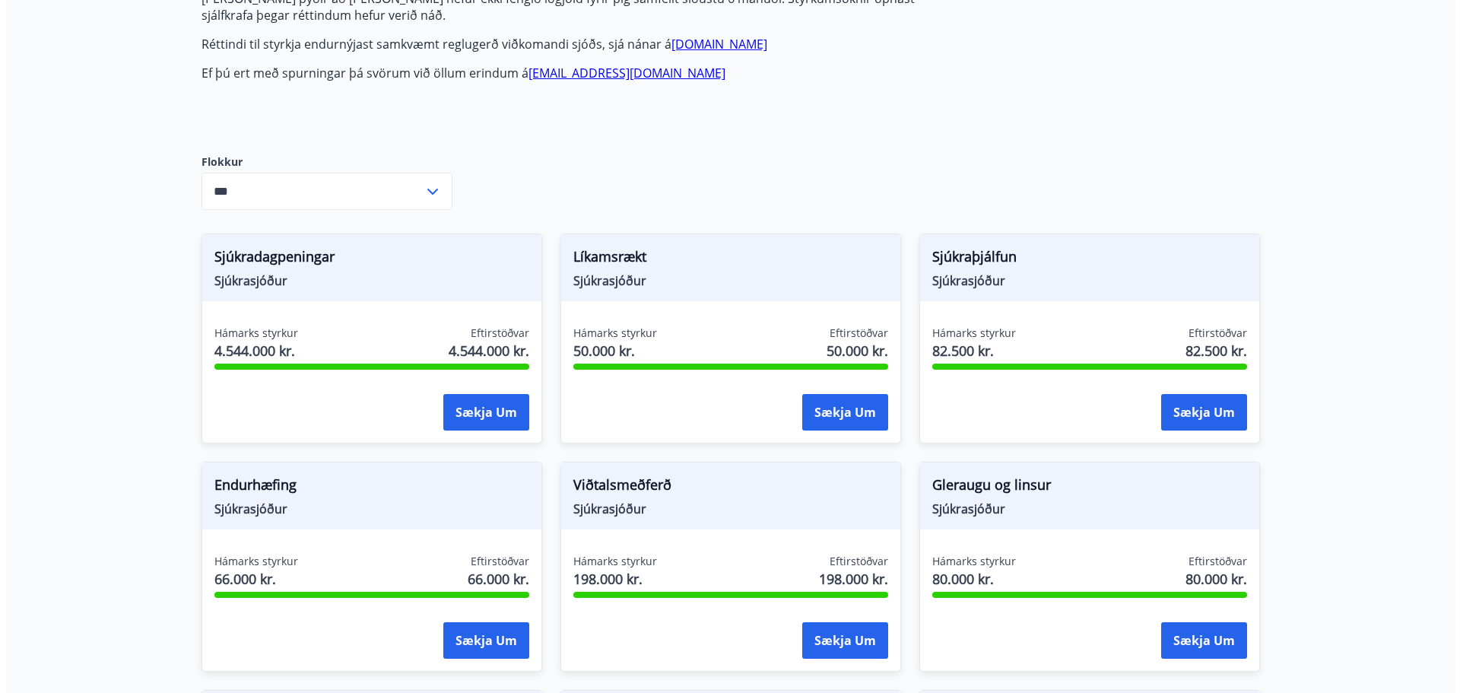
scroll to position [729, 0]
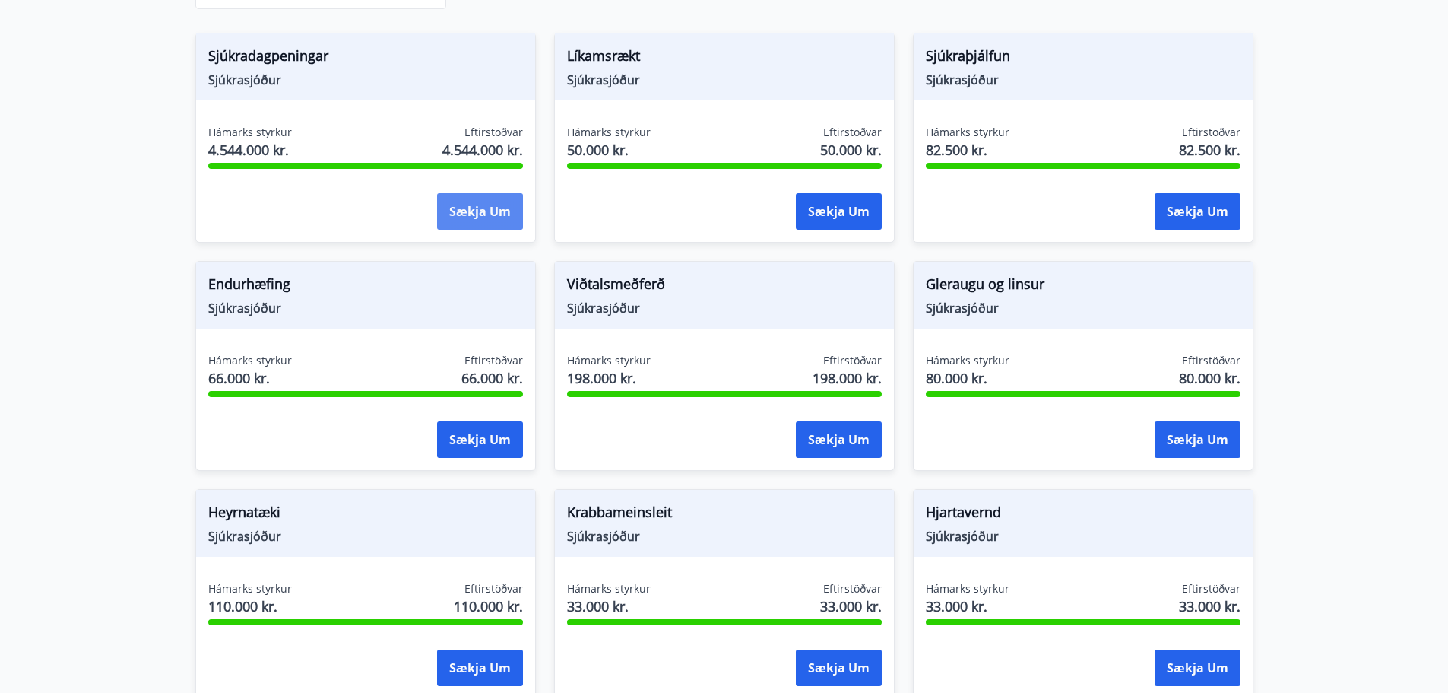
click at [459, 208] on button "Sækja um" at bounding box center [480, 211] width 86 height 36
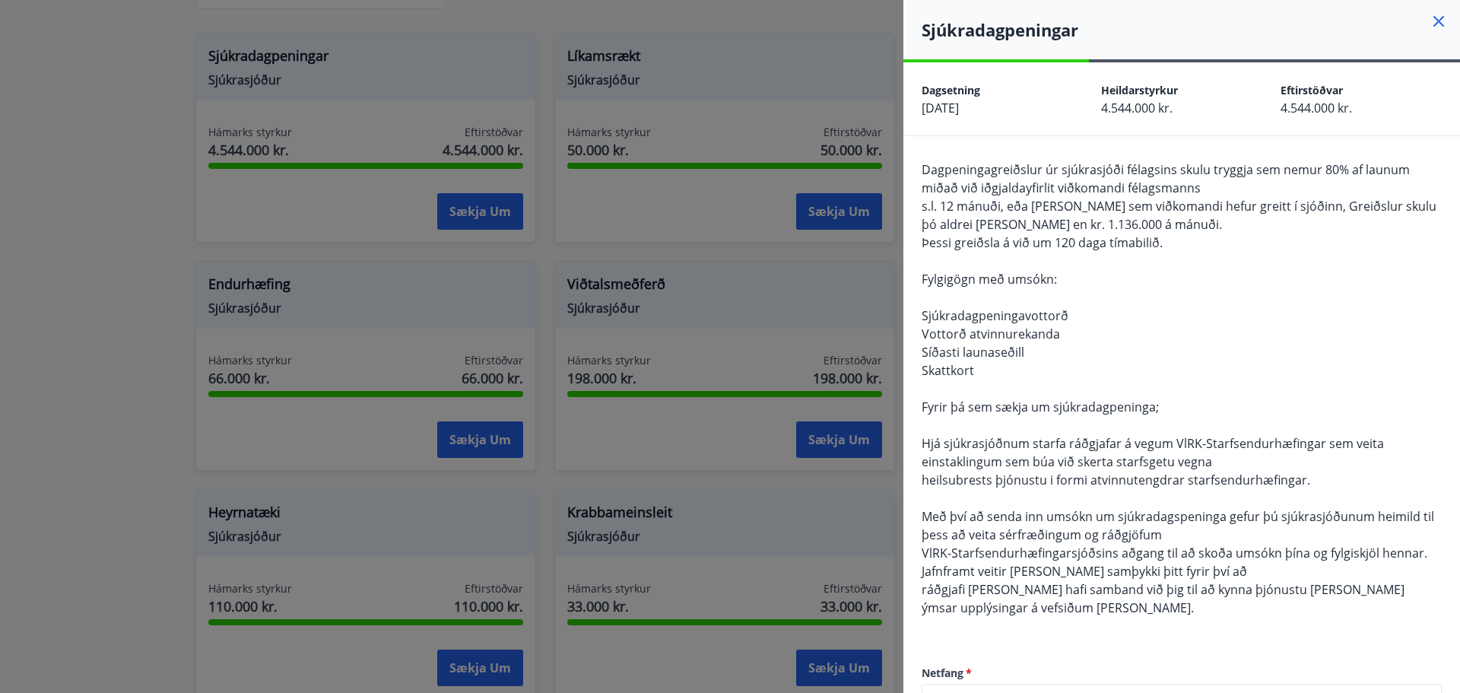
click at [742, 516] on div at bounding box center [730, 346] width 1460 height 693
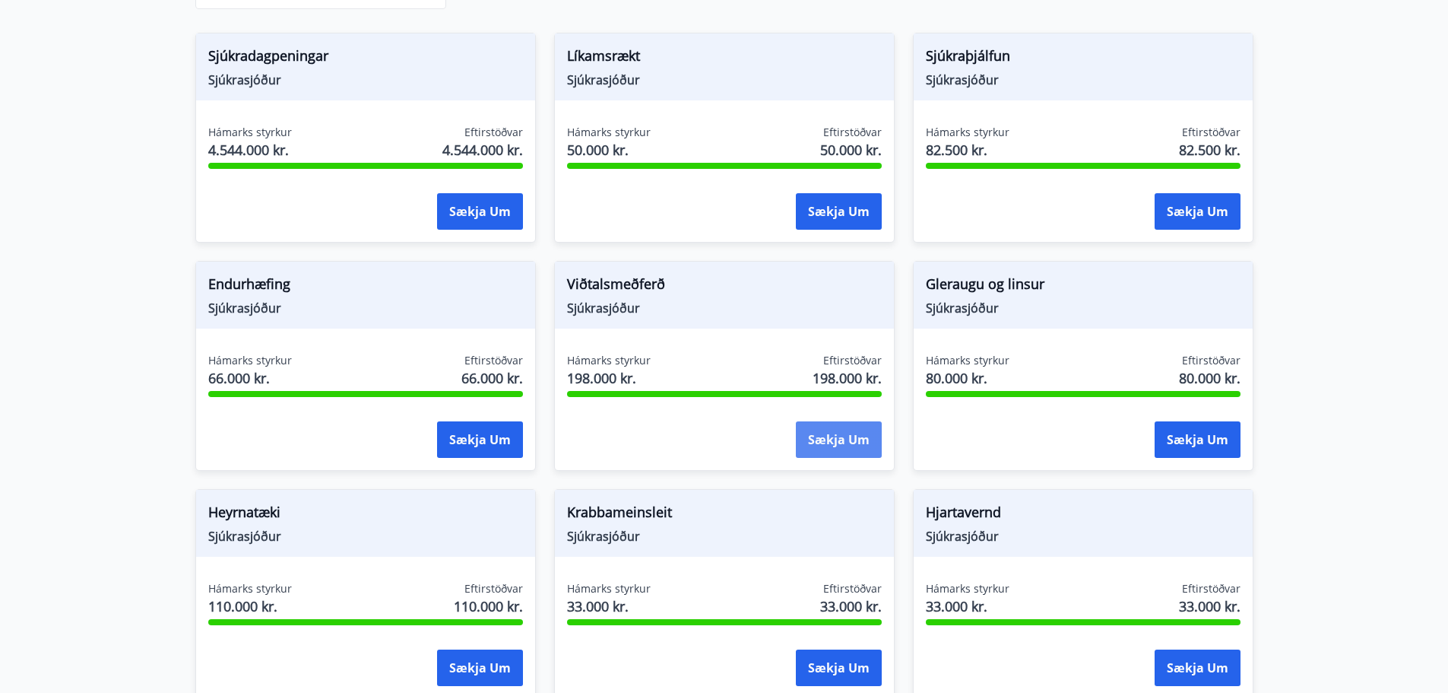
click at [816, 445] on button "Sækja um" at bounding box center [839, 439] width 86 height 36
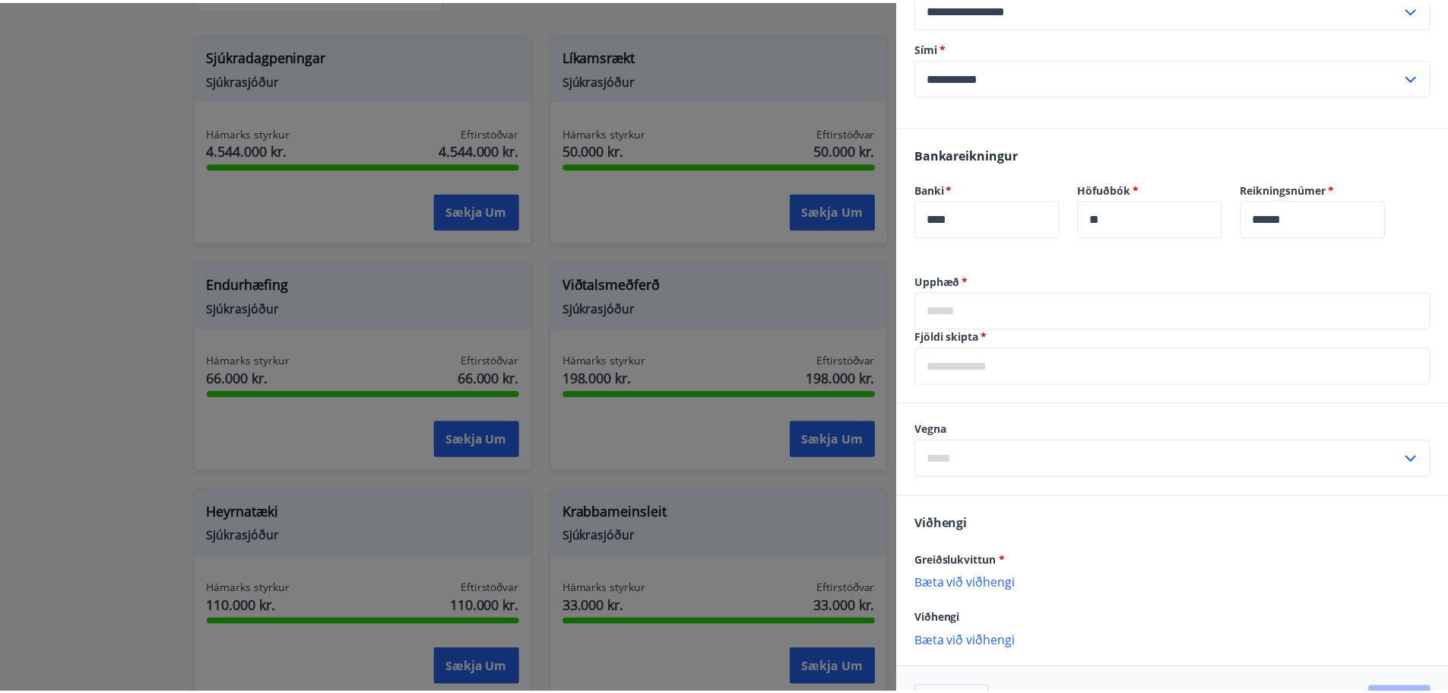
scroll to position [107, 0]
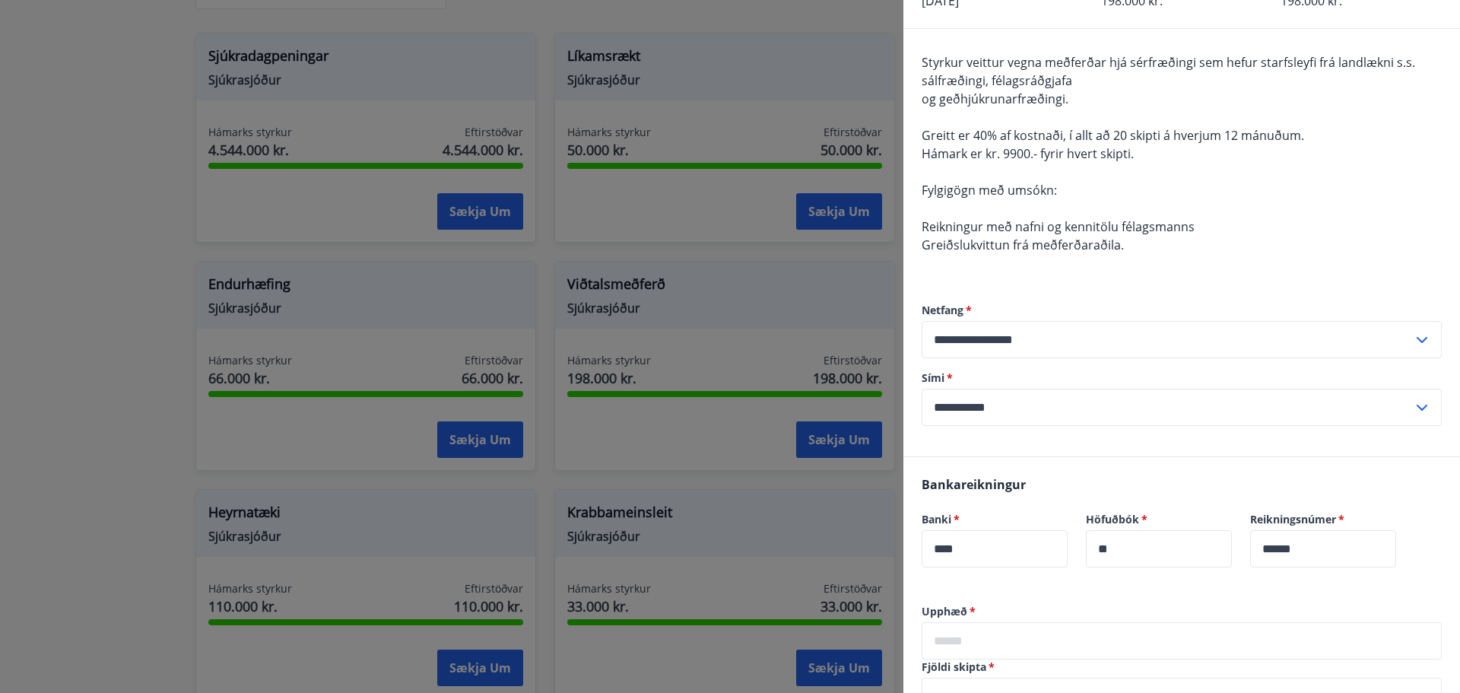
click at [645, 252] on div at bounding box center [730, 346] width 1460 height 693
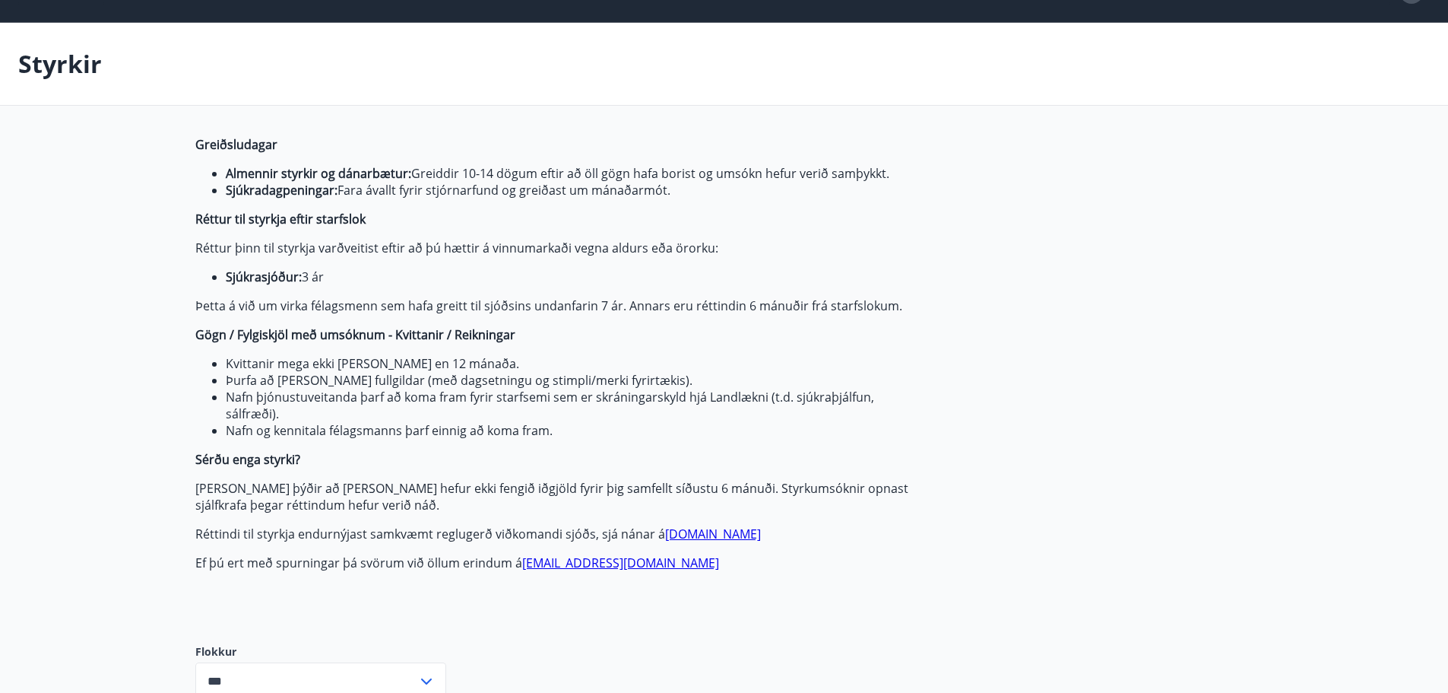
scroll to position [0, 0]
